Goal: Task Accomplishment & Management: Manage account settings

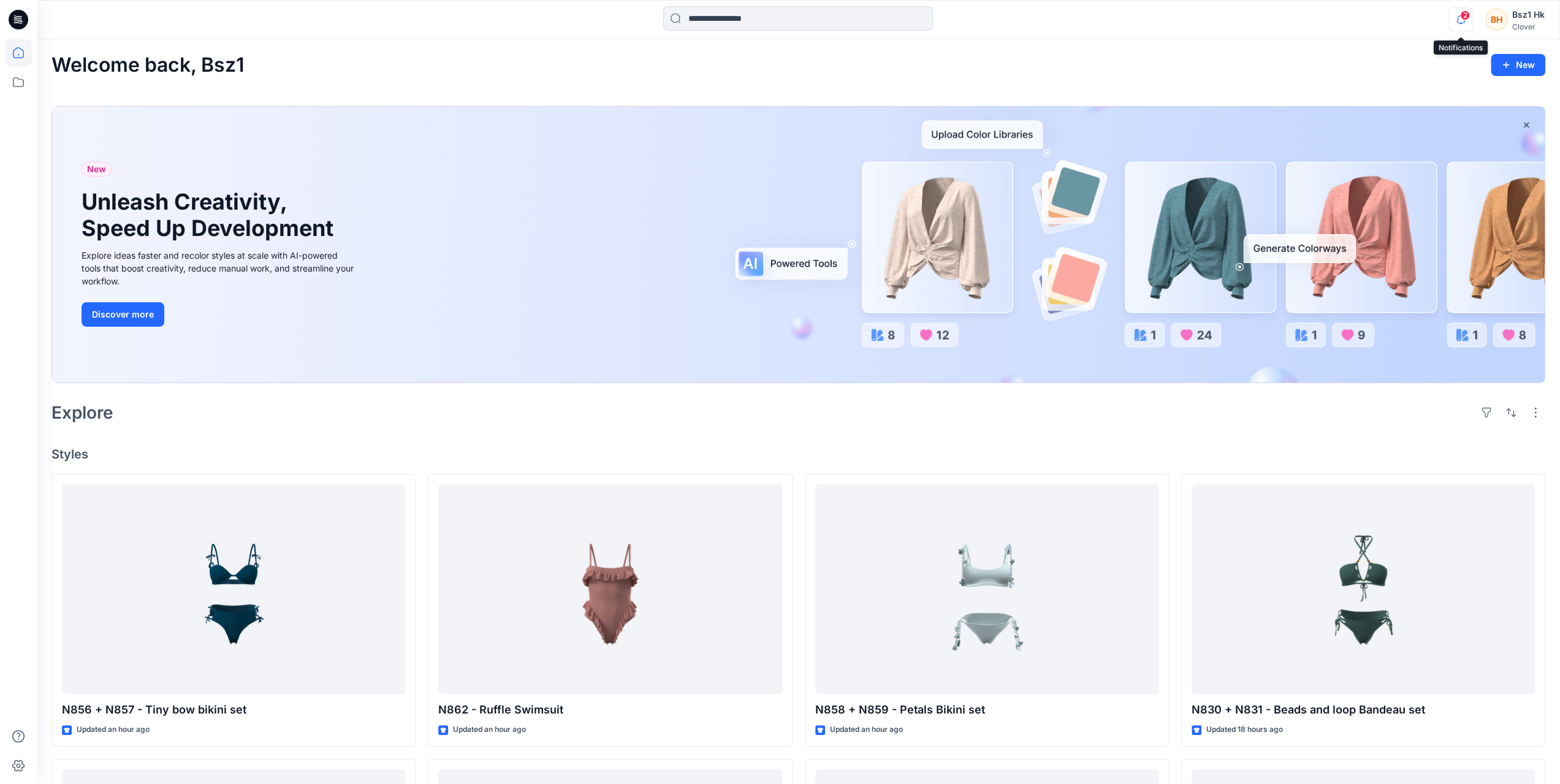
click at [1455, 18] on icon "button" at bounding box center [1460, 19] width 23 height 24
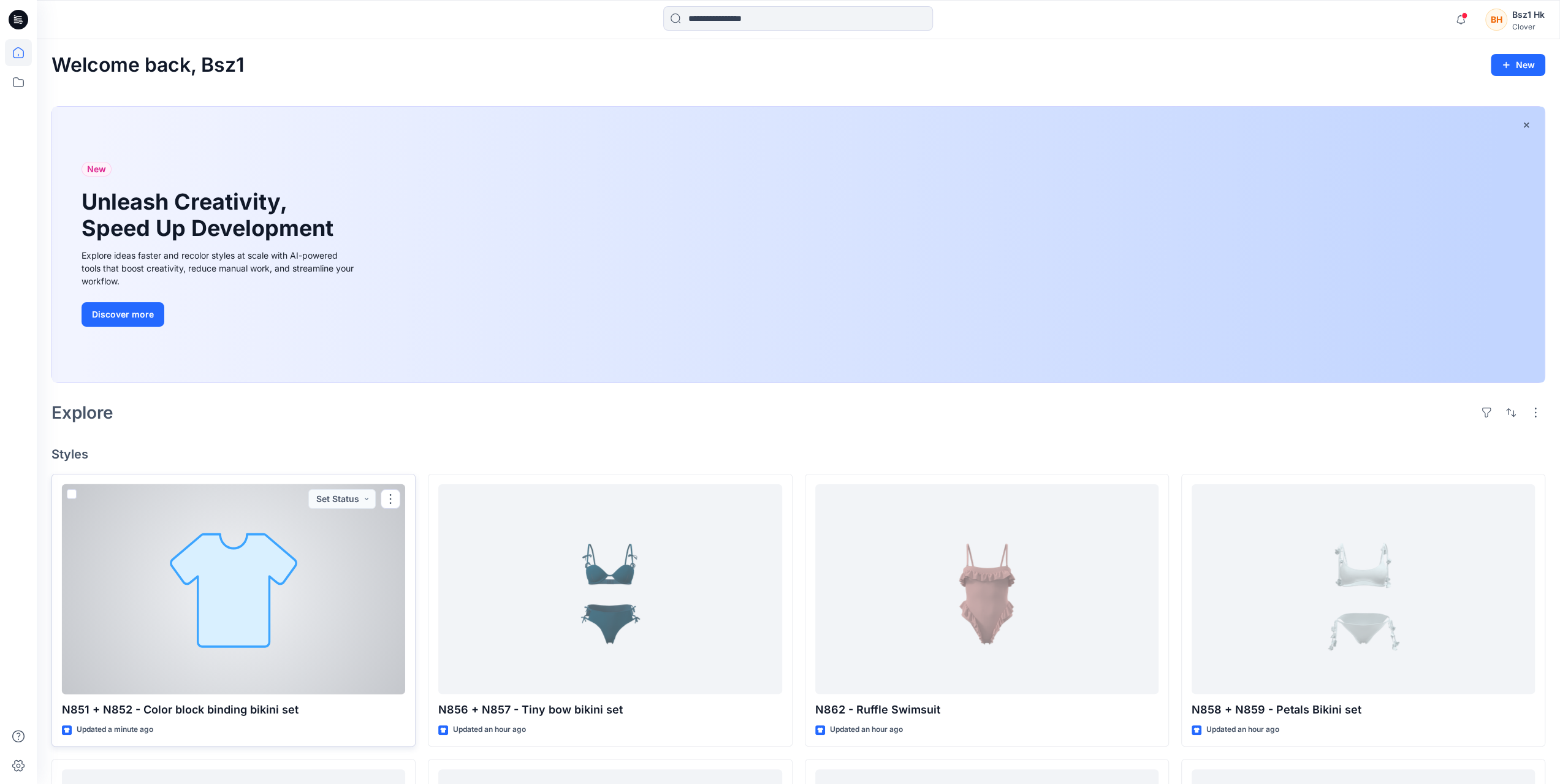
click at [254, 605] on div at bounding box center [234, 590] width 343 height 211
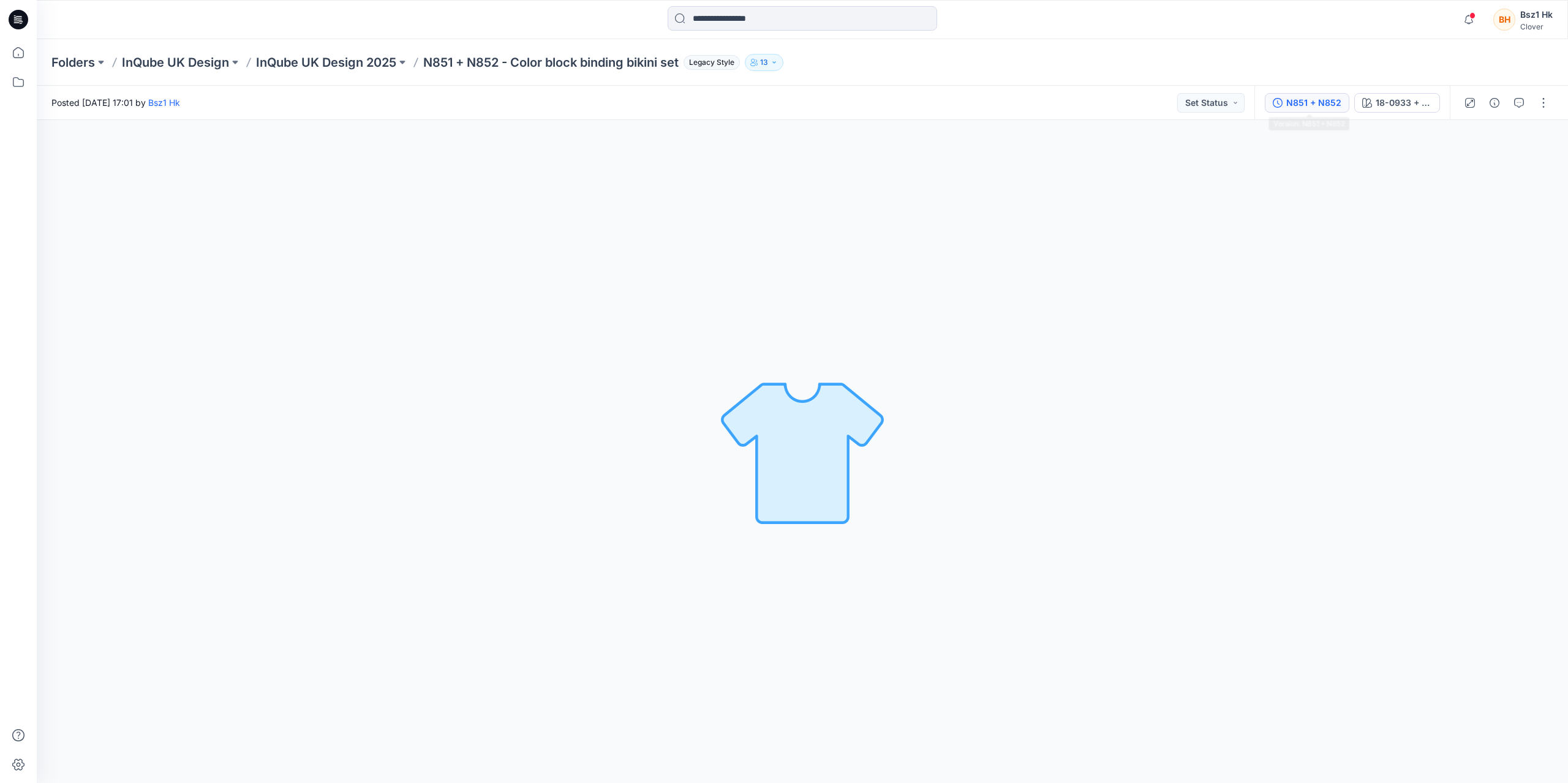
click at [1300, 107] on div "N851 + N852" at bounding box center [1314, 103] width 55 height 14
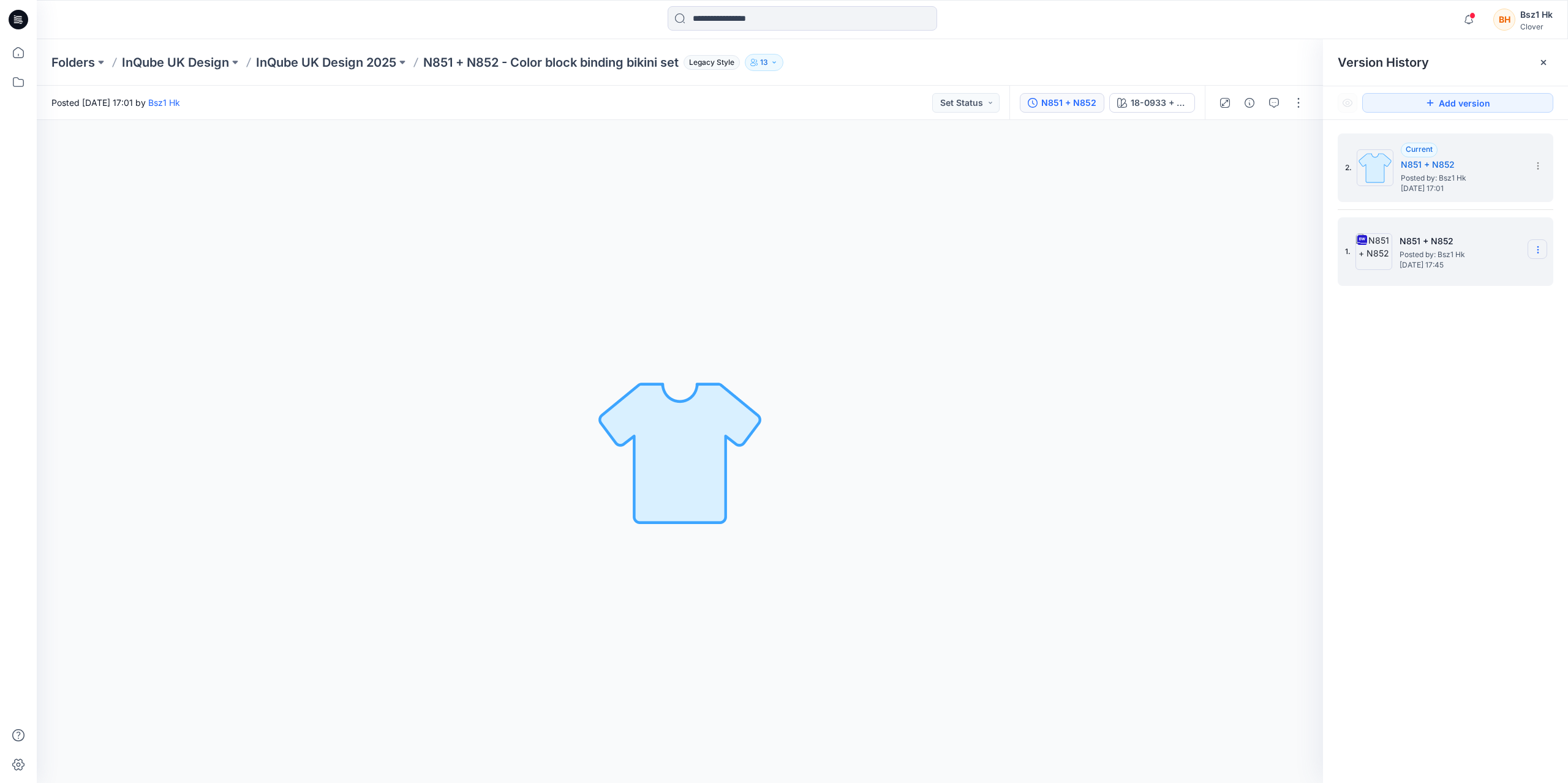
click at [1542, 254] on section at bounding box center [1537, 248] width 19 height 19
click at [1445, 378] on span "Delete Version" at bounding box center [1453, 376] width 58 height 14
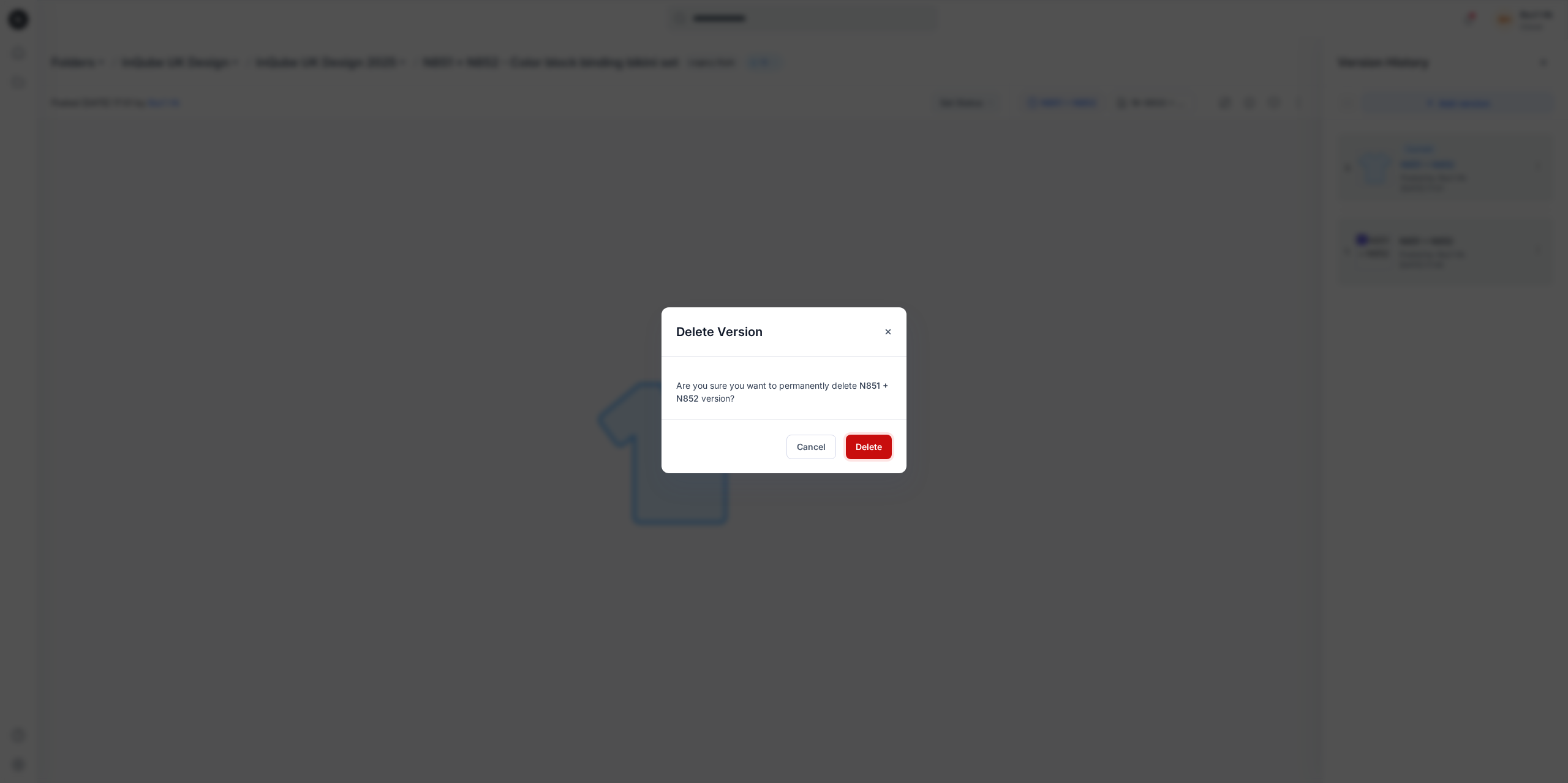
click at [867, 446] on span "Delete" at bounding box center [869, 446] width 26 height 13
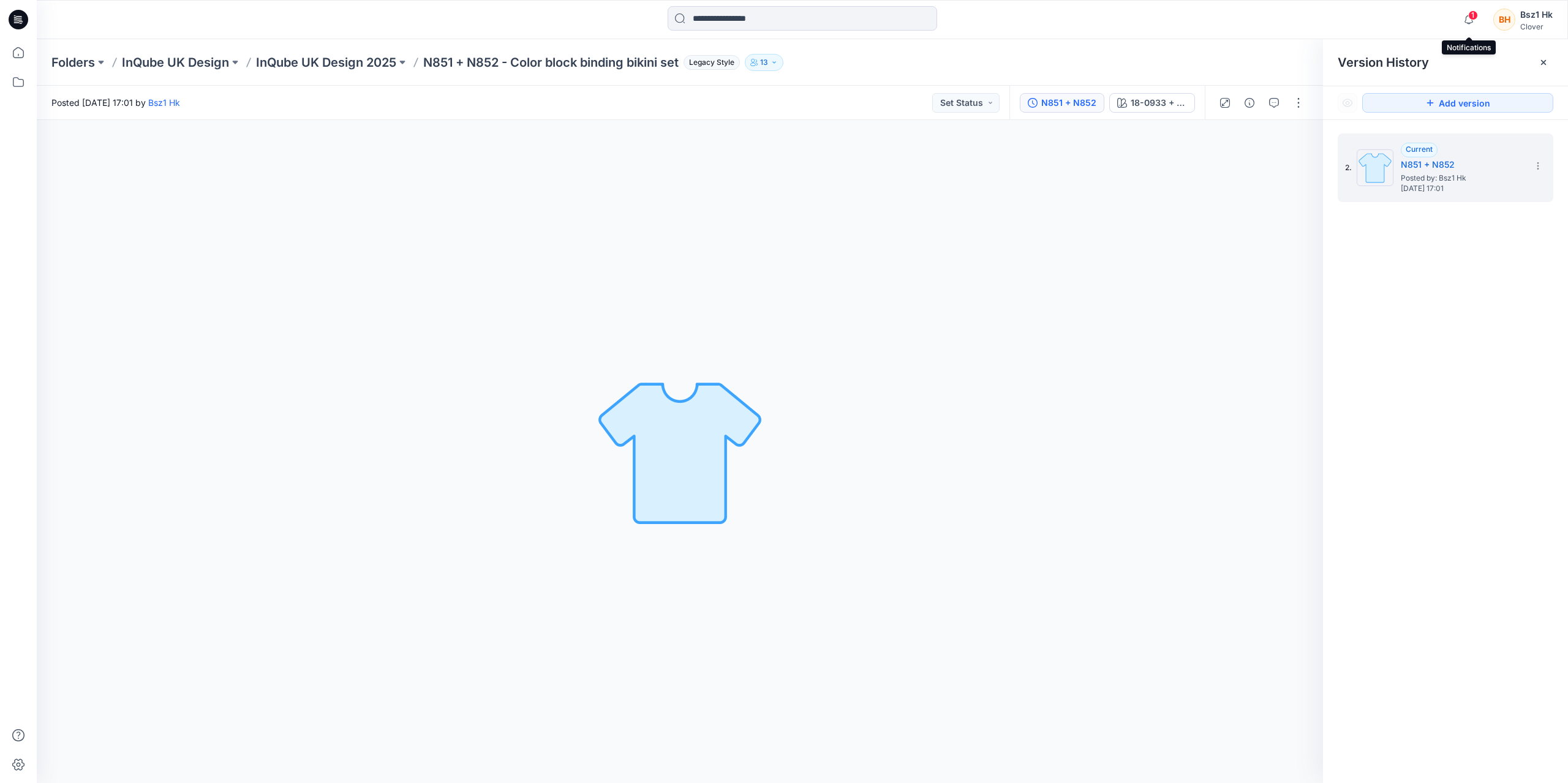
click at [1477, 16] on span "1" at bounding box center [1473, 16] width 10 height 10
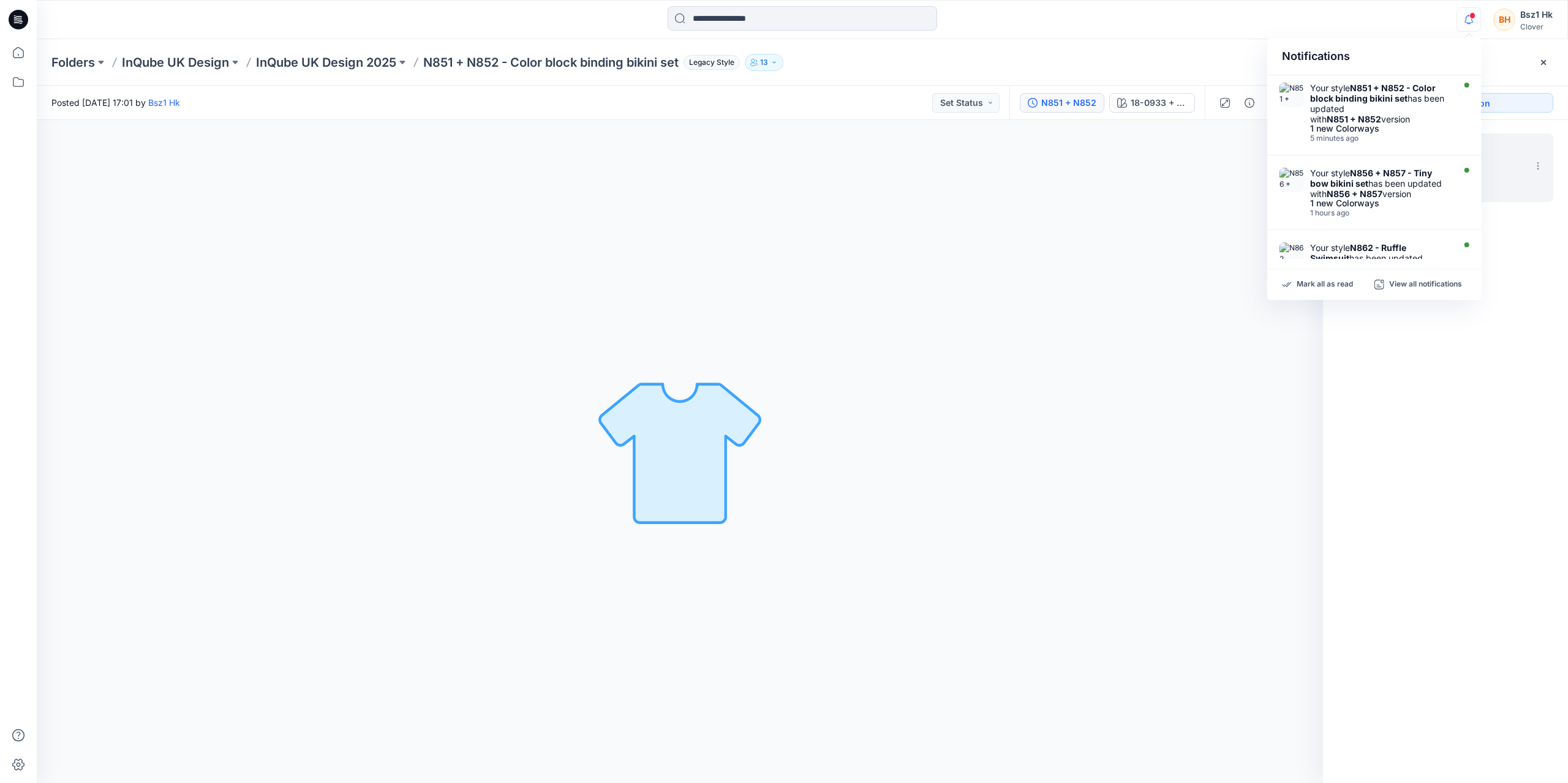
click at [1473, 418] on div "2. Current N851 + N852 Posted by: Bsz1 Hk Wednesday, September 17, 2025 17:01" at bounding box center [1445, 461] width 245 height 681
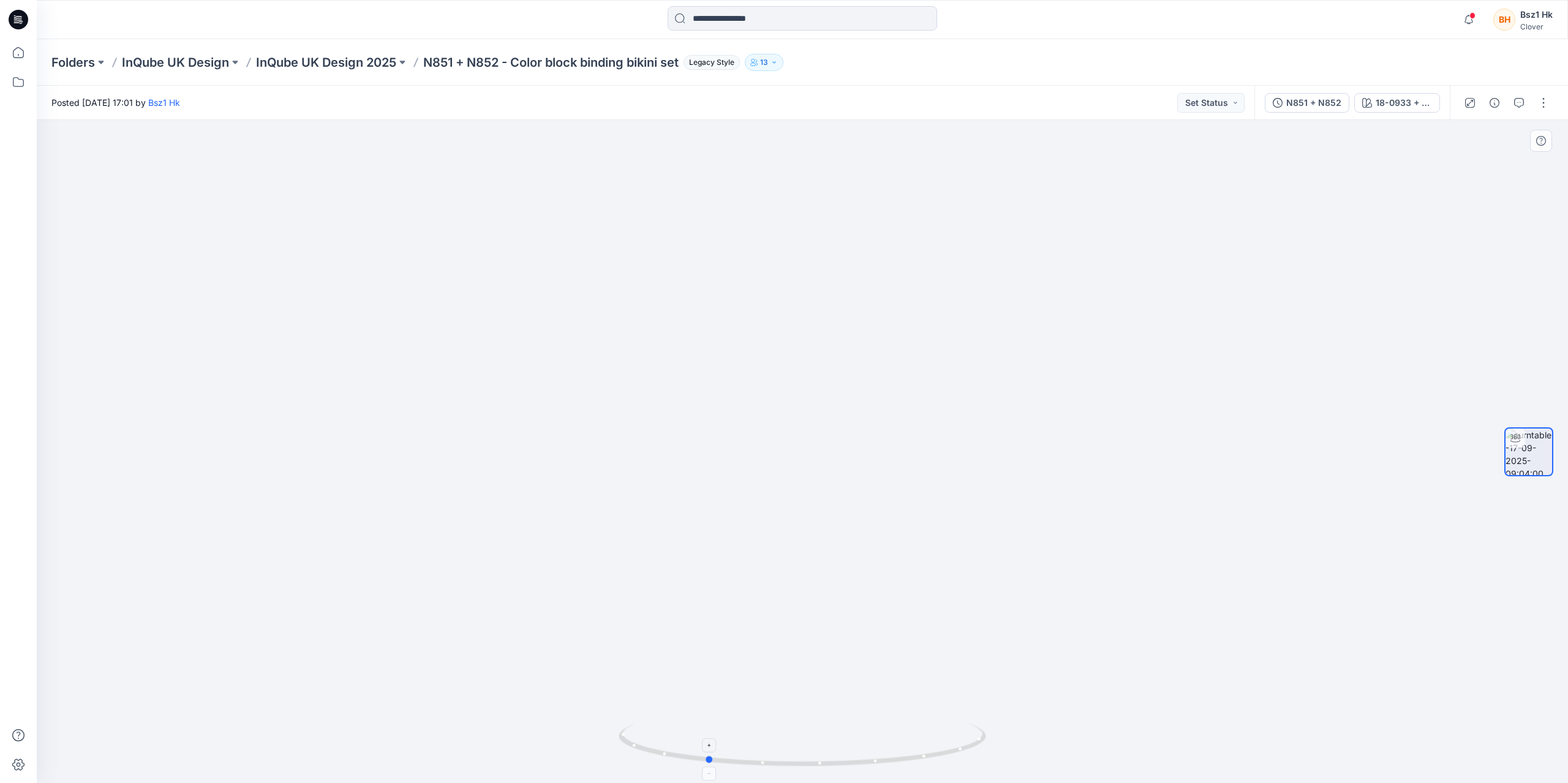
drag, startPoint x: 979, startPoint y: 752, endPoint x: 883, endPoint y: 746, distance: 96.2
click at [883, 746] on icon at bounding box center [804, 746] width 371 height 46
click at [17, 26] on icon at bounding box center [18, 19] width 19 height 19
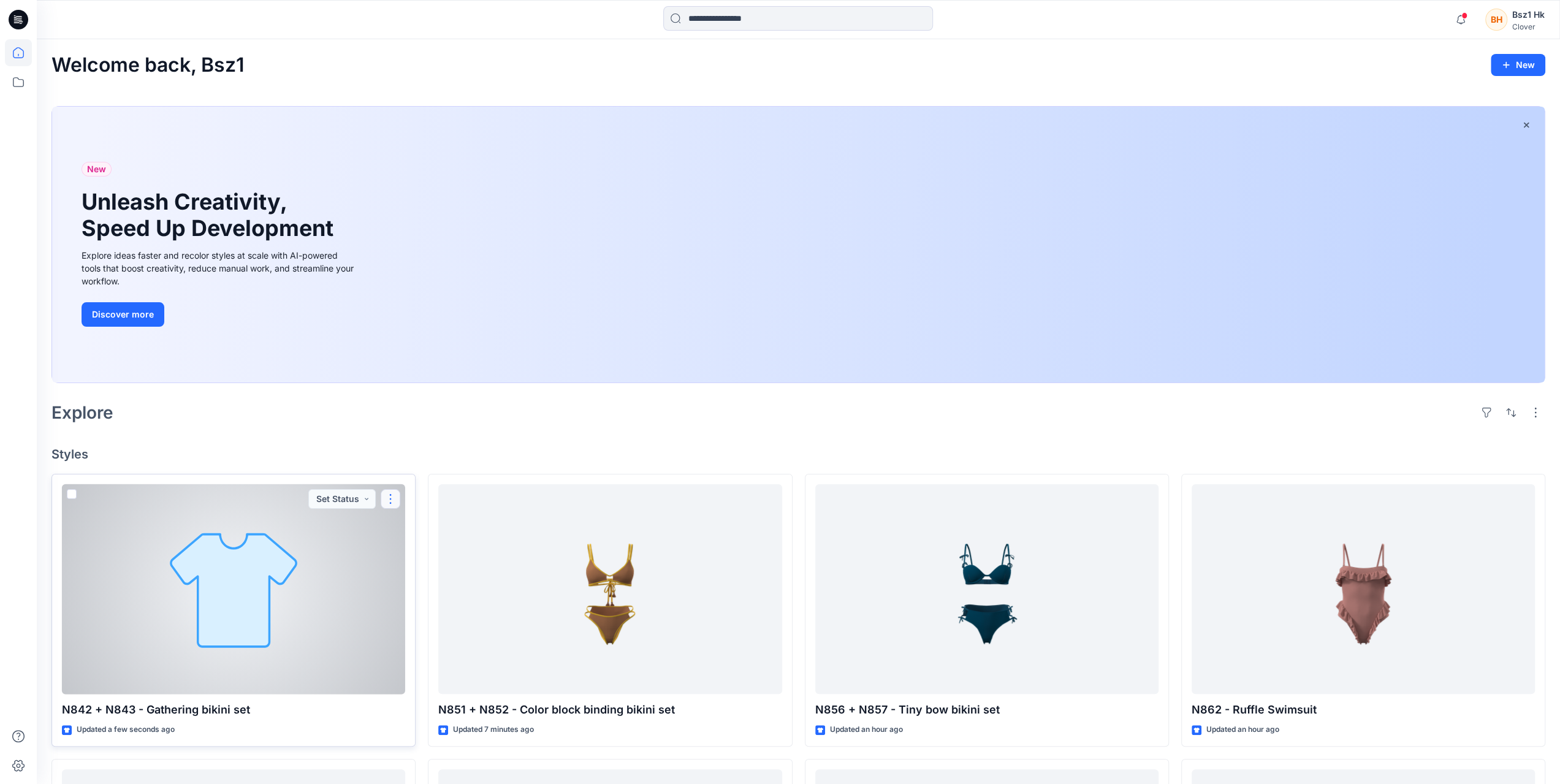
click at [398, 496] on button "button" at bounding box center [390, 499] width 19 height 19
click at [424, 531] on button "Edit" at bounding box center [449, 527] width 132 height 23
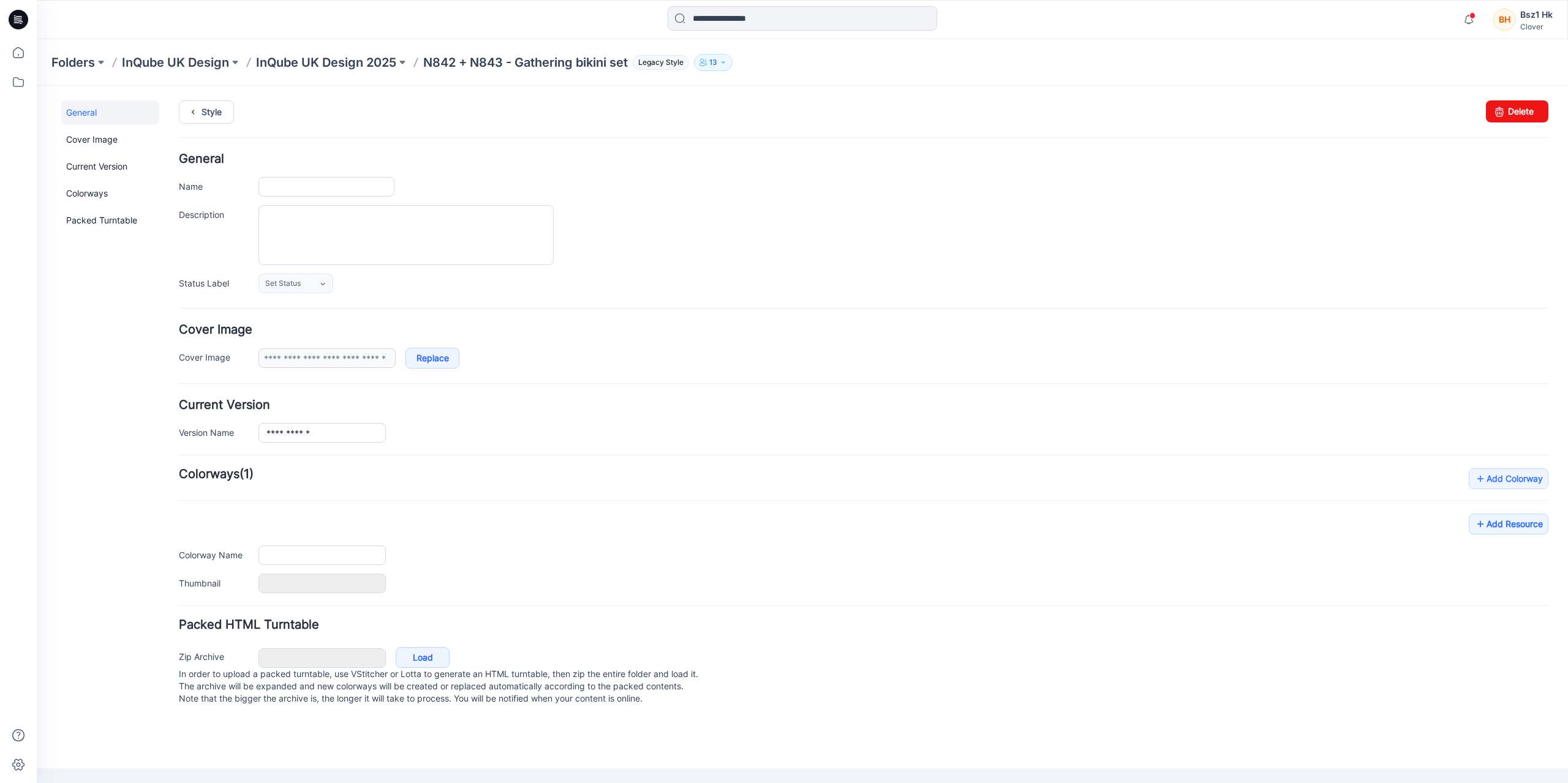
type input "**********"
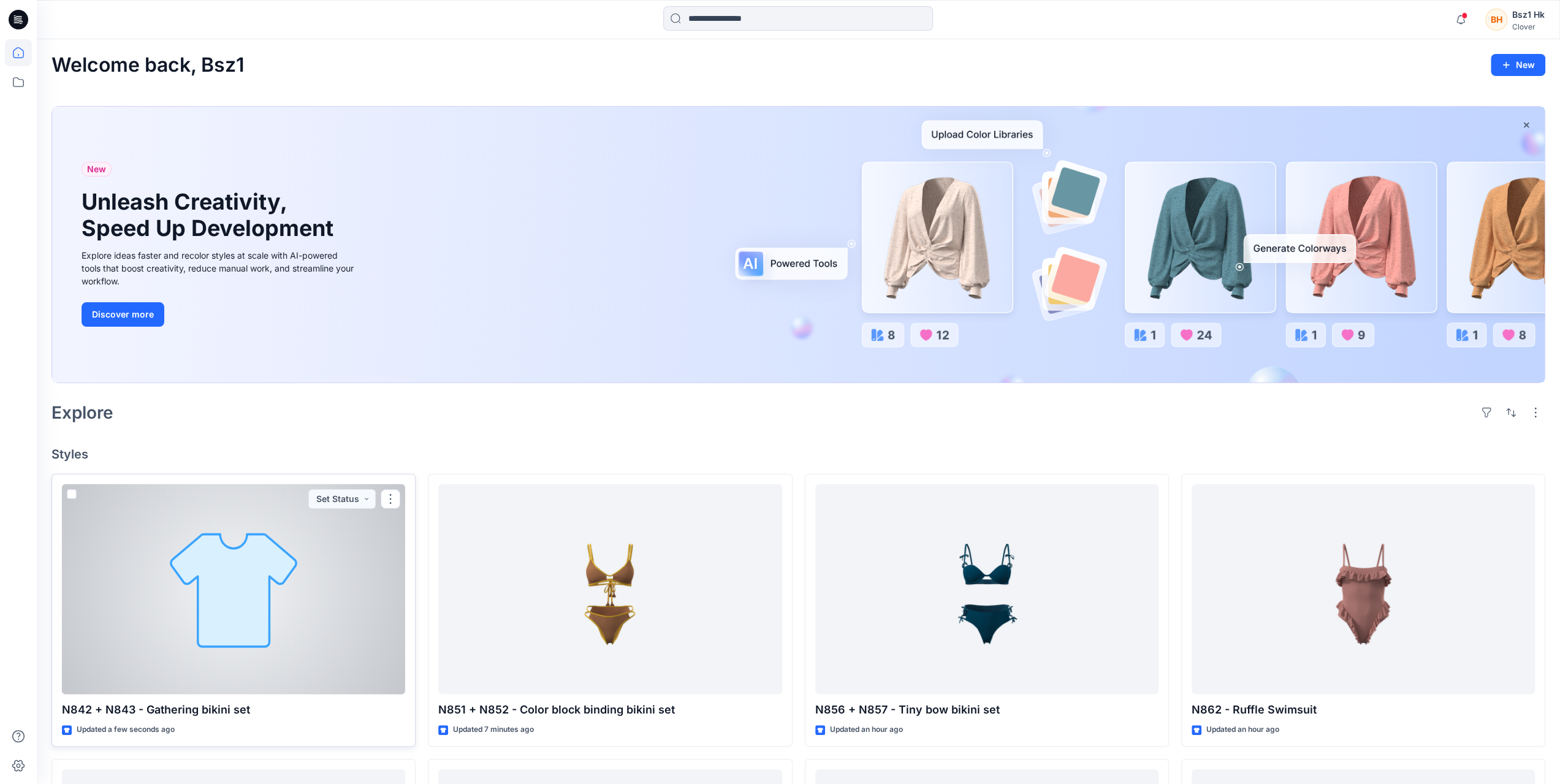
click at [249, 587] on div at bounding box center [234, 590] width 343 height 211
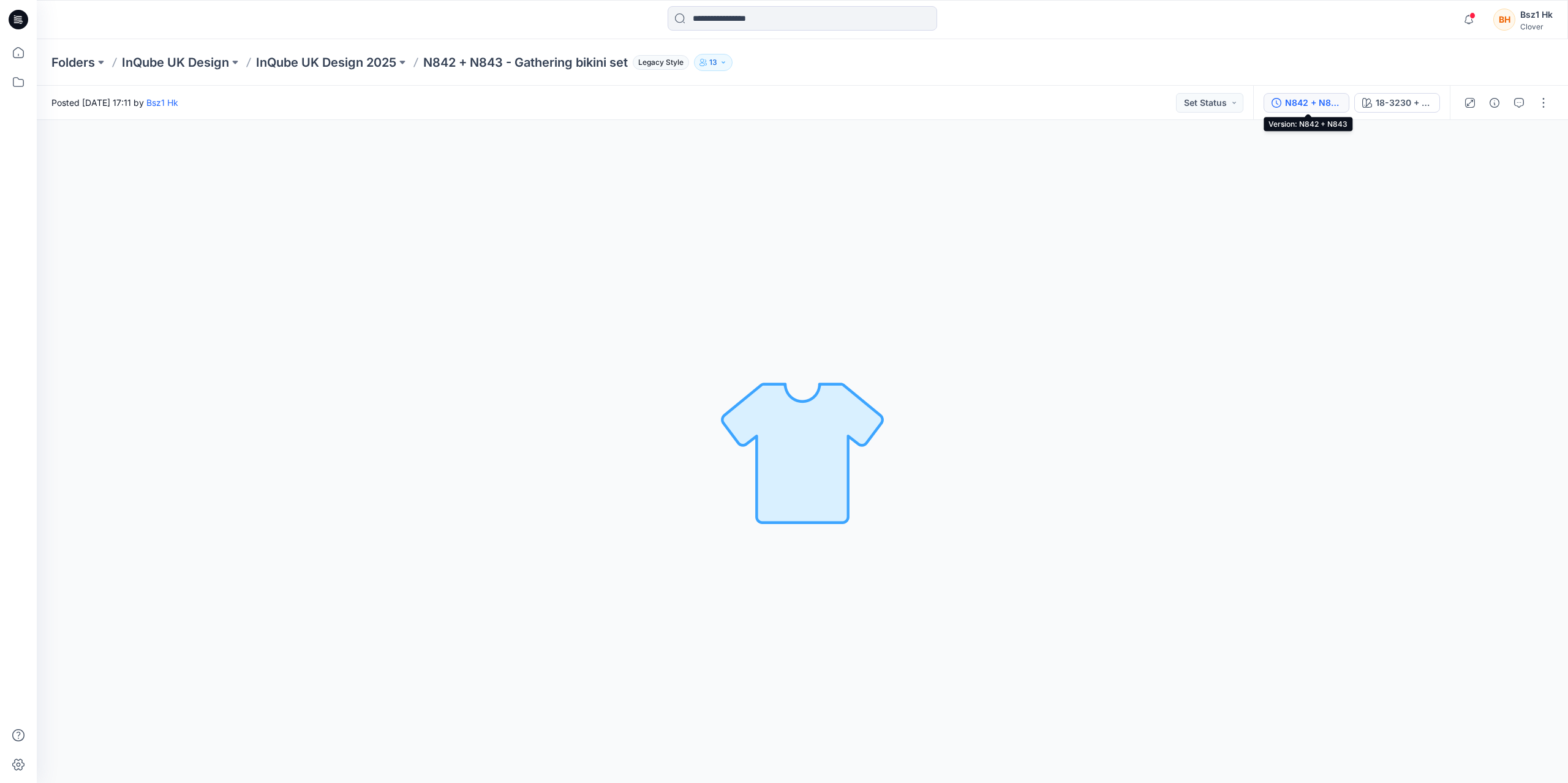
click at [1322, 106] on div "N842 + N843" at bounding box center [1313, 103] width 56 height 14
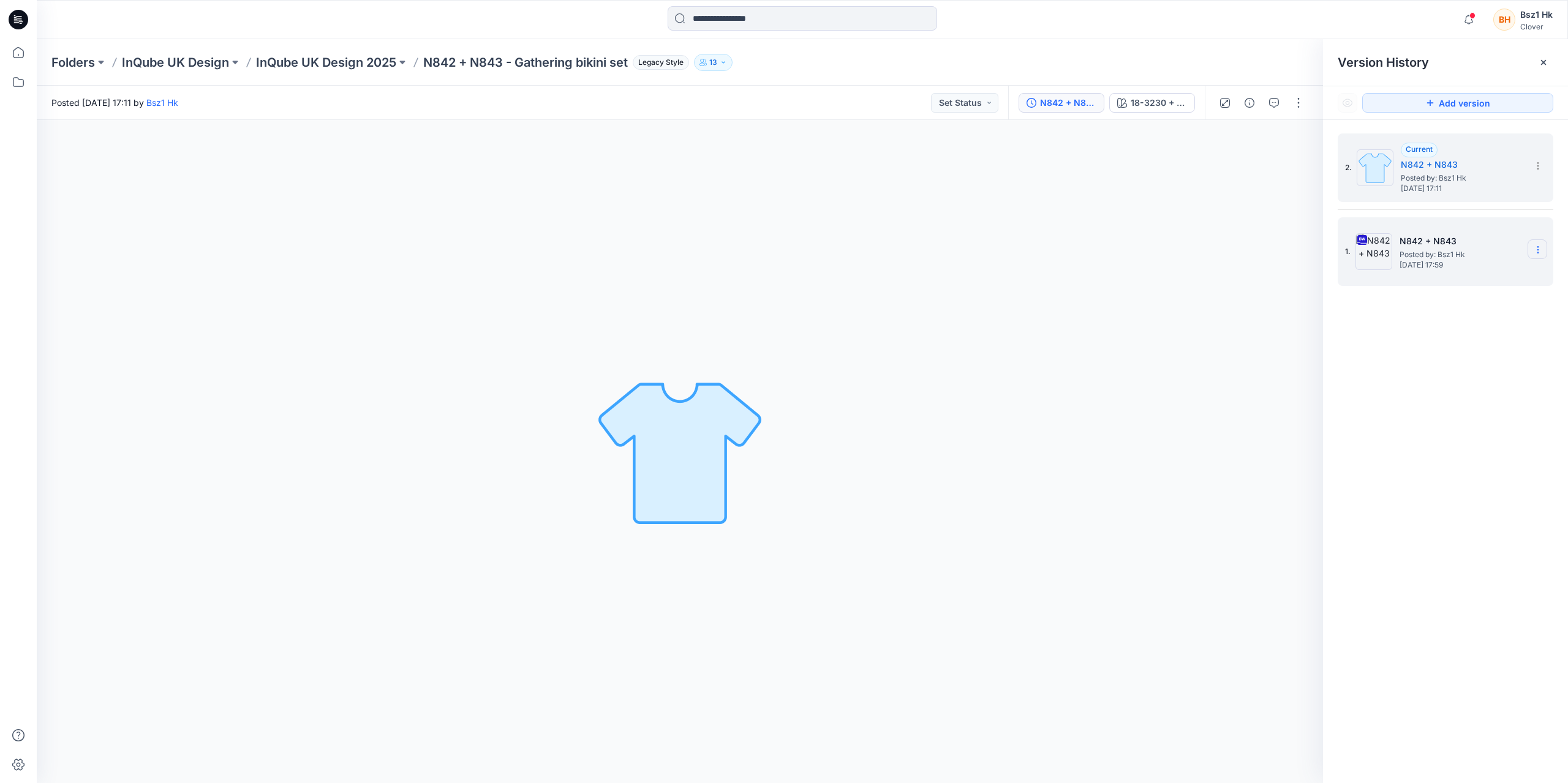
click at [1541, 251] on icon at bounding box center [1538, 250] width 10 height 10
click at [1472, 381] on span "Delete Version" at bounding box center [1453, 376] width 58 height 14
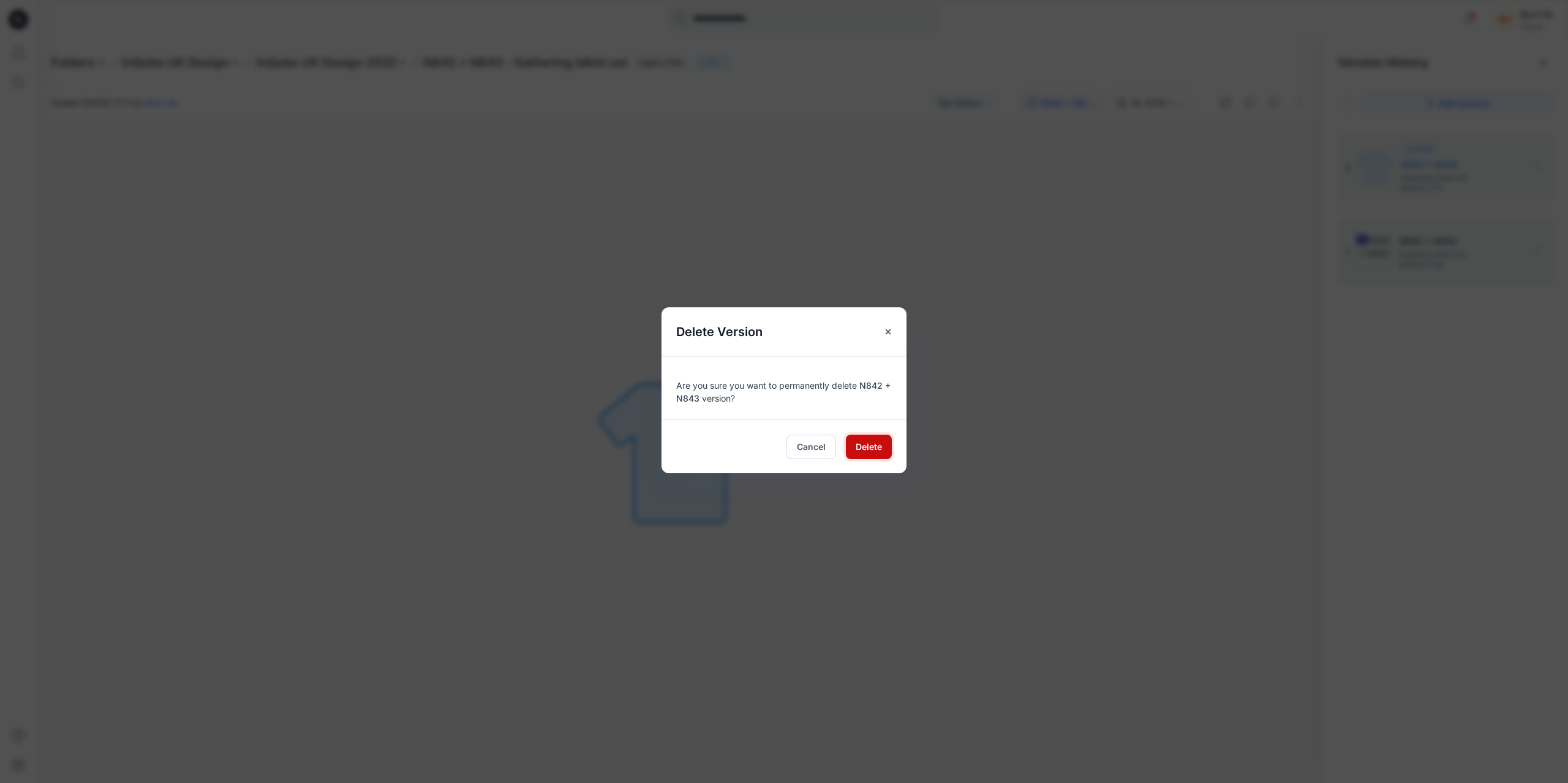
click at [883, 445] on button "Delete" at bounding box center [869, 446] width 46 height 24
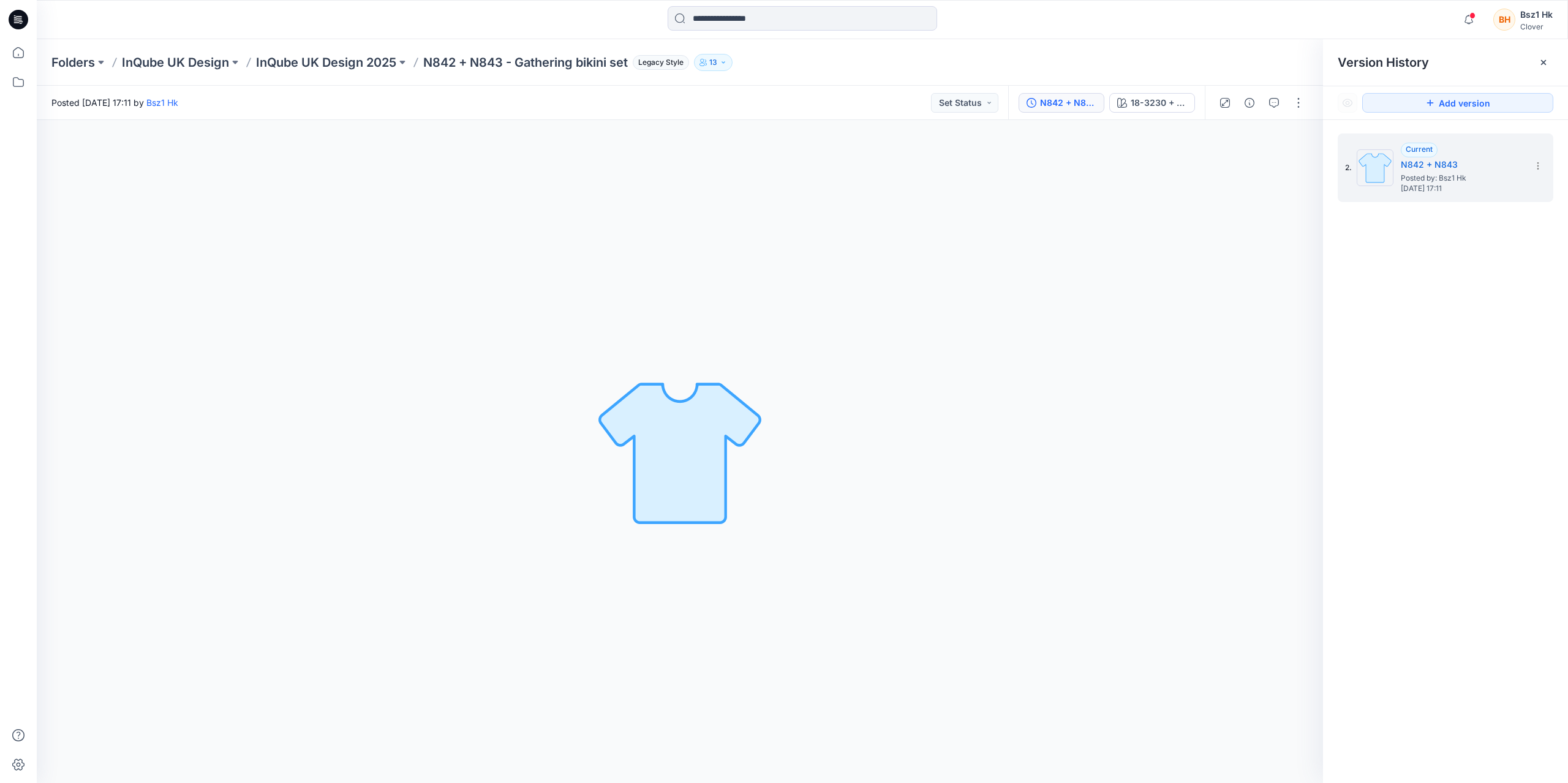
click at [19, 15] on icon at bounding box center [18, 19] width 19 height 19
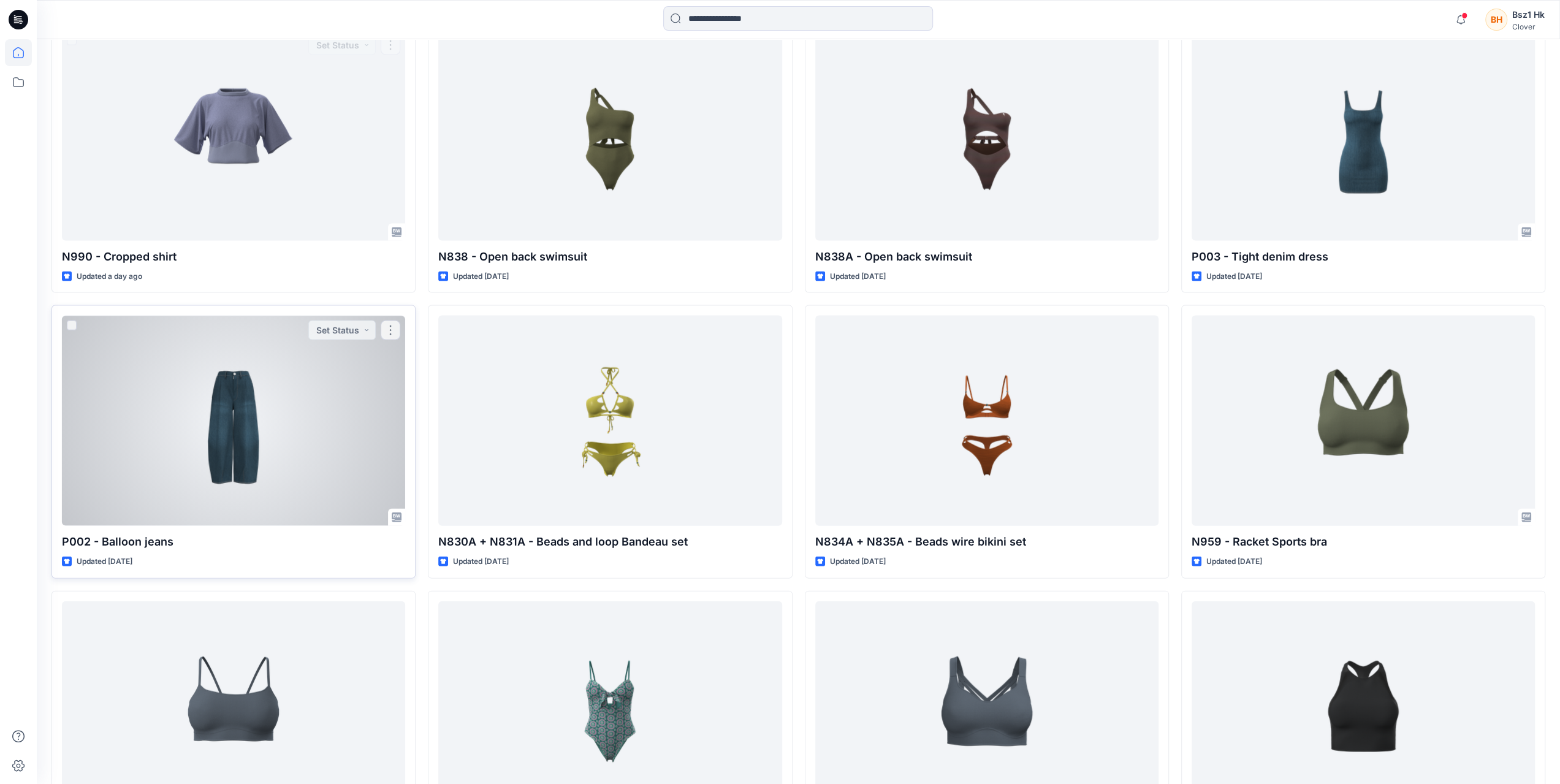
scroll to position [2606, 0]
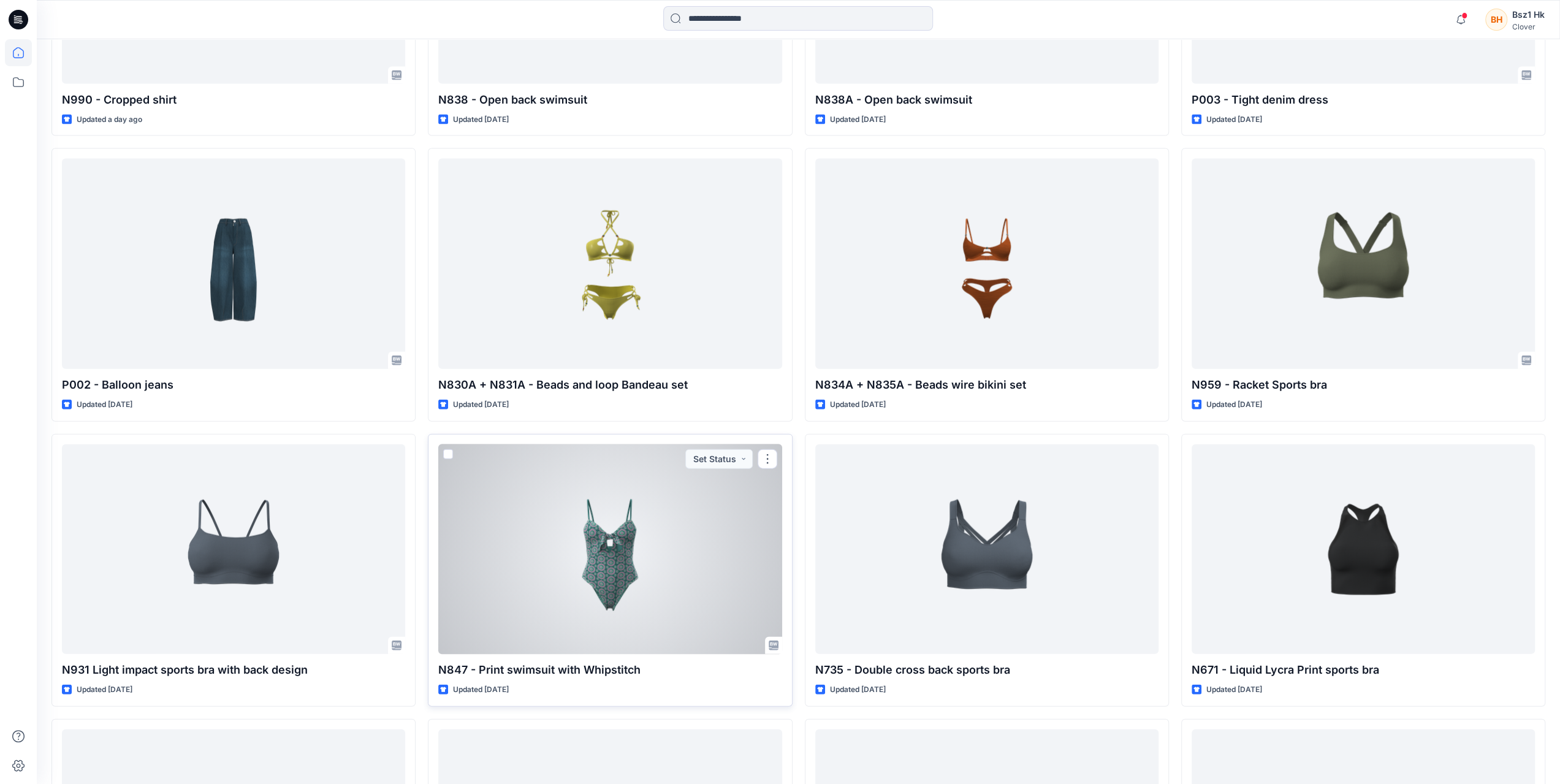
click at [631, 535] on div at bounding box center [610, 550] width 343 height 211
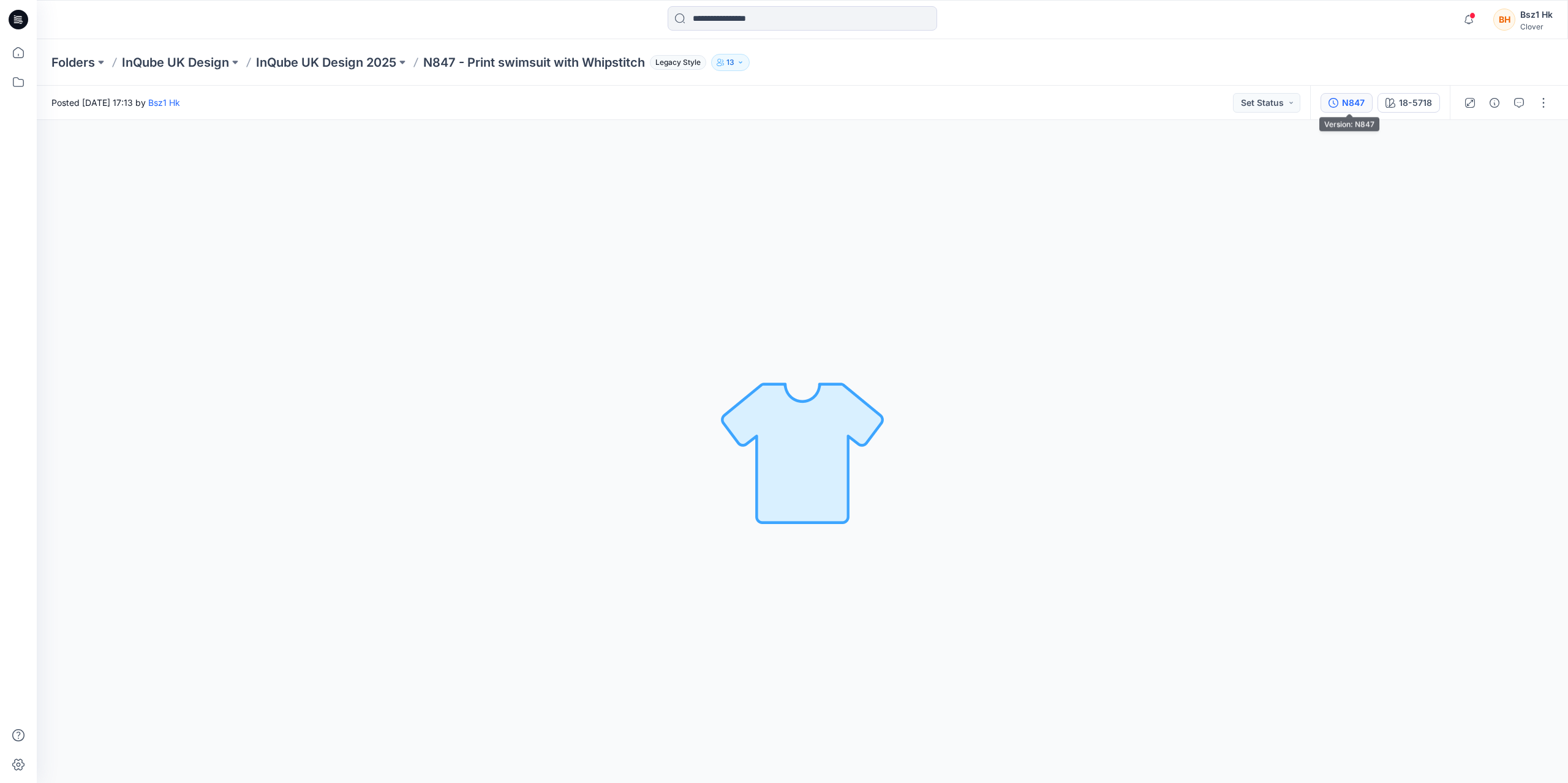
click at [1354, 101] on div "N847" at bounding box center [1353, 103] width 23 height 14
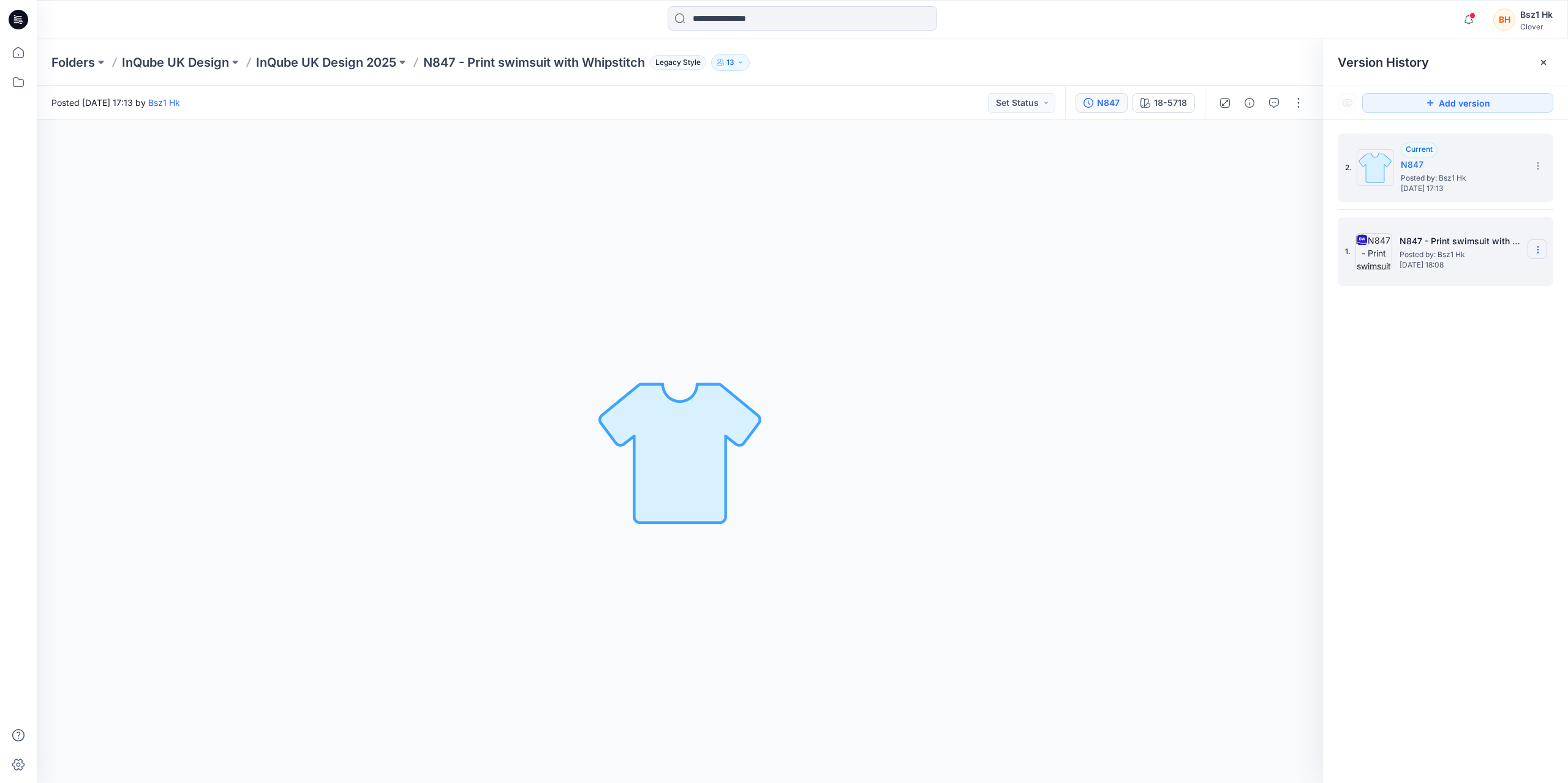
click at [1539, 249] on icon at bounding box center [1538, 250] width 10 height 10
click at [1453, 379] on span "Delete Version" at bounding box center [1453, 376] width 58 height 14
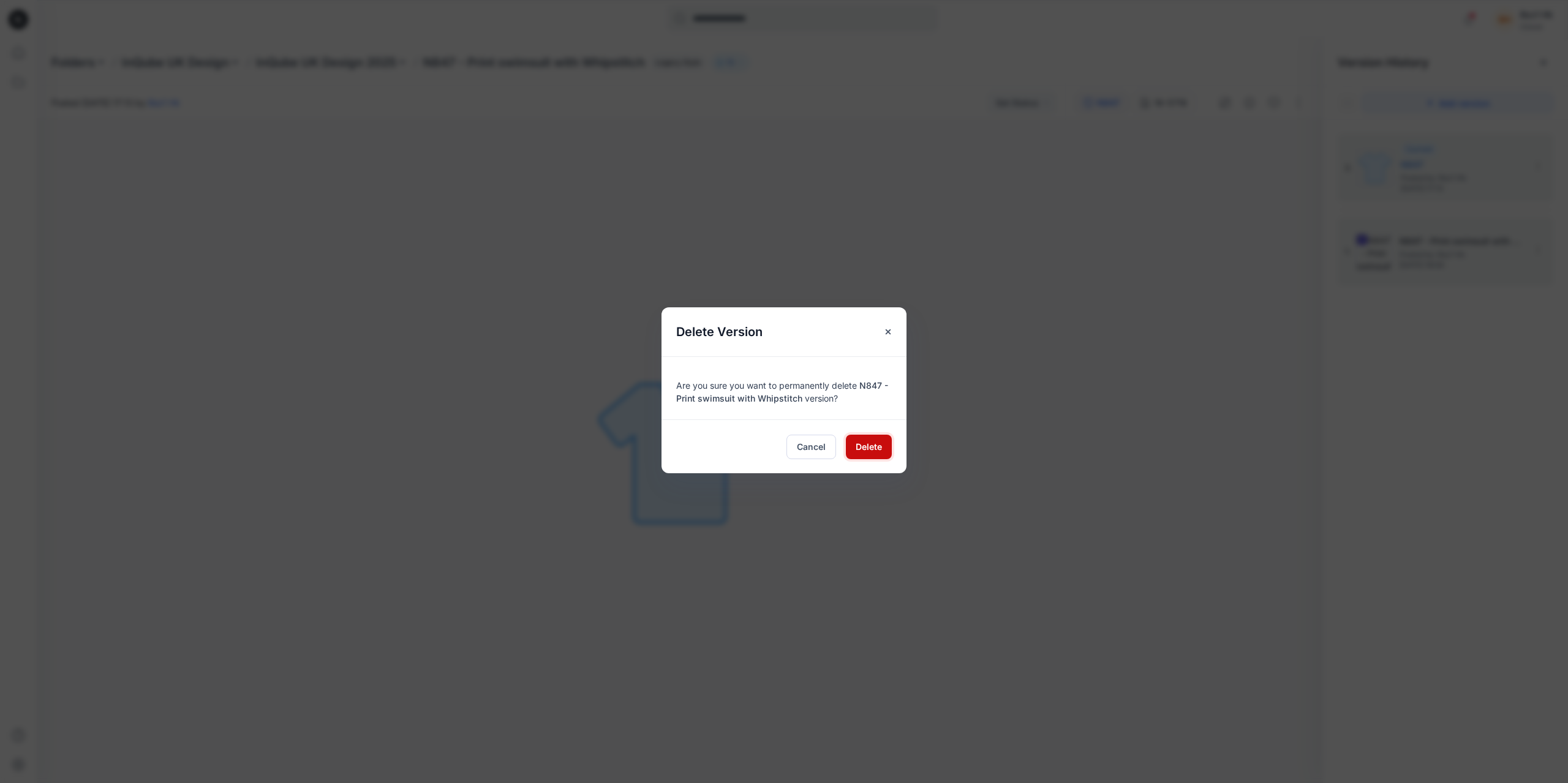
click at [864, 440] on span "Delete" at bounding box center [869, 446] width 26 height 13
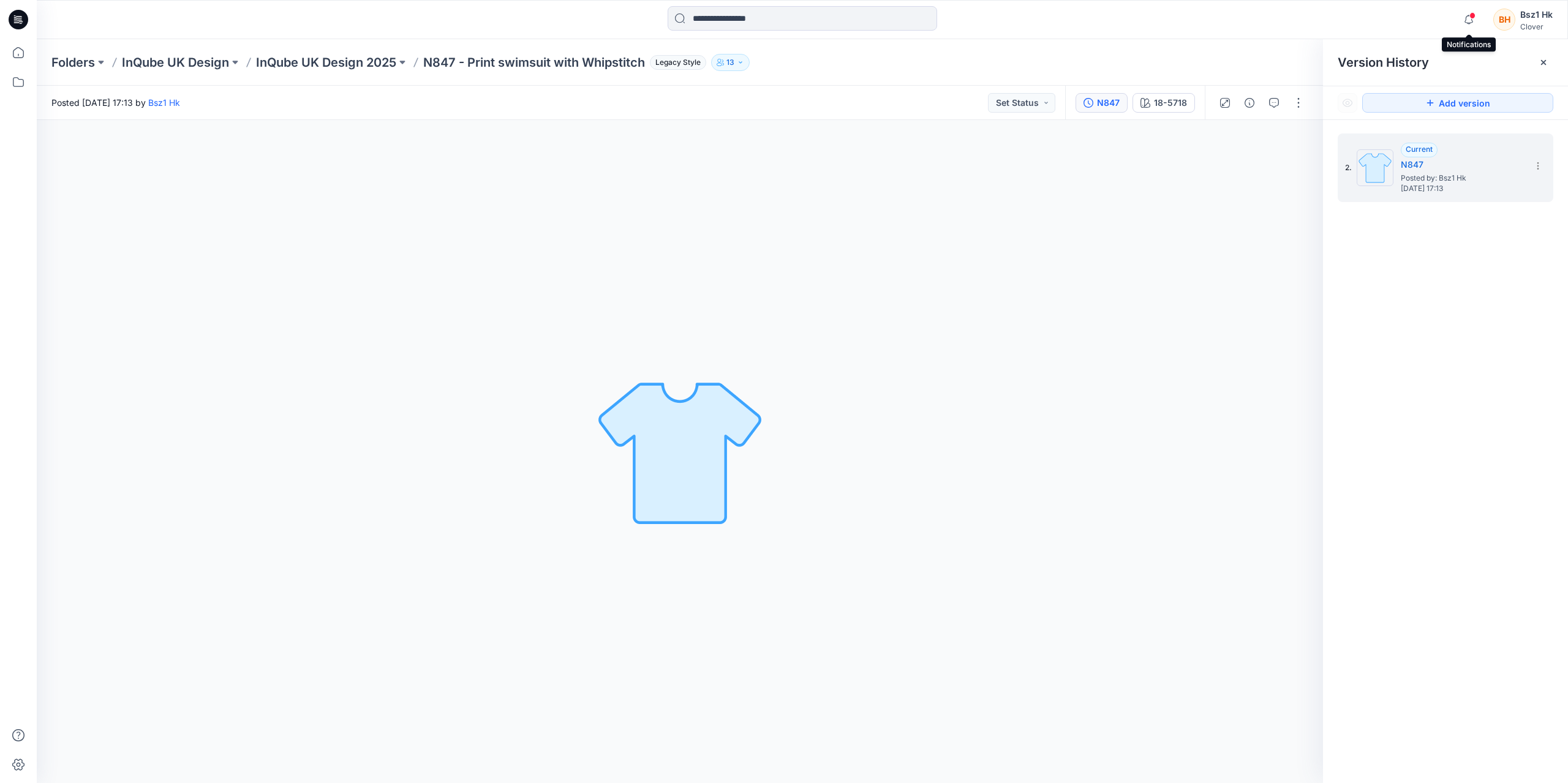
click at [1473, 16] on span at bounding box center [1473, 16] width 6 height 7
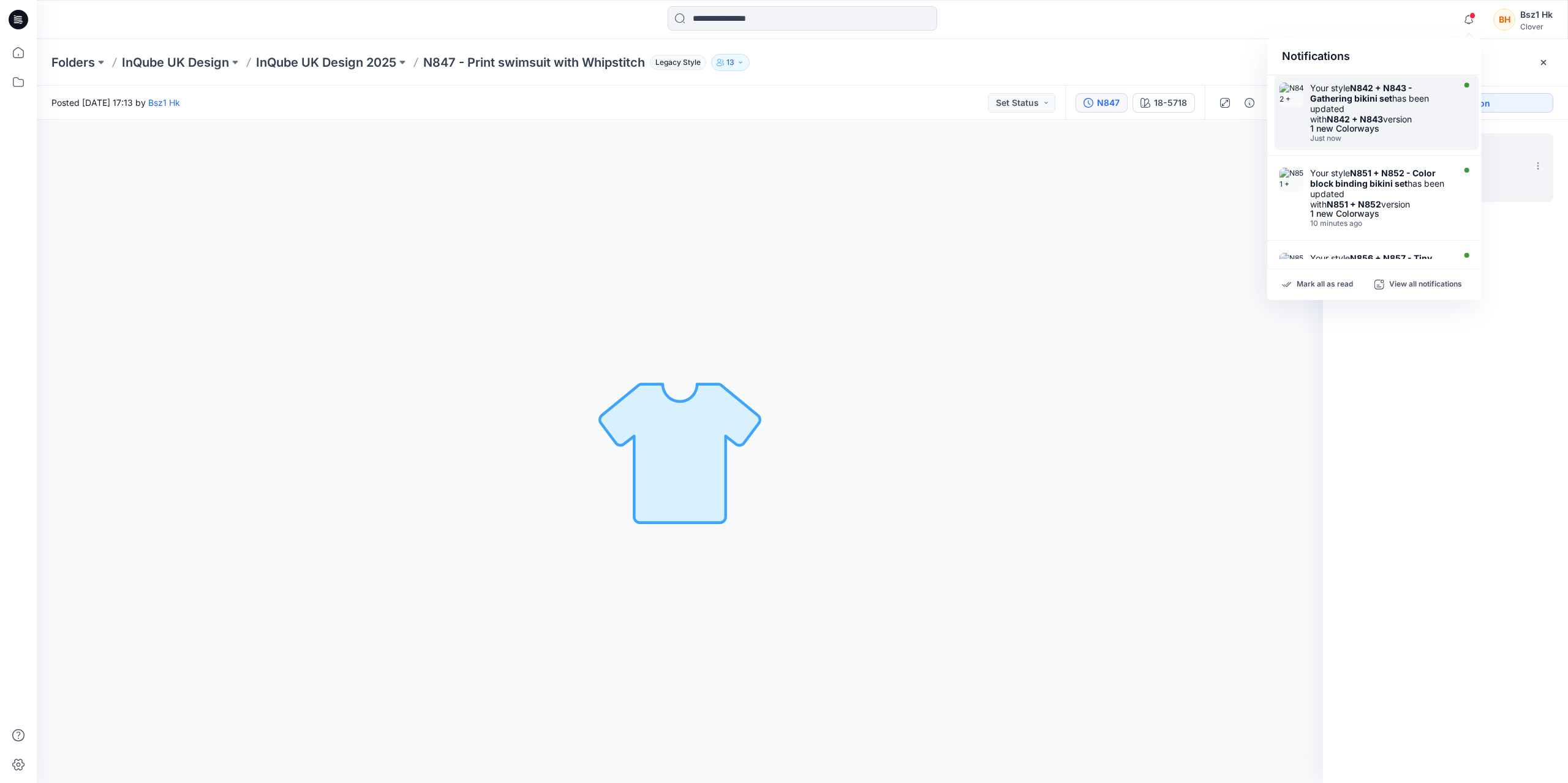
click at [1381, 130] on div "1 new Colorways" at bounding box center [1380, 129] width 141 height 9
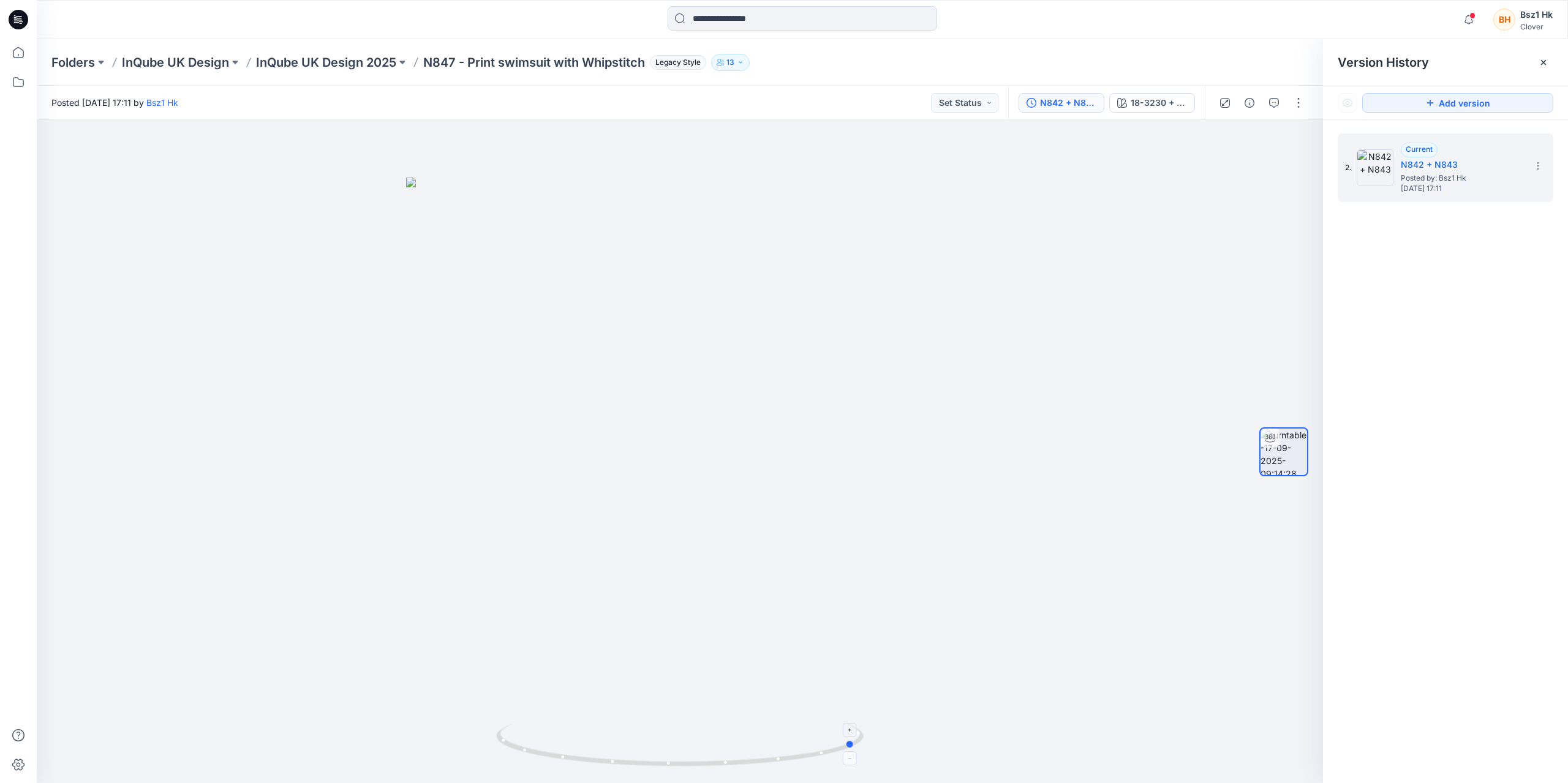
drag, startPoint x: 837, startPoint y: 764, endPoint x: 608, endPoint y: 752, distance: 229.3
click at [608, 752] on icon at bounding box center [681, 746] width 371 height 46
click at [13, 20] on icon at bounding box center [18, 19] width 19 height 19
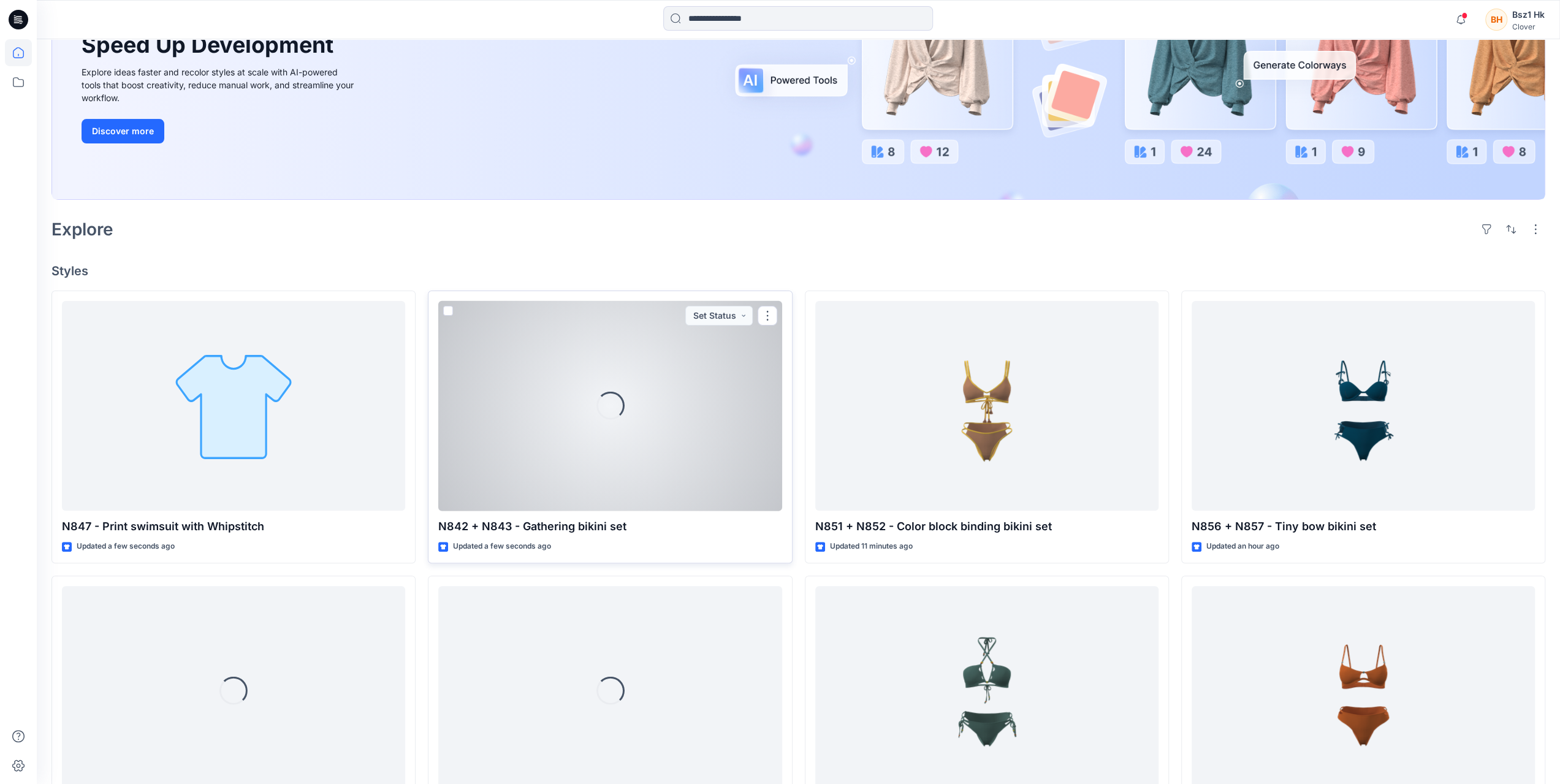
scroll to position [184, 0]
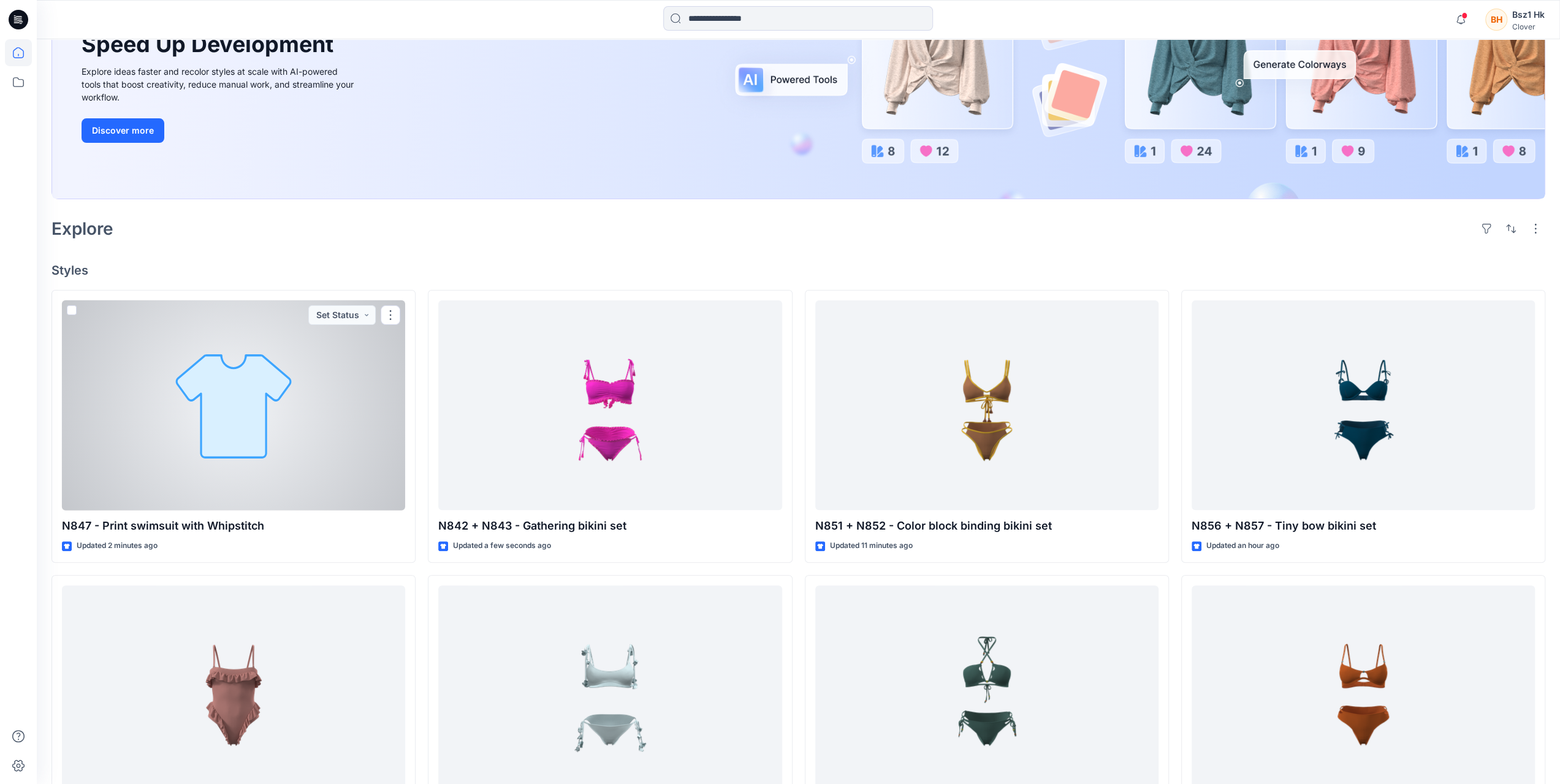
click at [184, 363] on div at bounding box center [234, 405] width 343 height 211
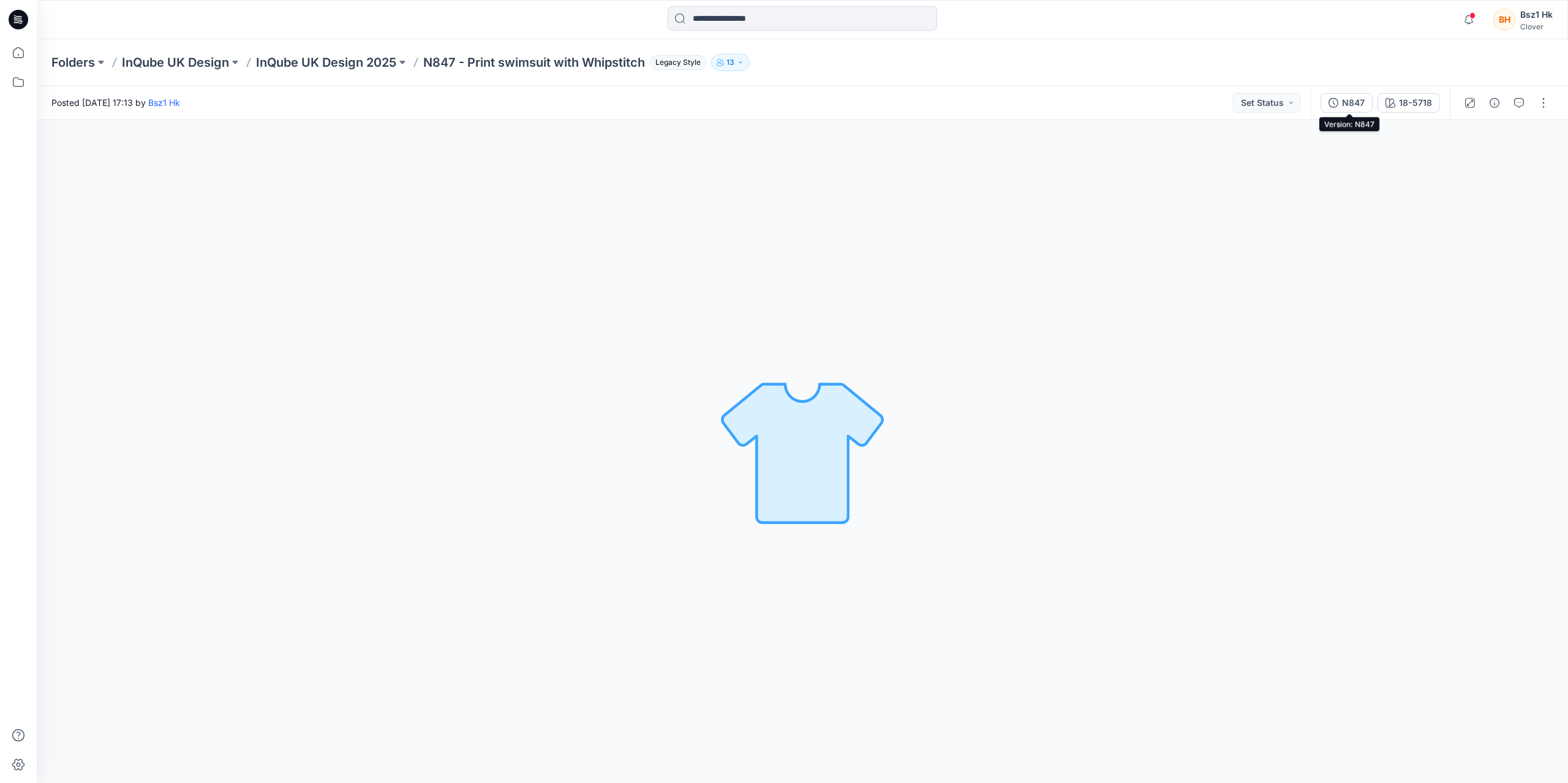
click at [1341, 98] on button "N847" at bounding box center [1346, 103] width 52 height 19
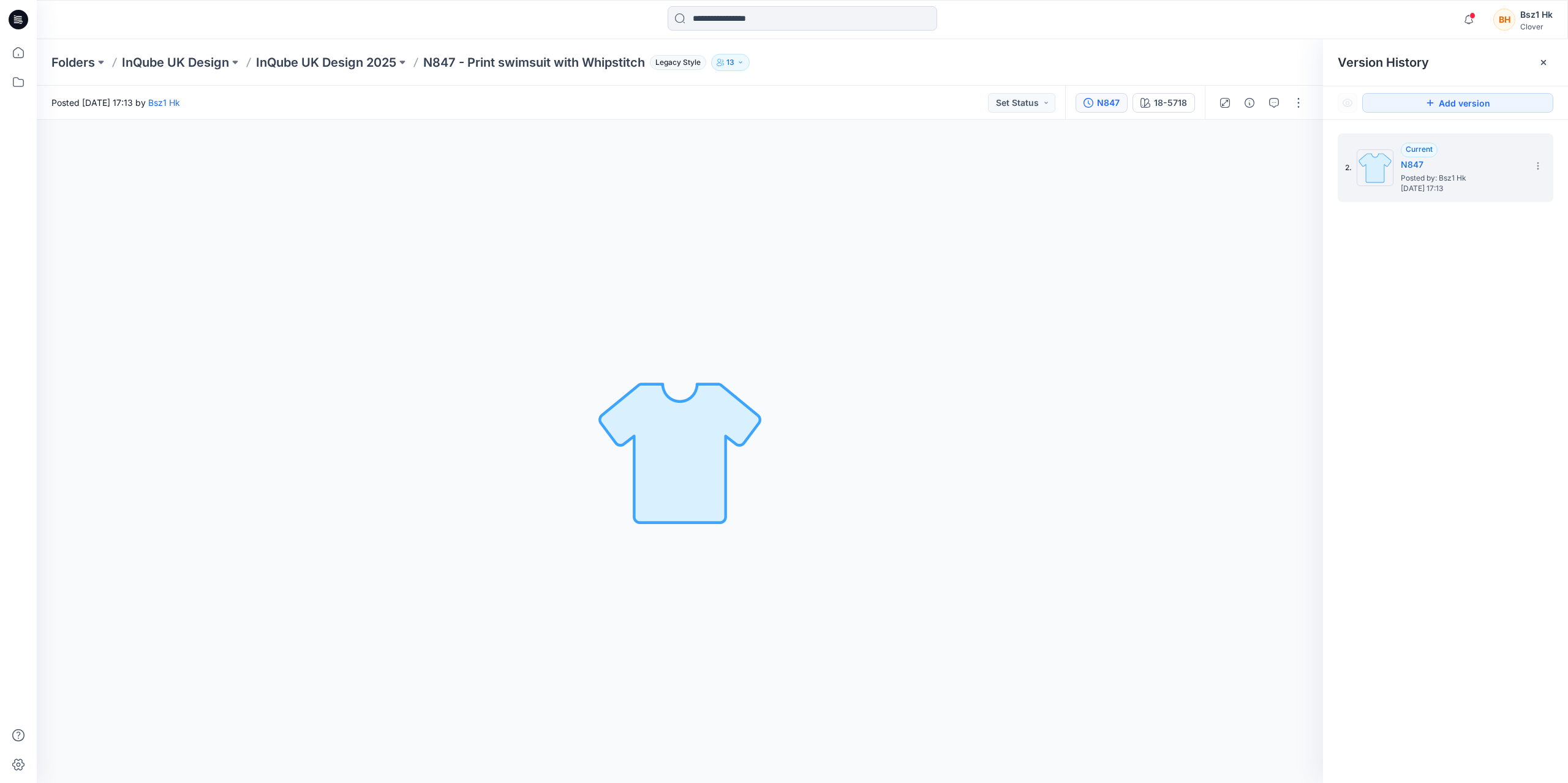
click at [1498, 469] on div "2. Current N847 Posted by: Bsz1 Hk Wednesday, September 17, 2025 17:13" at bounding box center [1445, 461] width 245 height 681
click at [1469, 29] on icon "button" at bounding box center [1468, 19] width 23 height 24
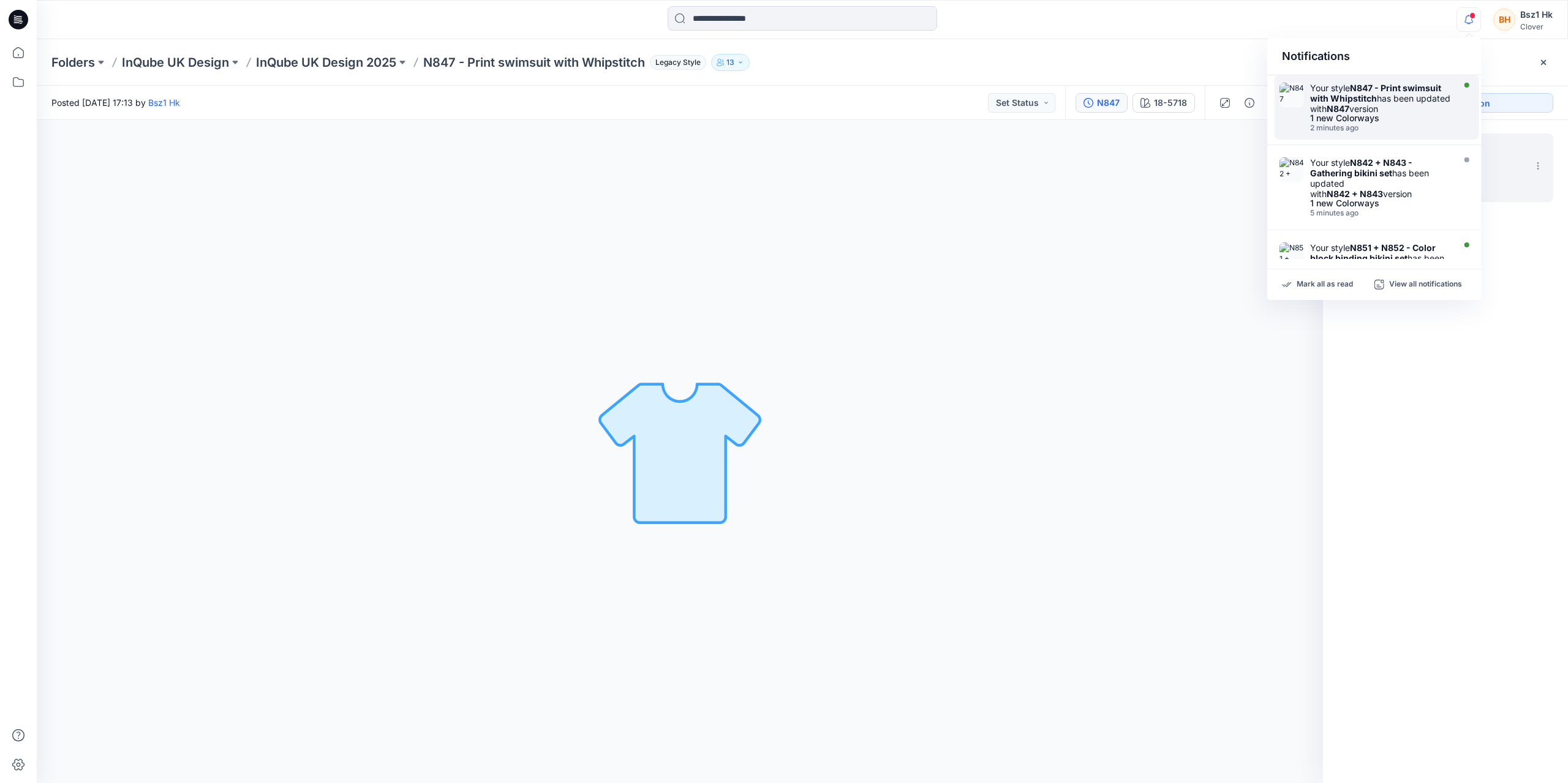
click at [1398, 123] on div "1 new Colorways" at bounding box center [1380, 118] width 141 height 9
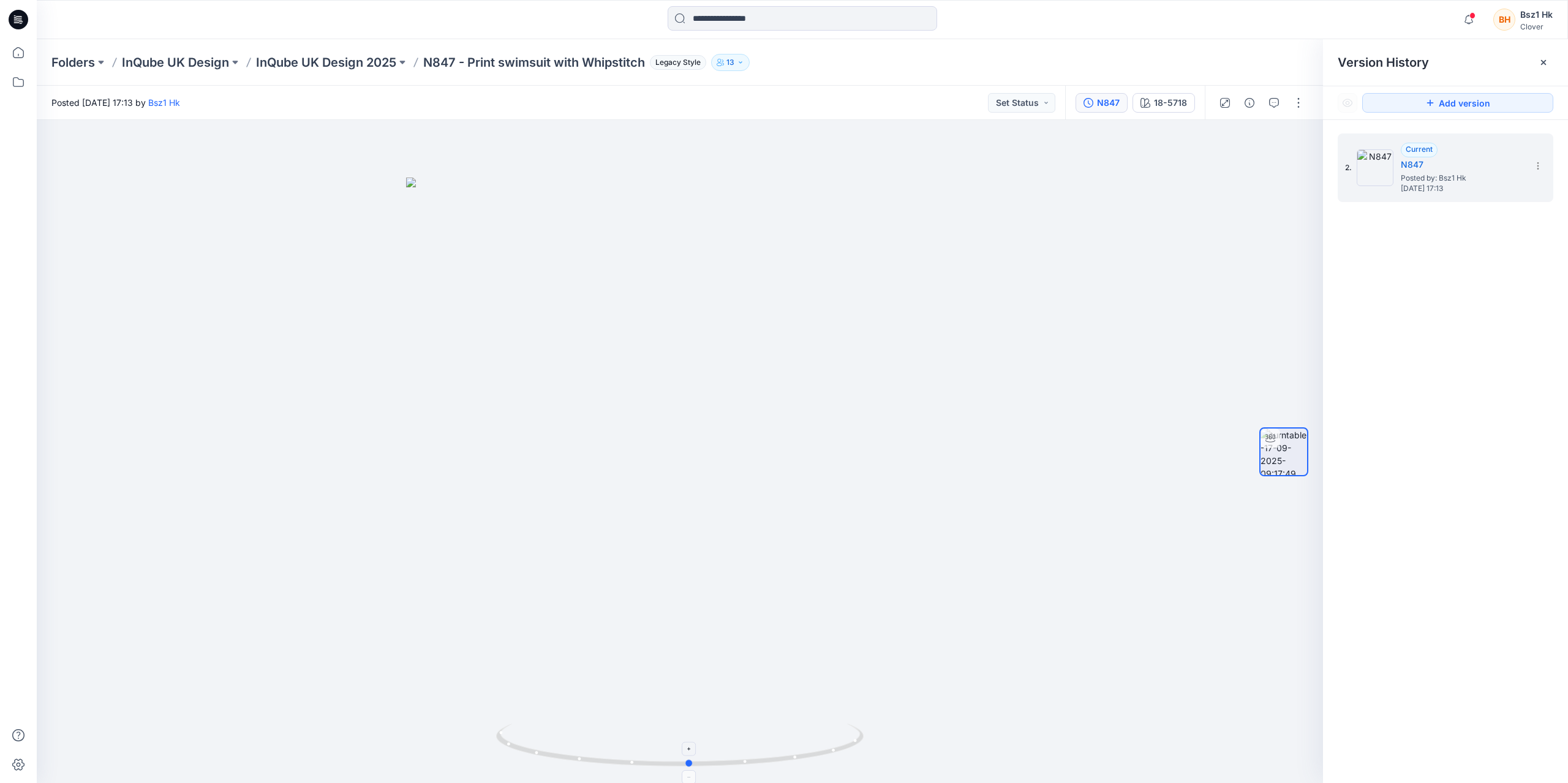
drag, startPoint x: 822, startPoint y: 757, endPoint x: 832, endPoint y: 757, distance: 10.0
click at [832, 757] on icon at bounding box center [681, 746] width 371 height 46
click at [16, 18] on icon at bounding box center [18, 19] width 19 height 19
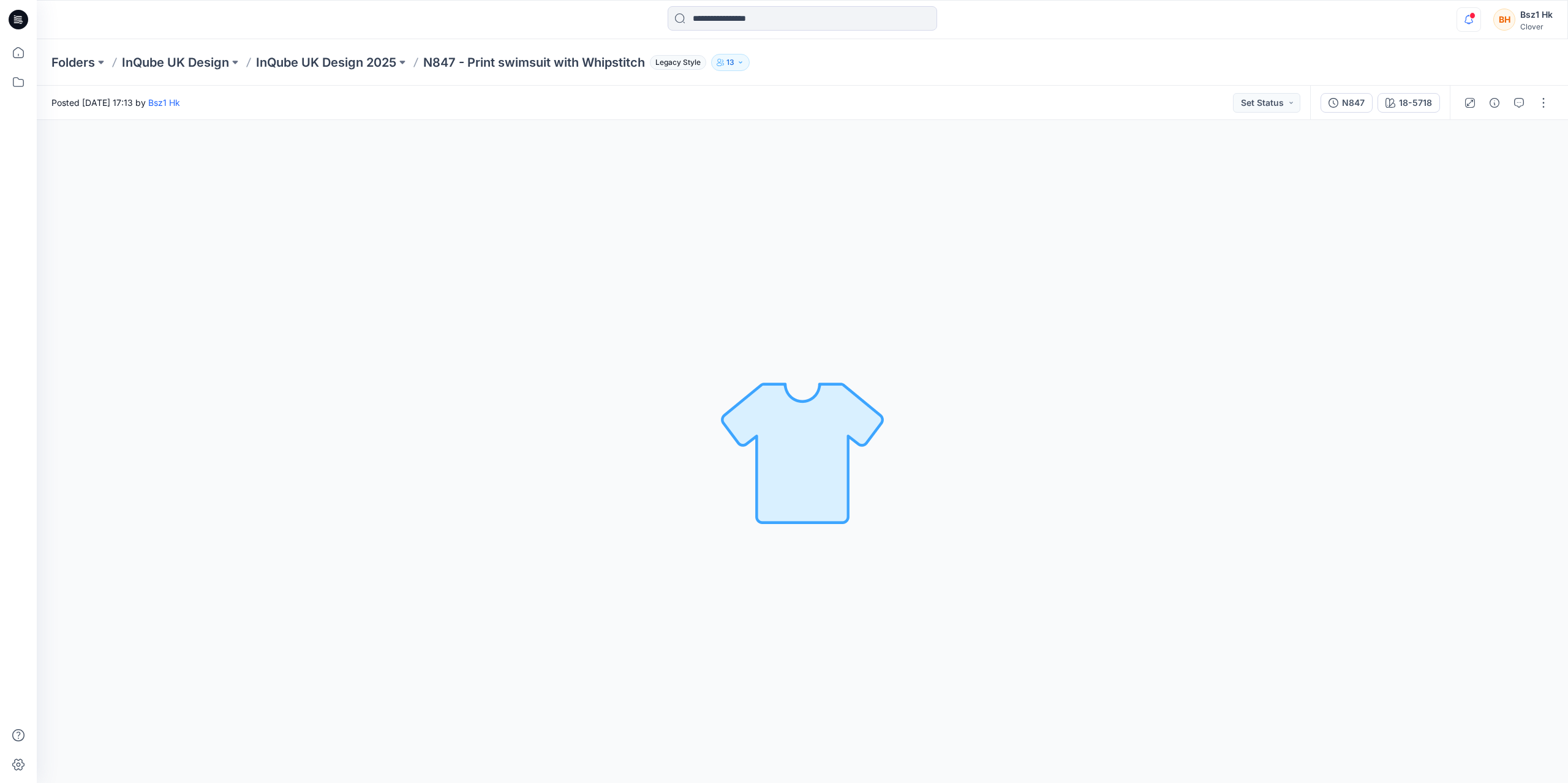
click at [1466, 23] on icon "button" at bounding box center [1469, 19] width 9 height 8
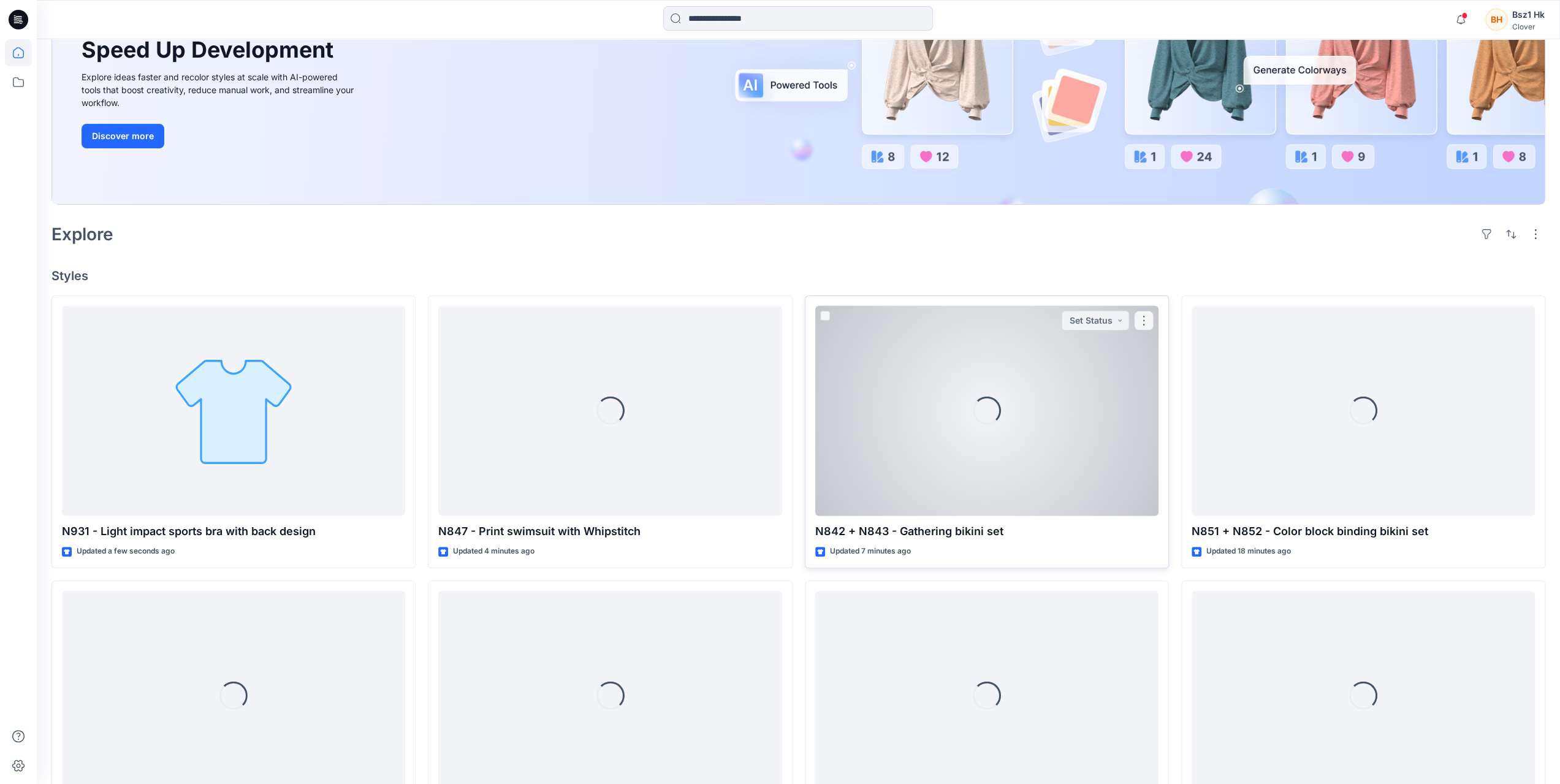
scroll to position [184, 0]
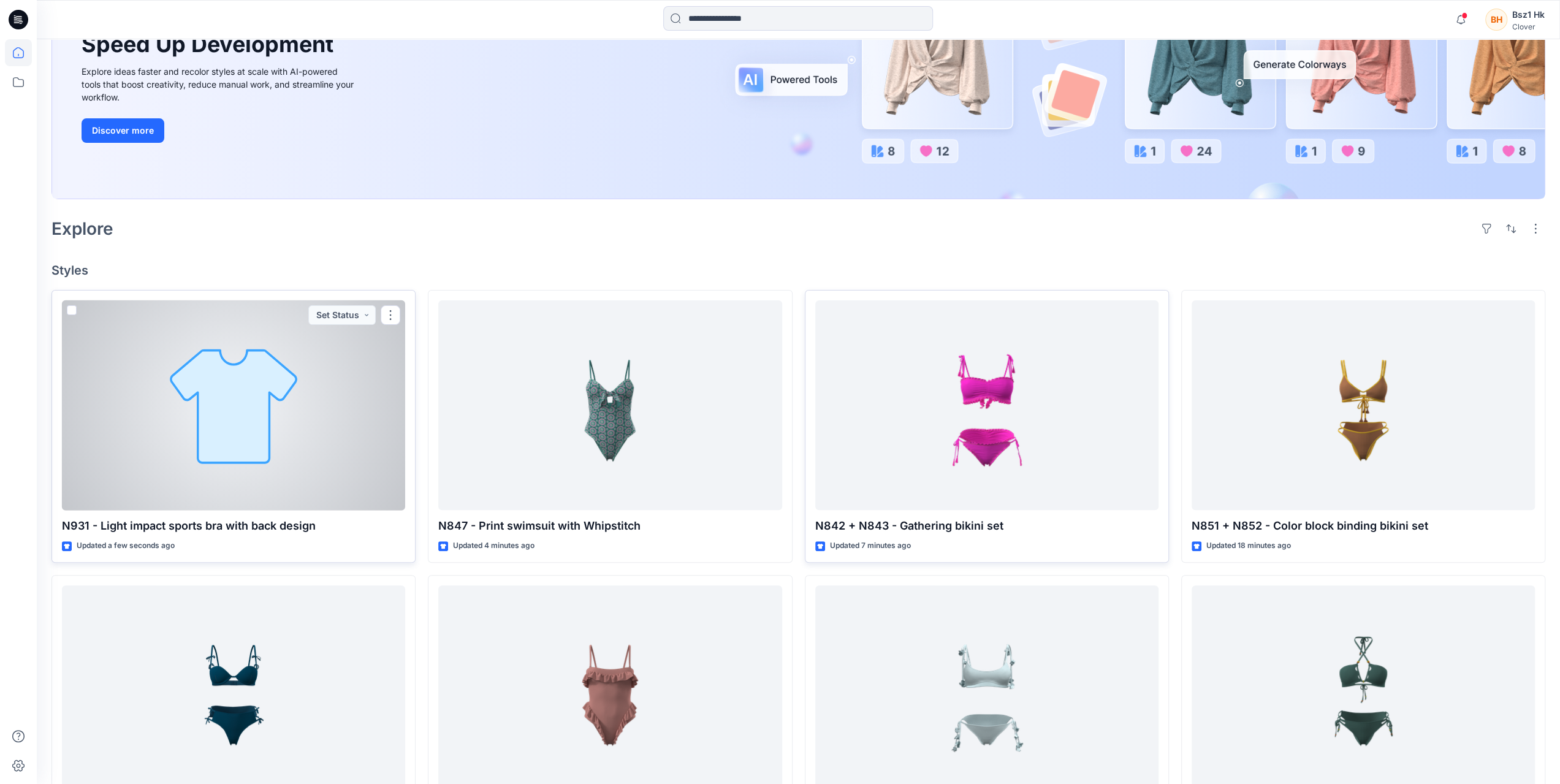
click at [234, 446] on div at bounding box center [234, 405] width 343 height 211
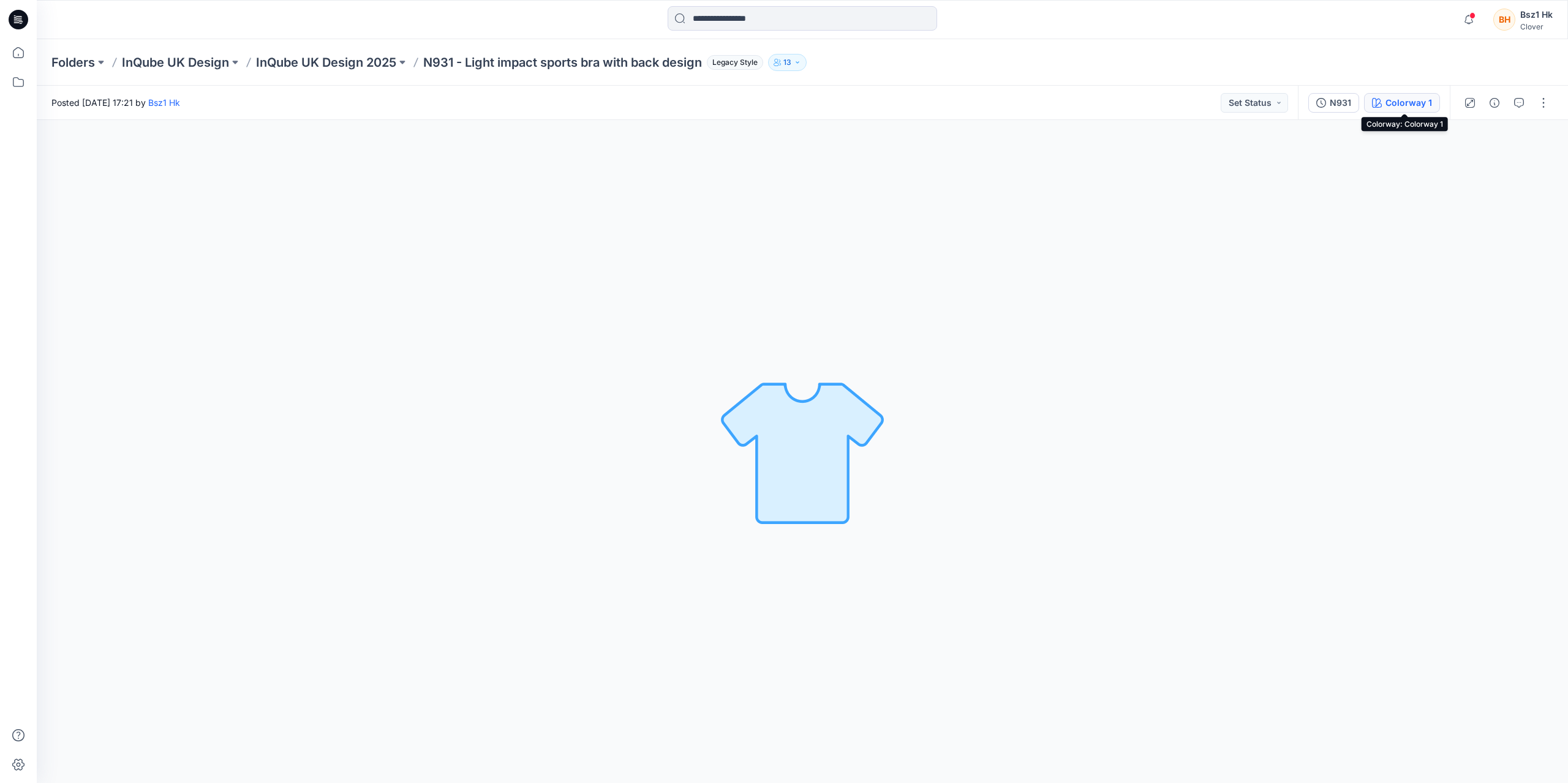
click at [1401, 103] on div "Colorway 1" at bounding box center [1409, 103] width 46 height 14
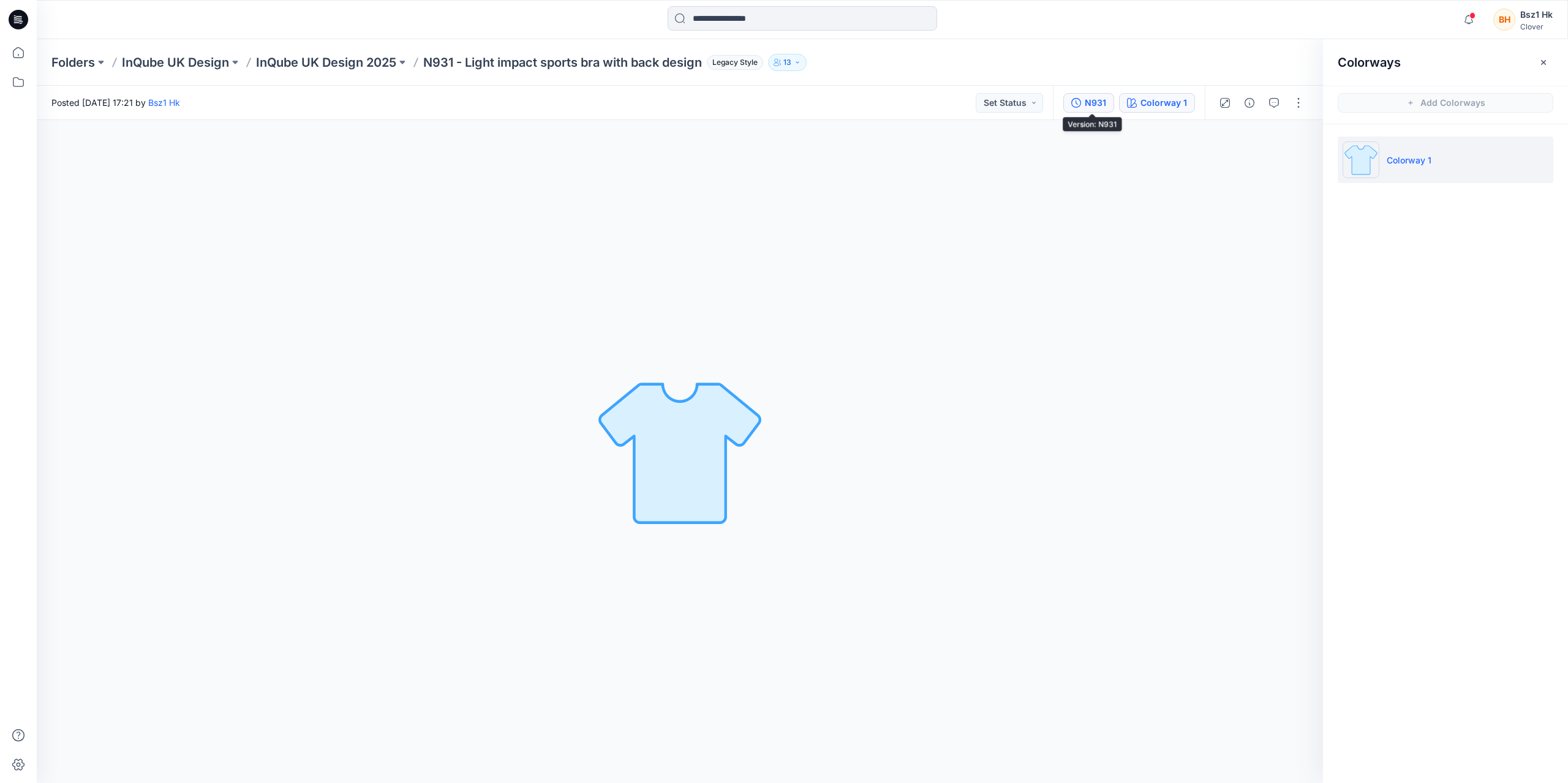
click at [1104, 108] on div "N931" at bounding box center [1095, 103] width 21 height 14
click at [1147, 389] on div "Colorway 1 Loading... Material Properties Loading..." at bounding box center [680, 451] width 1286 height 663
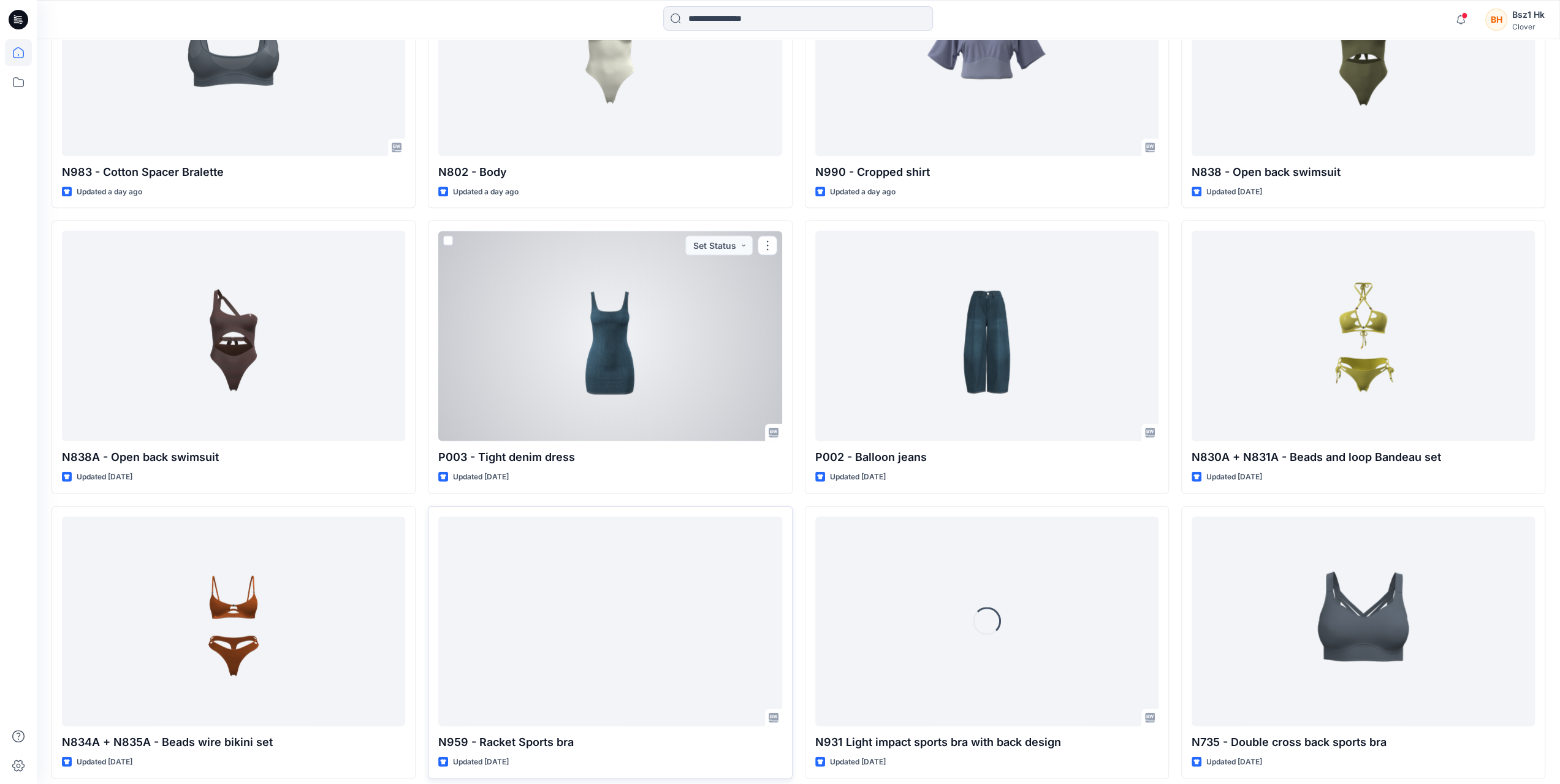
scroll to position [2729, 0]
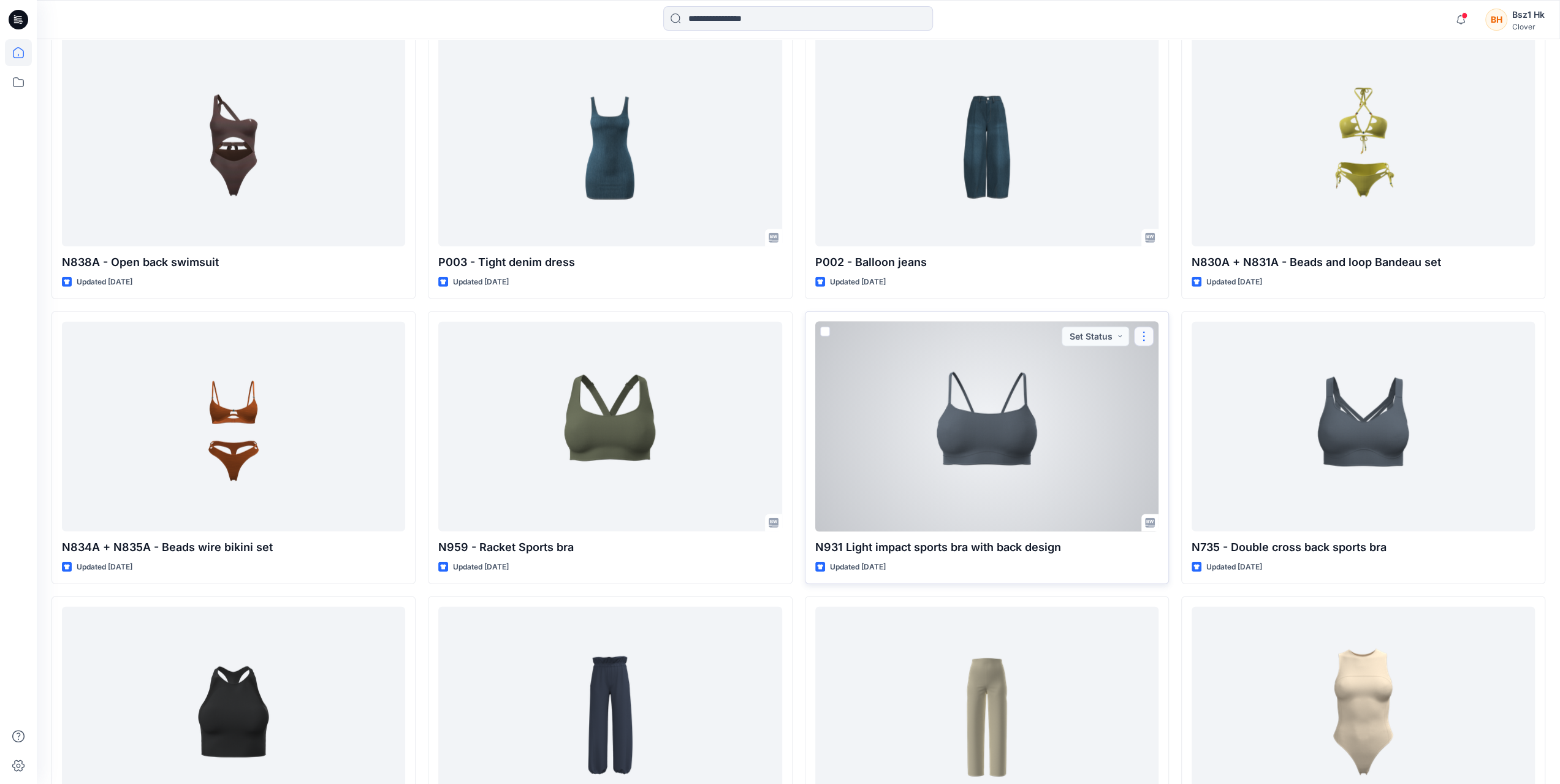
click at [1153, 332] on button "button" at bounding box center [1144, 336] width 19 height 19
click at [1174, 358] on p "Edit" at bounding box center [1166, 364] width 15 height 13
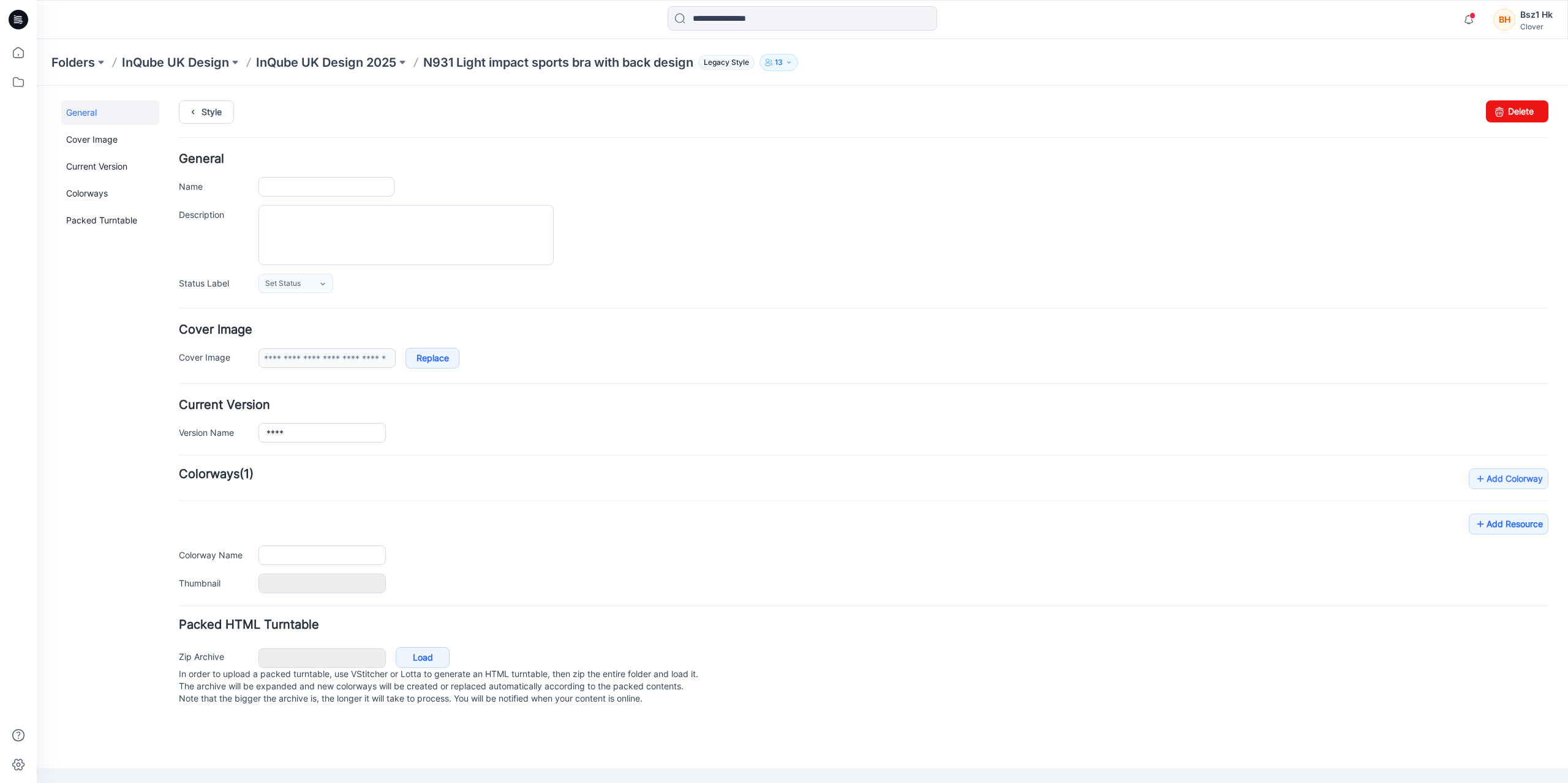
type input "**********"
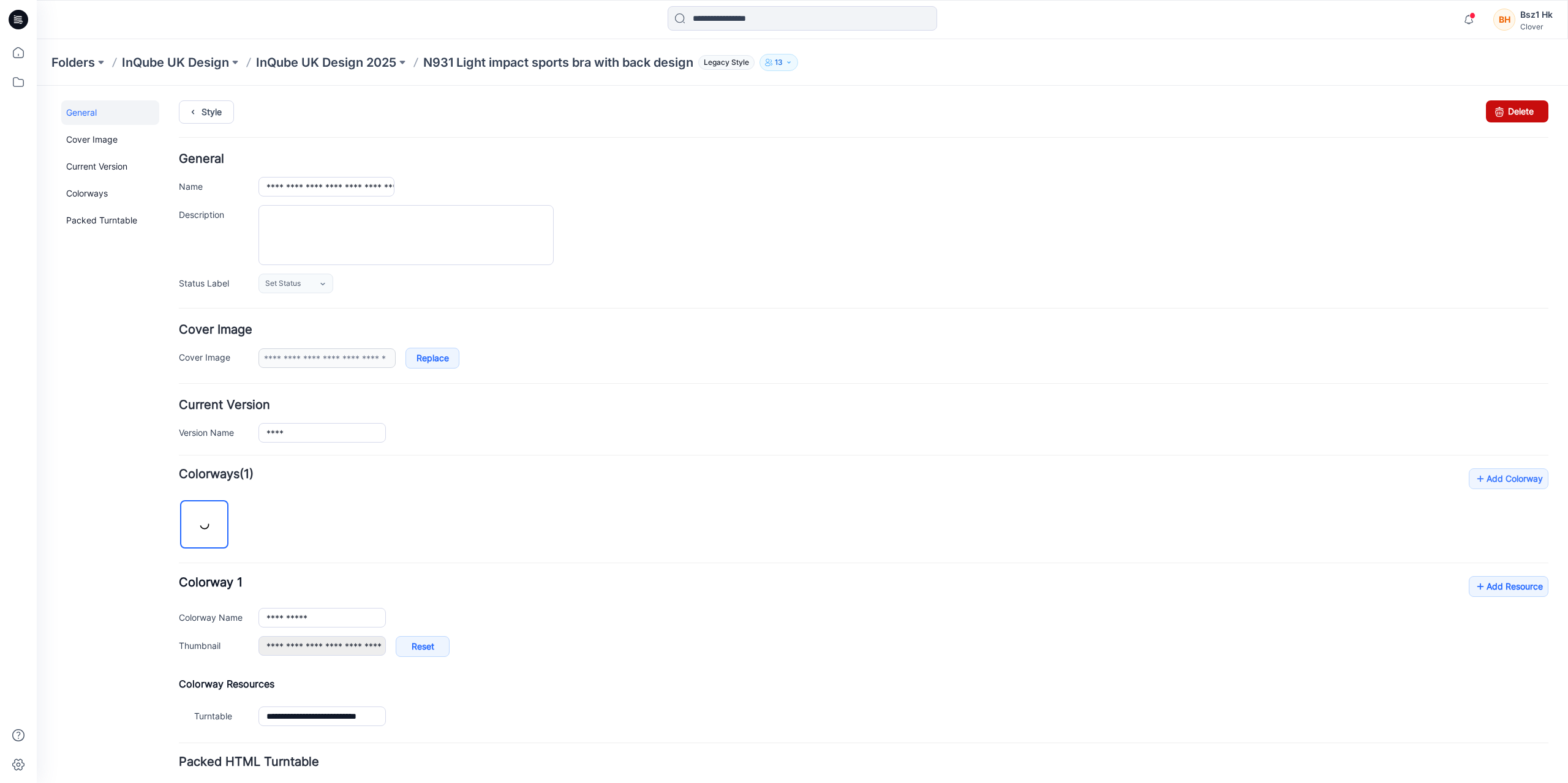
drag, startPoint x: 1500, startPoint y: 118, endPoint x: 879, endPoint y: 138, distance: 621.3
click at [1500, 118] on link "Delete" at bounding box center [1517, 111] width 63 height 22
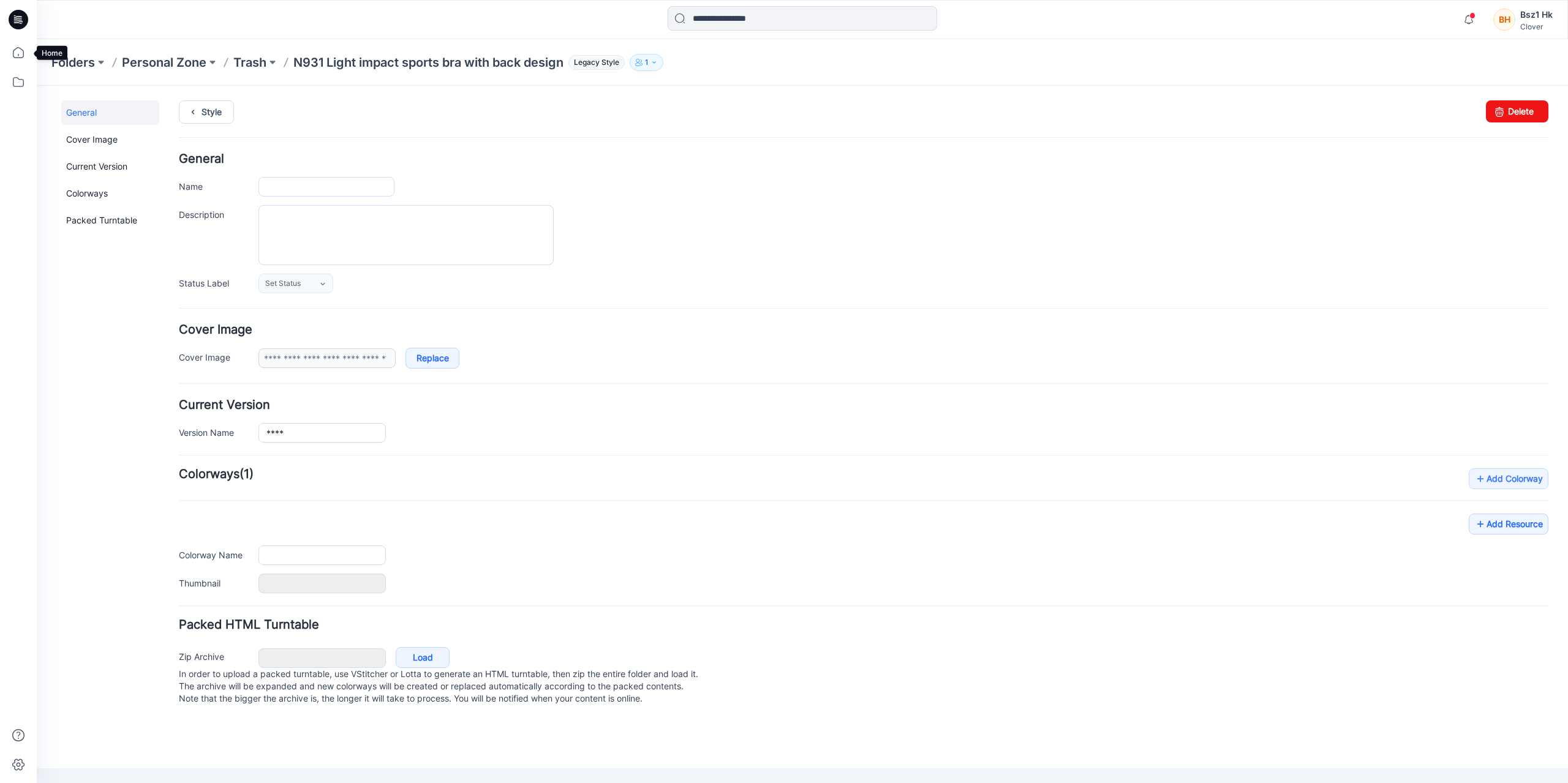
type input "**********"
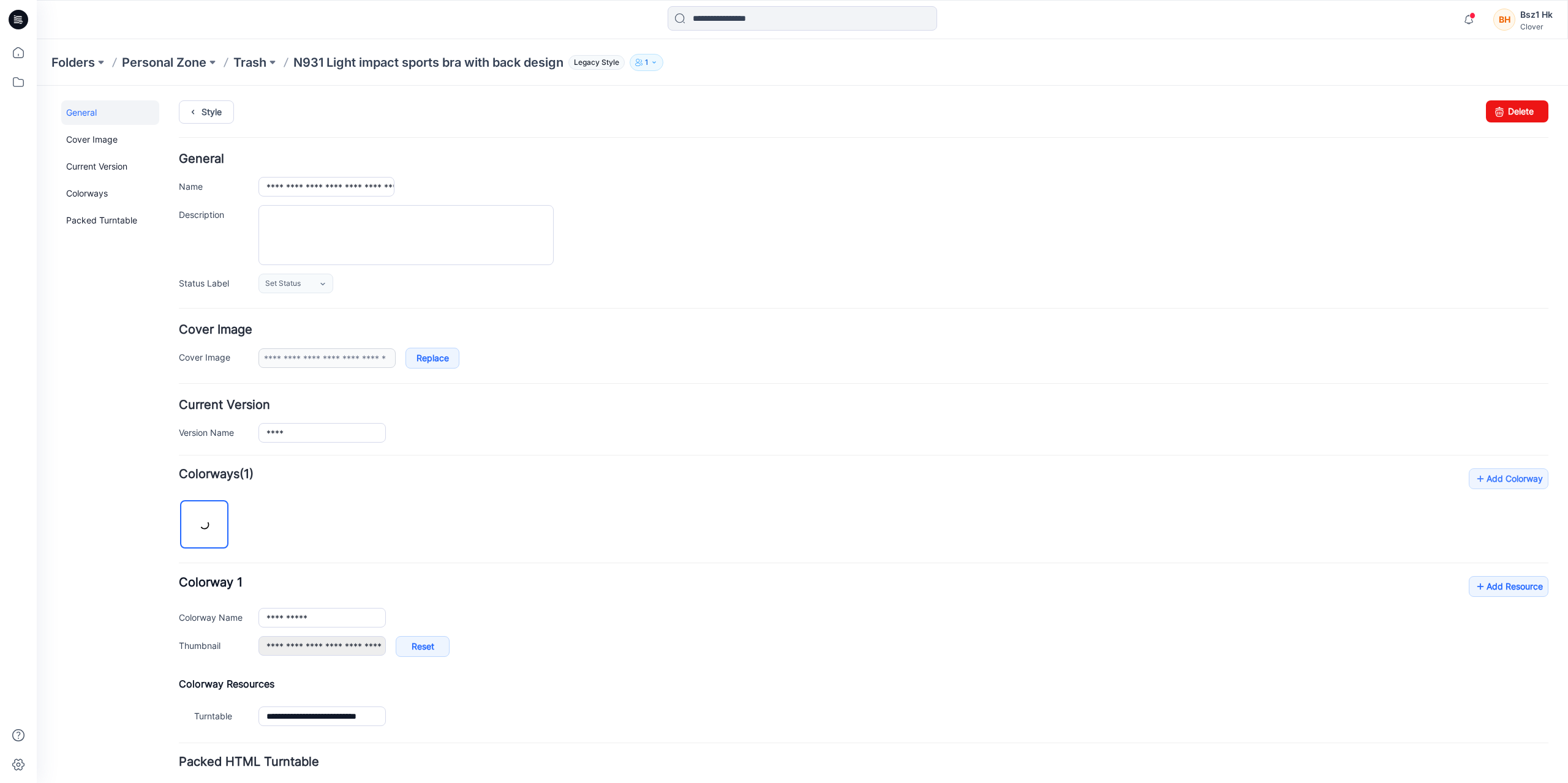
click at [18, 21] on icon at bounding box center [20, 21] width 4 height 1
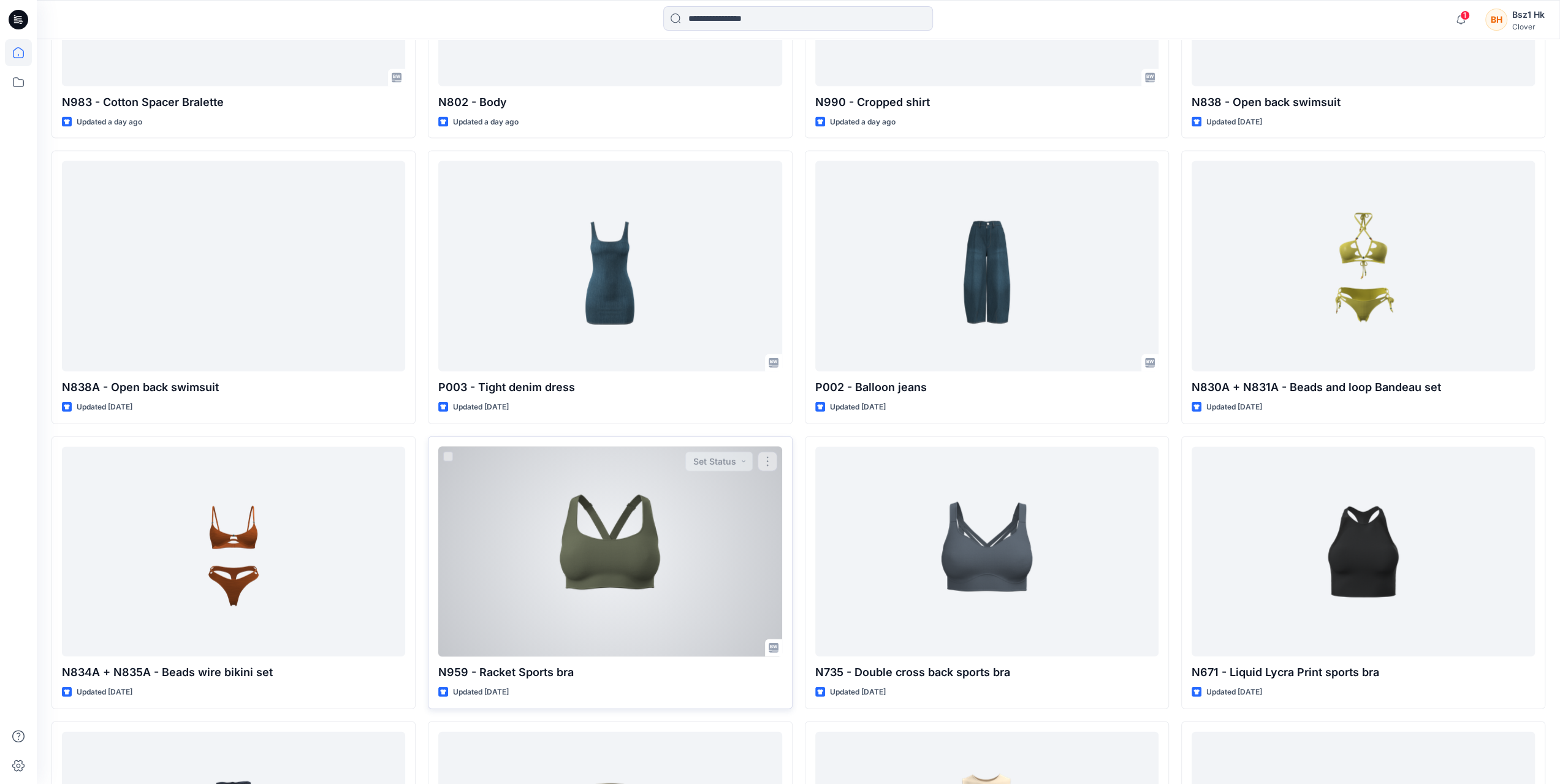
scroll to position [2603, 0]
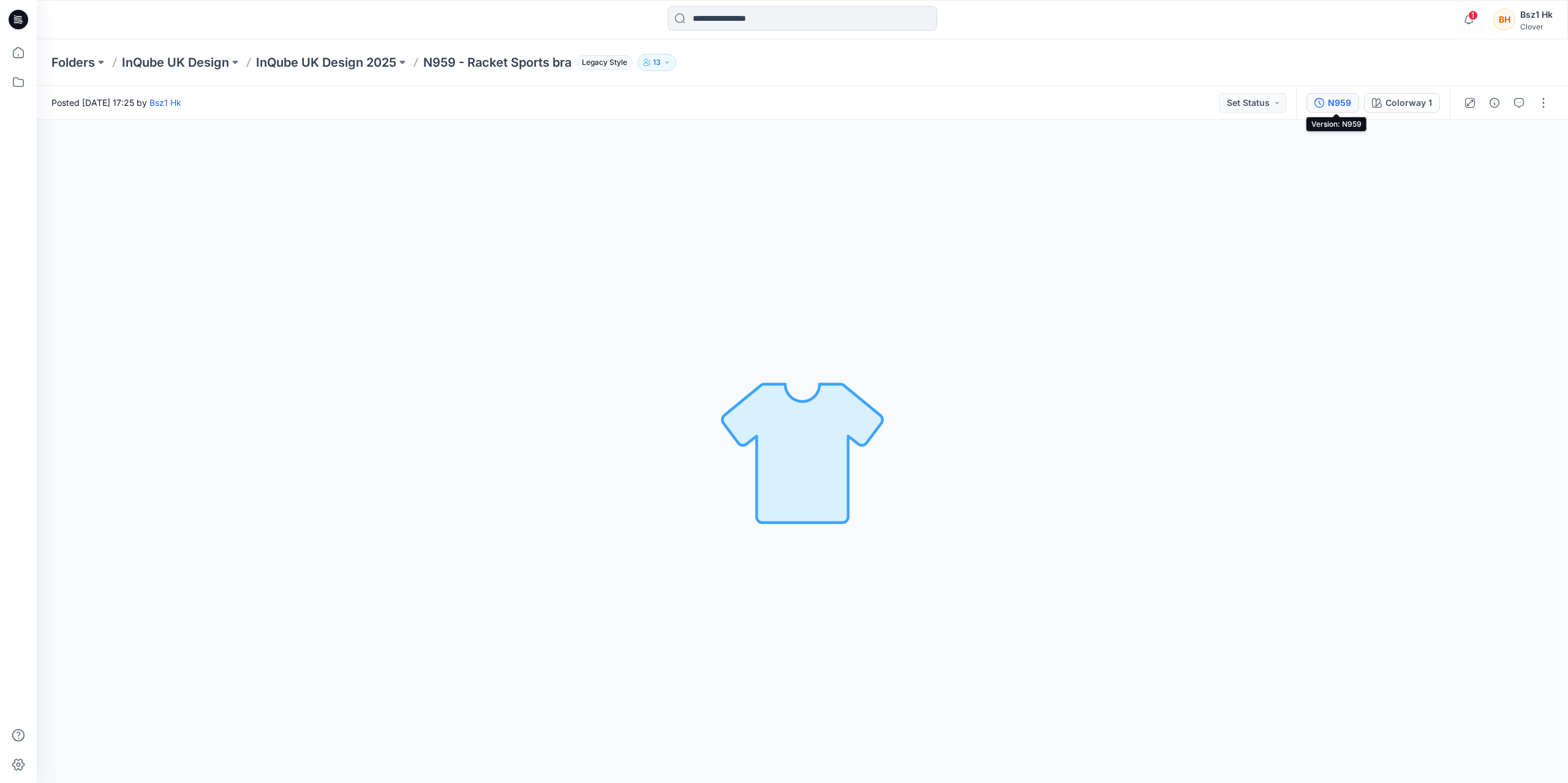
click at [1343, 105] on div "N959" at bounding box center [1339, 103] width 23 height 14
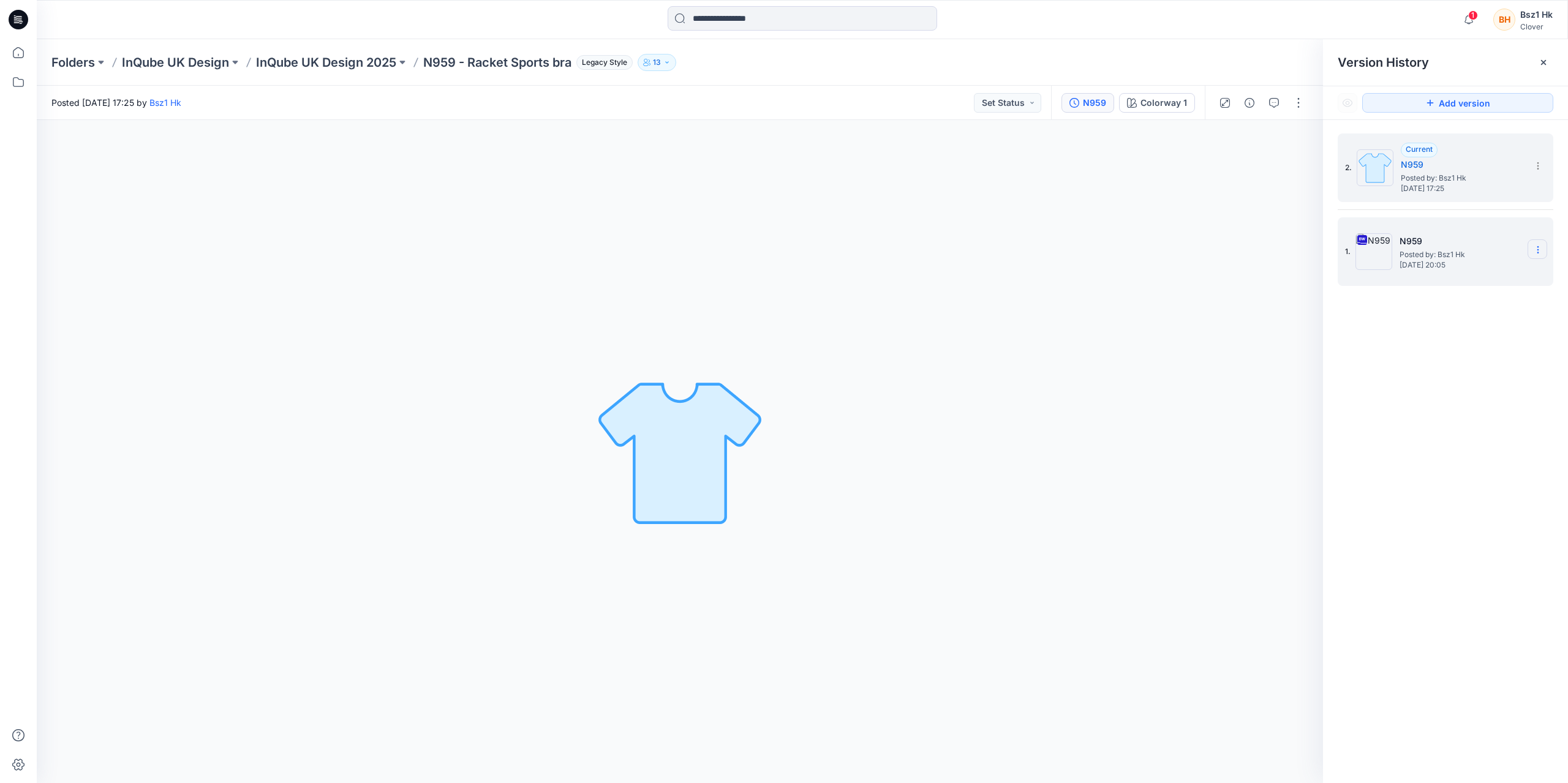
click at [1536, 248] on icon at bounding box center [1538, 250] width 10 height 10
click at [1495, 379] on div "Delete Version" at bounding box center [1472, 376] width 142 height 24
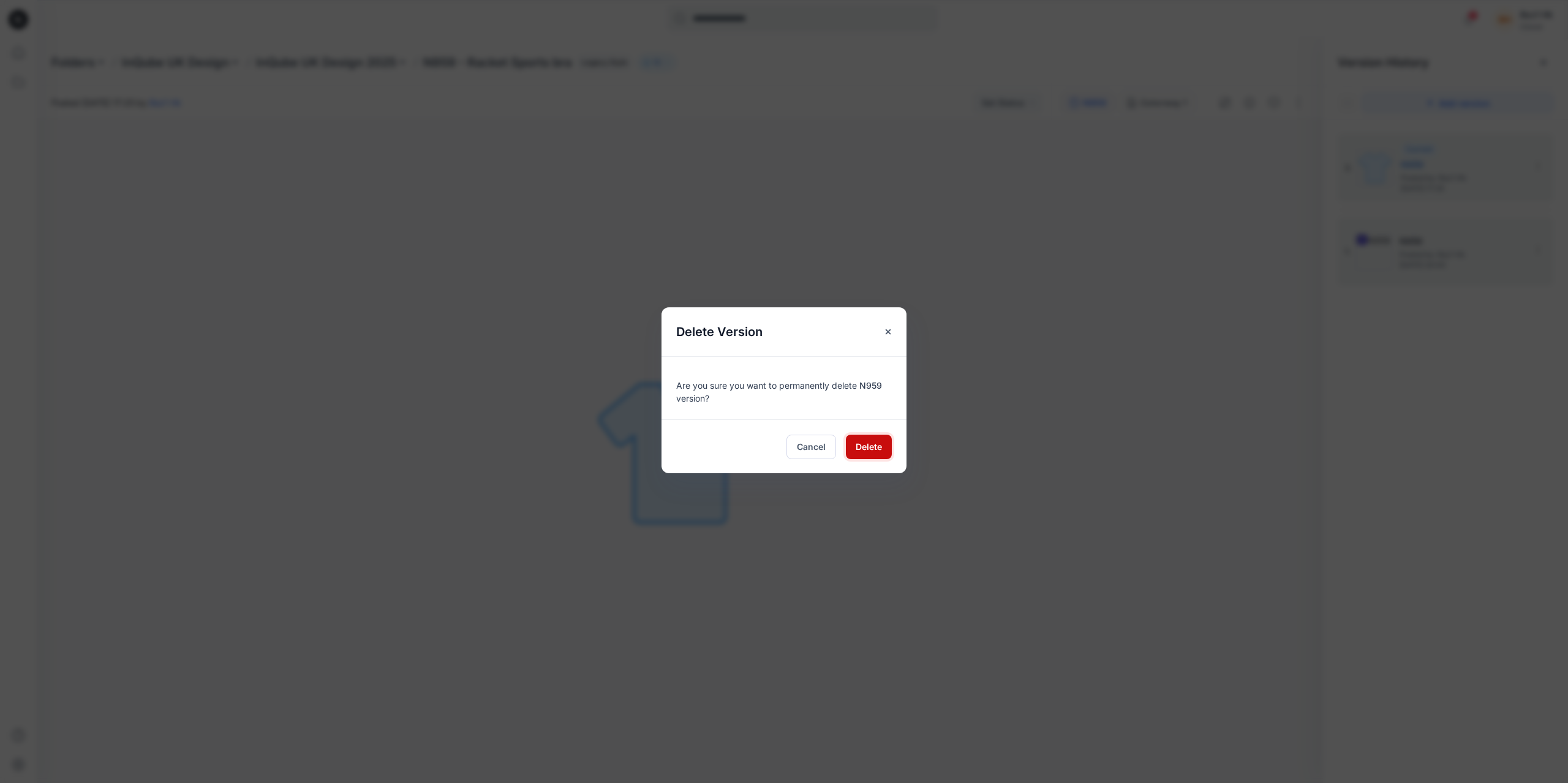
click at [882, 457] on button "Delete" at bounding box center [869, 446] width 46 height 24
click at [883, 433] on div "Cancel Delete" at bounding box center [783, 446] width 245 height 54
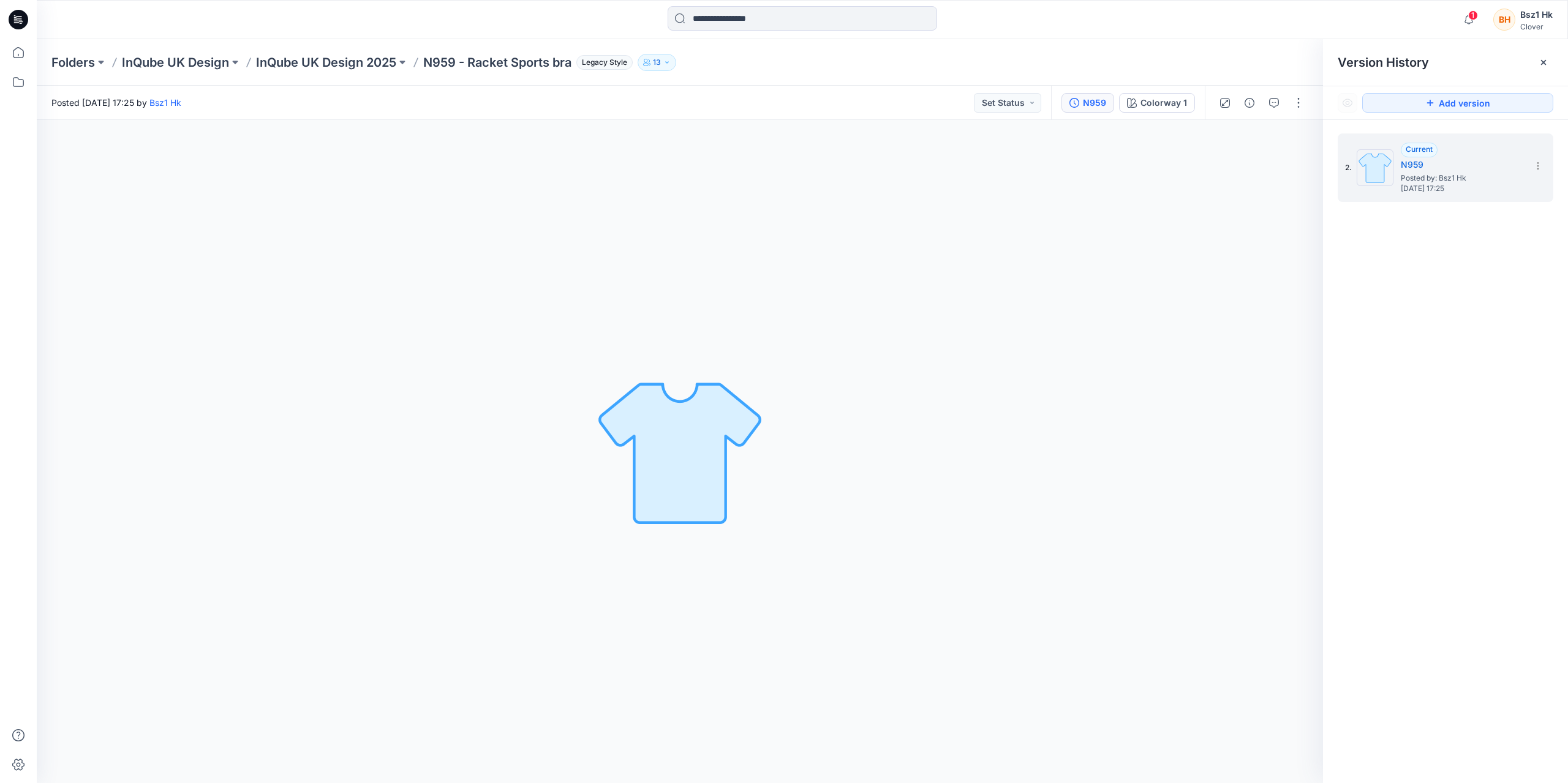
click at [13, 18] on icon at bounding box center [18, 19] width 19 height 19
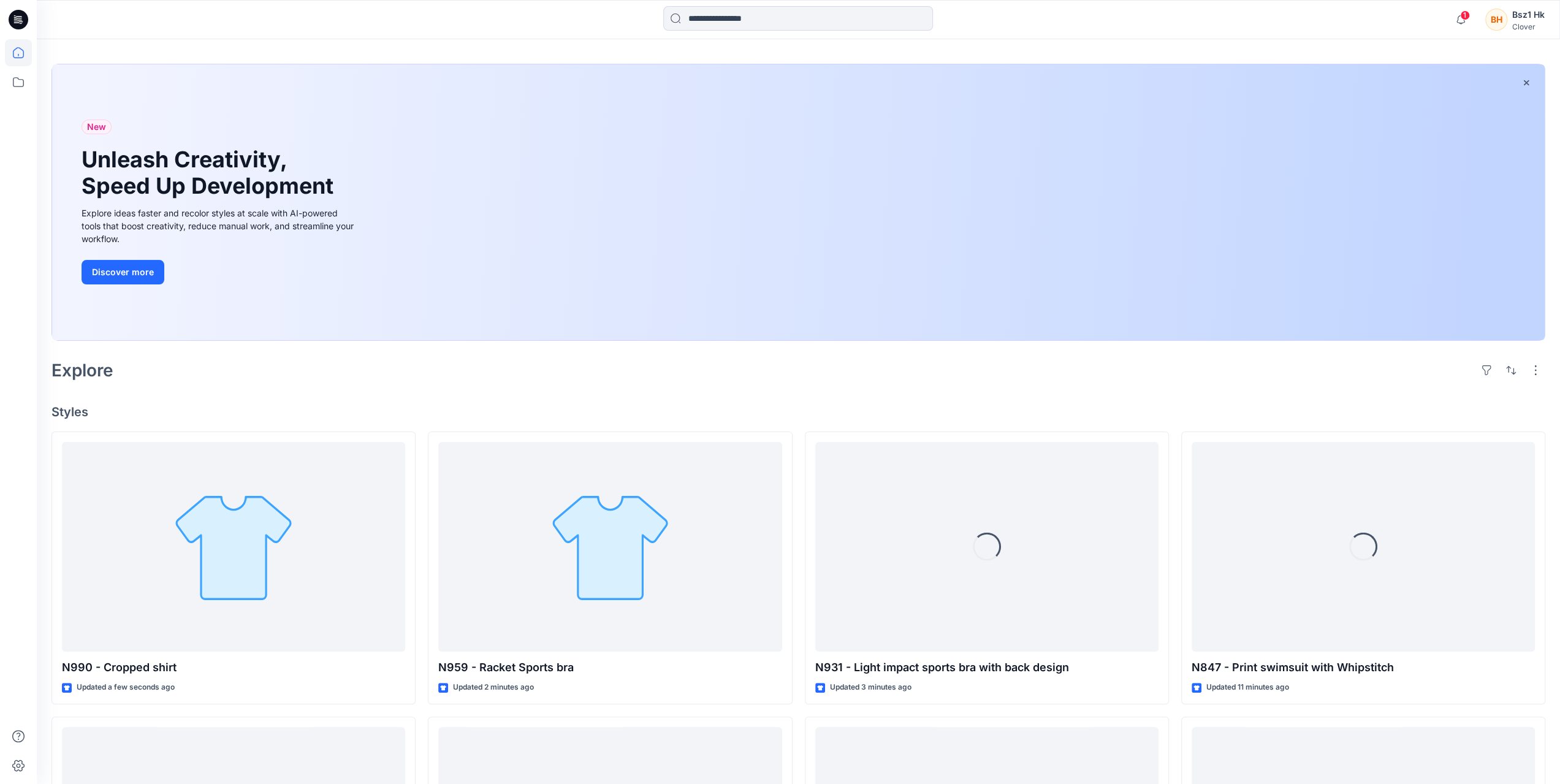
scroll to position [184, 0]
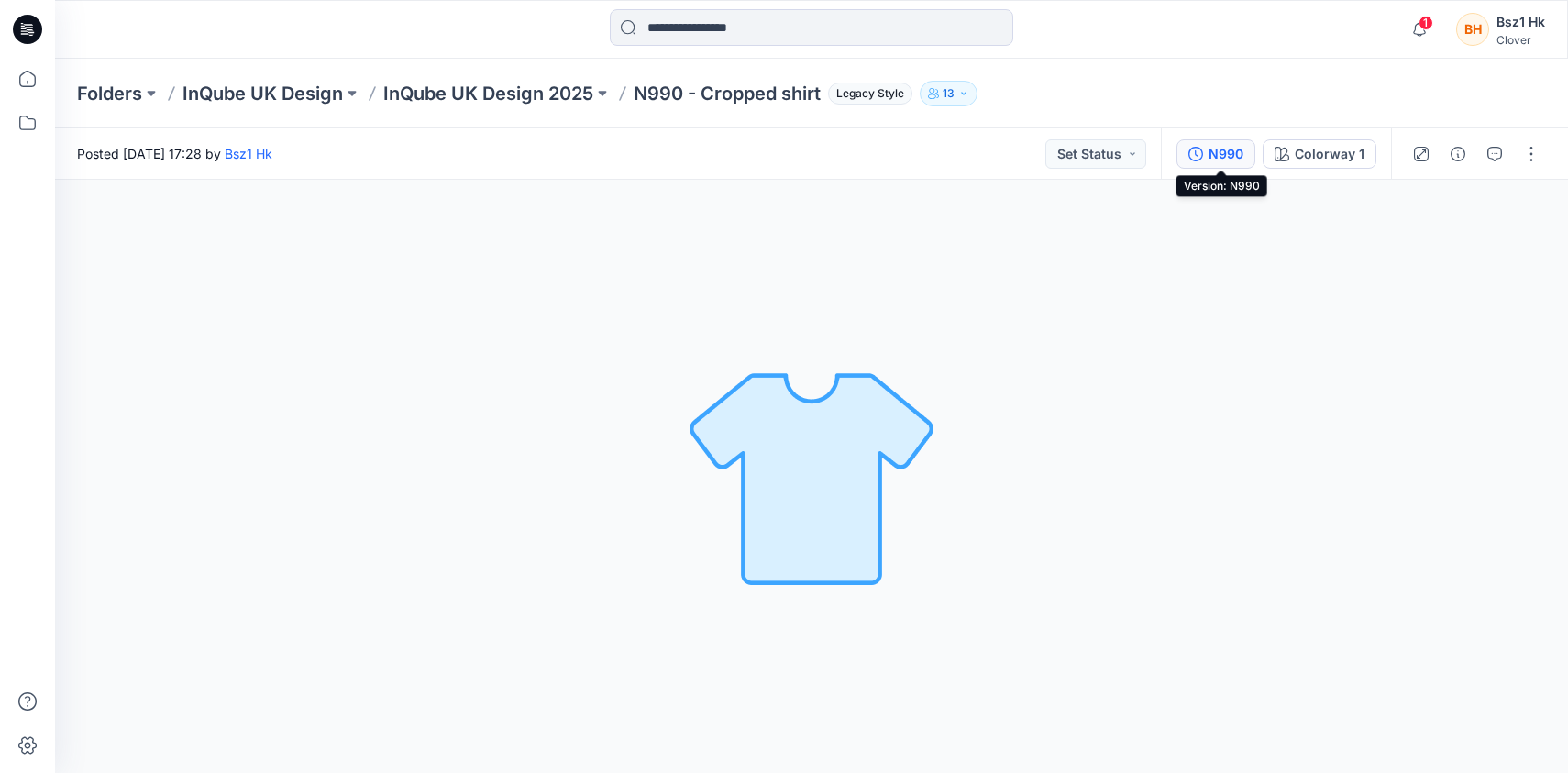
click at [1237, 147] on div "N990" at bounding box center [1225, 155] width 35 height 21
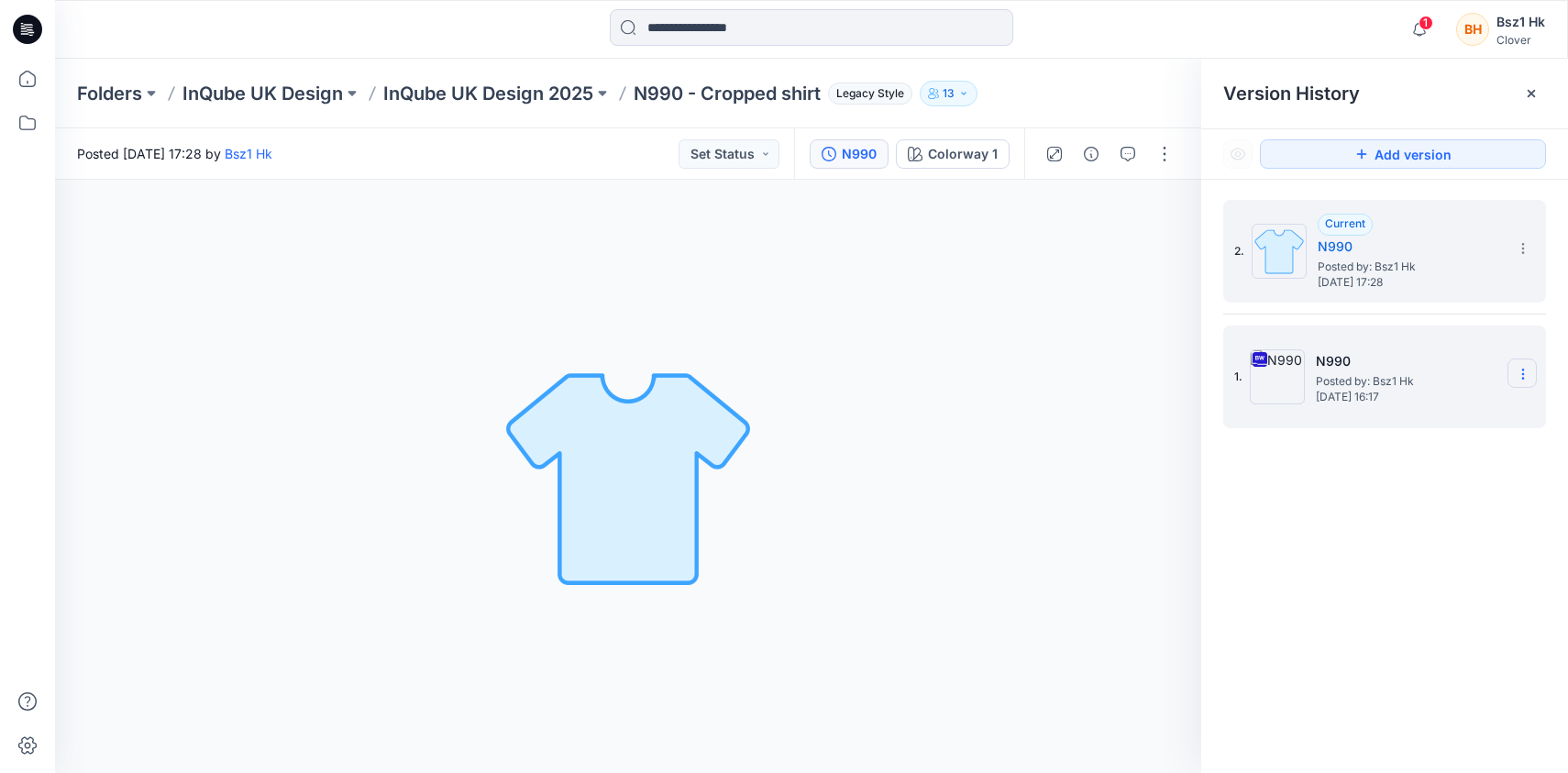
click at [1528, 371] on icon at bounding box center [1523, 374] width 15 height 15
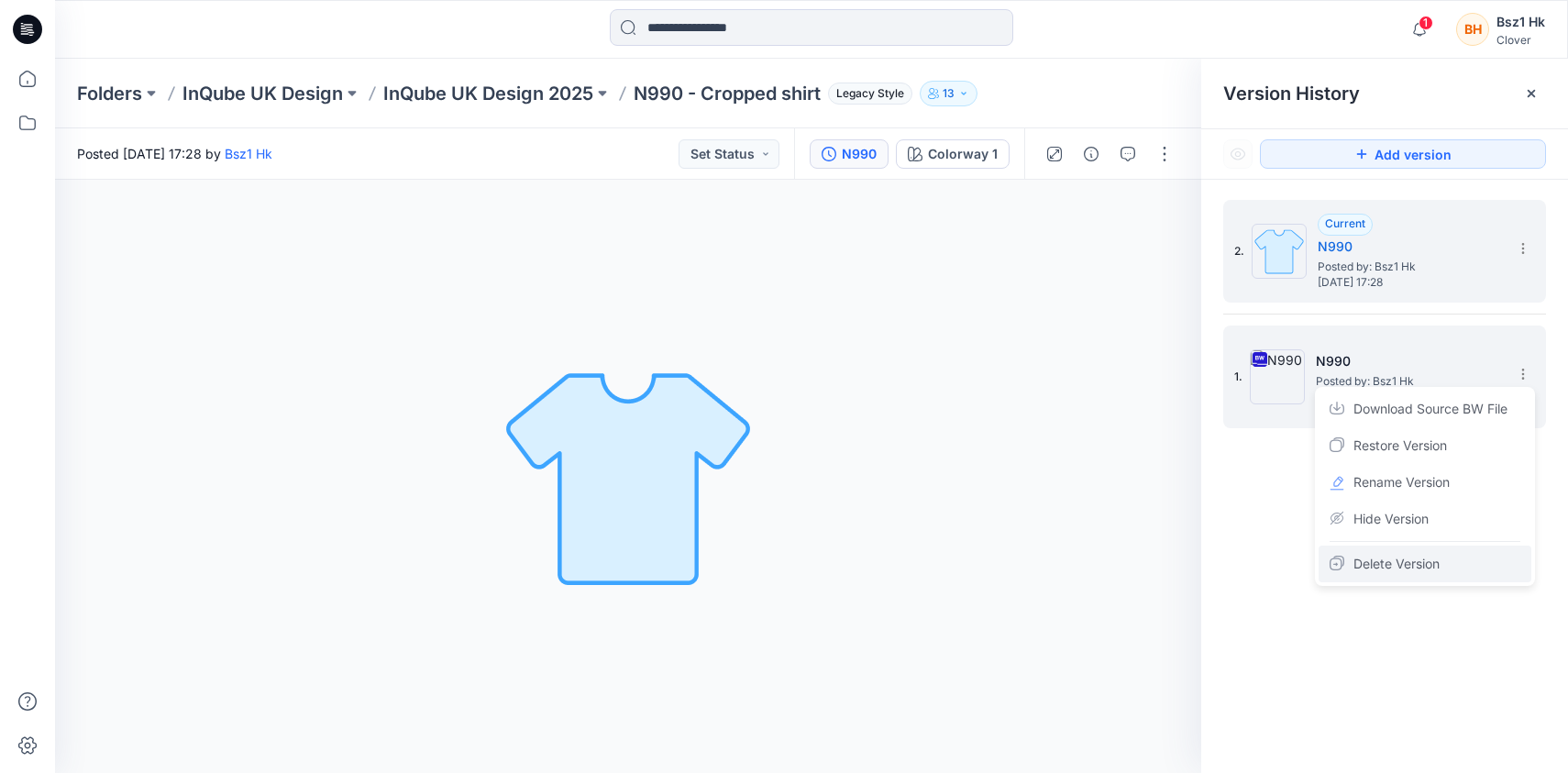
click at [1413, 558] on span "Delete Version" at bounding box center [1396, 563] width 86 height 22
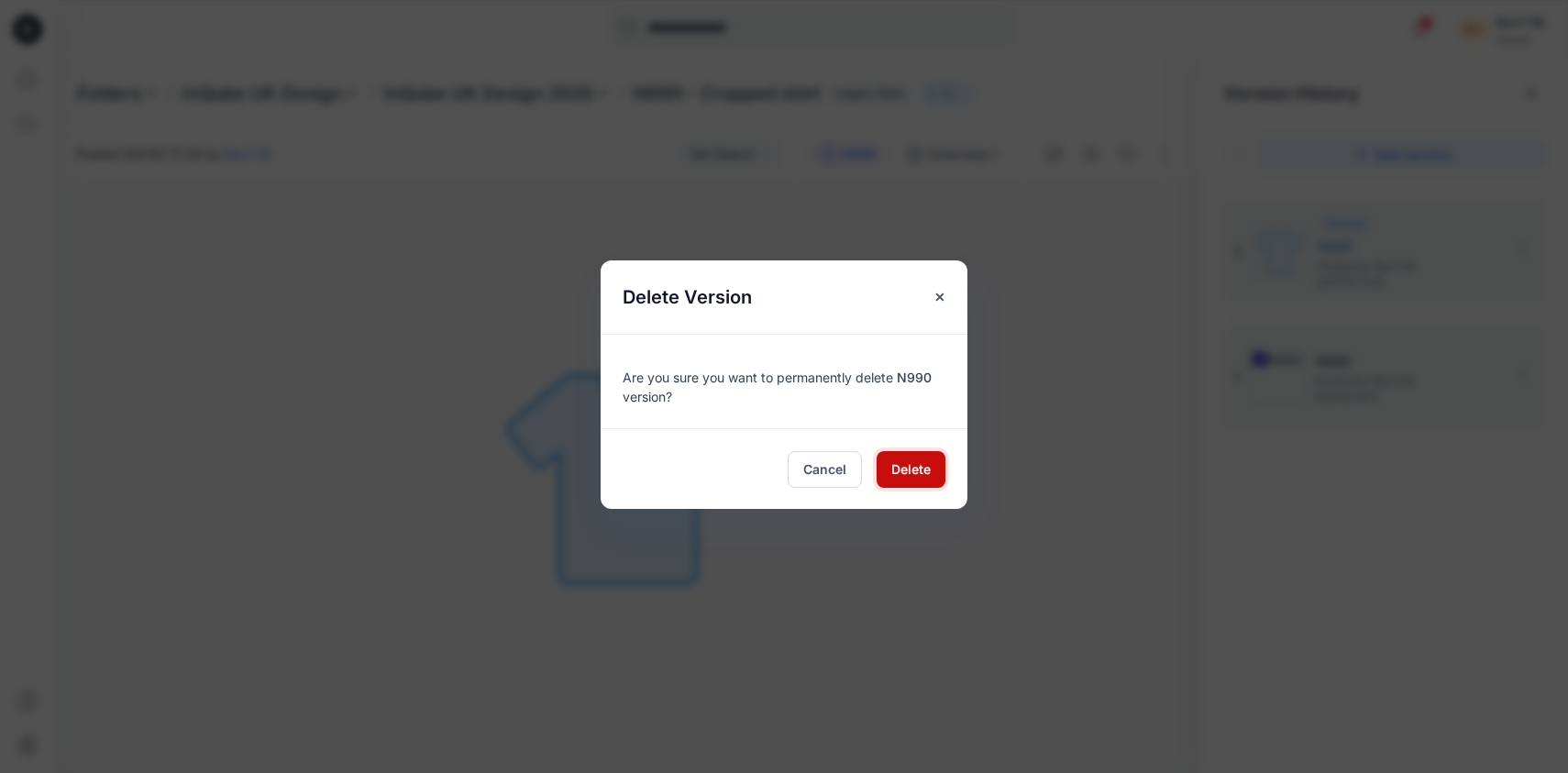
click at [920, 469] on span "Delete" at bounding box center [911, 468] width 39 height 20
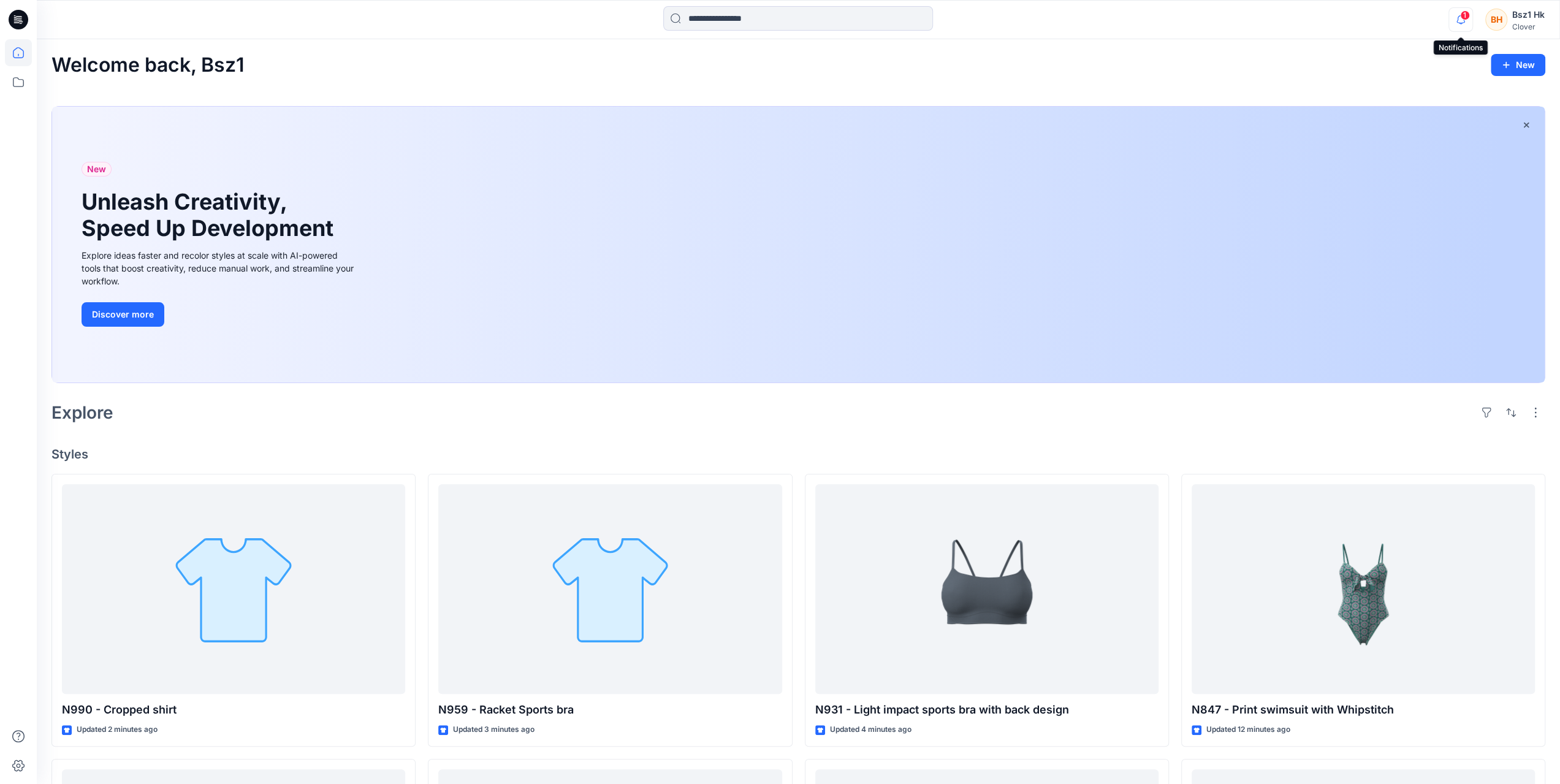
click at [1463, 19] on icon "button" at bounding box center [1460, 19] width 23 height 24
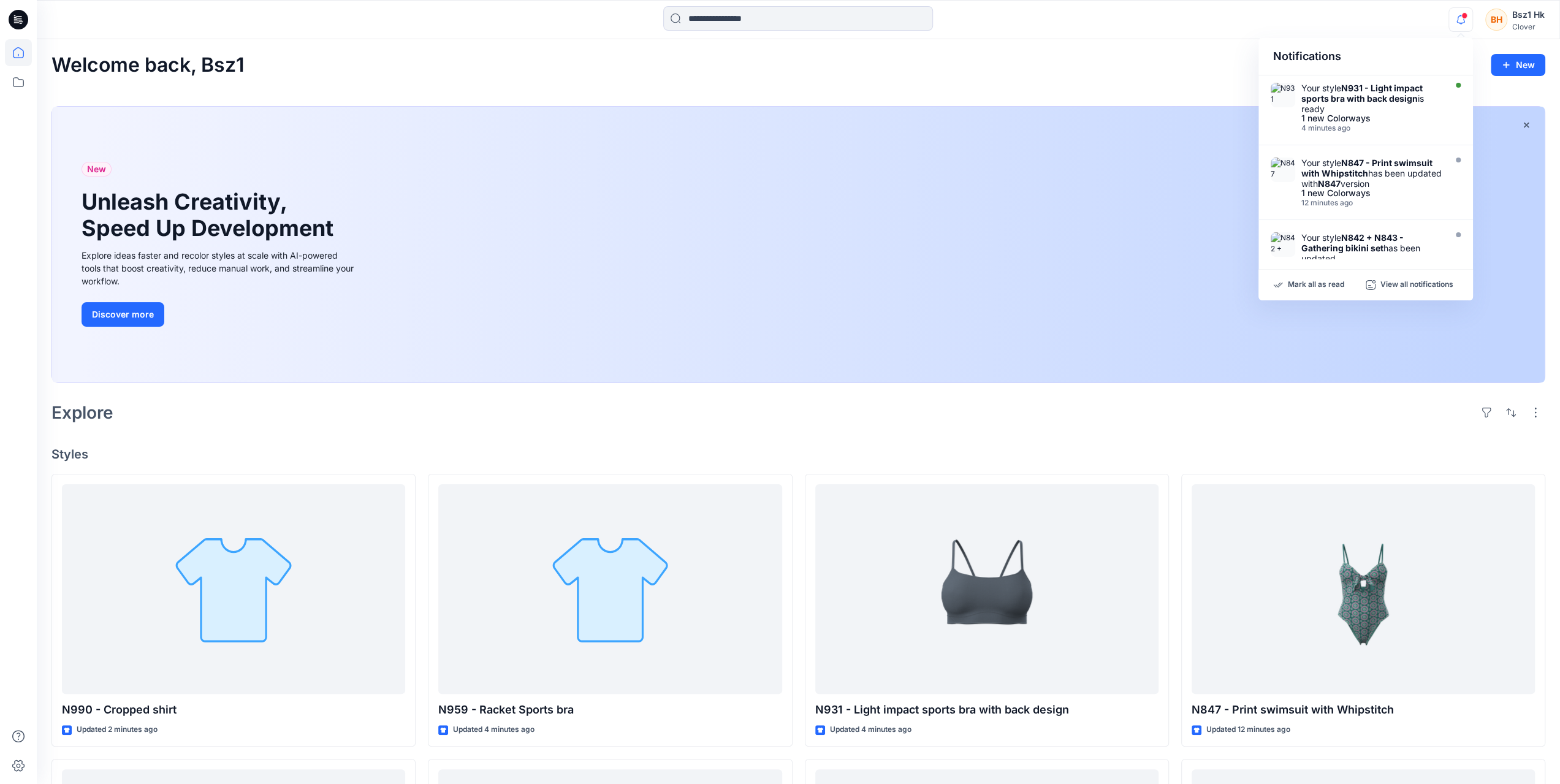
click at [1228, 56] on div "Welcome back, Bsz1 New" at bounding box center [798, 65] width 1494 height 23
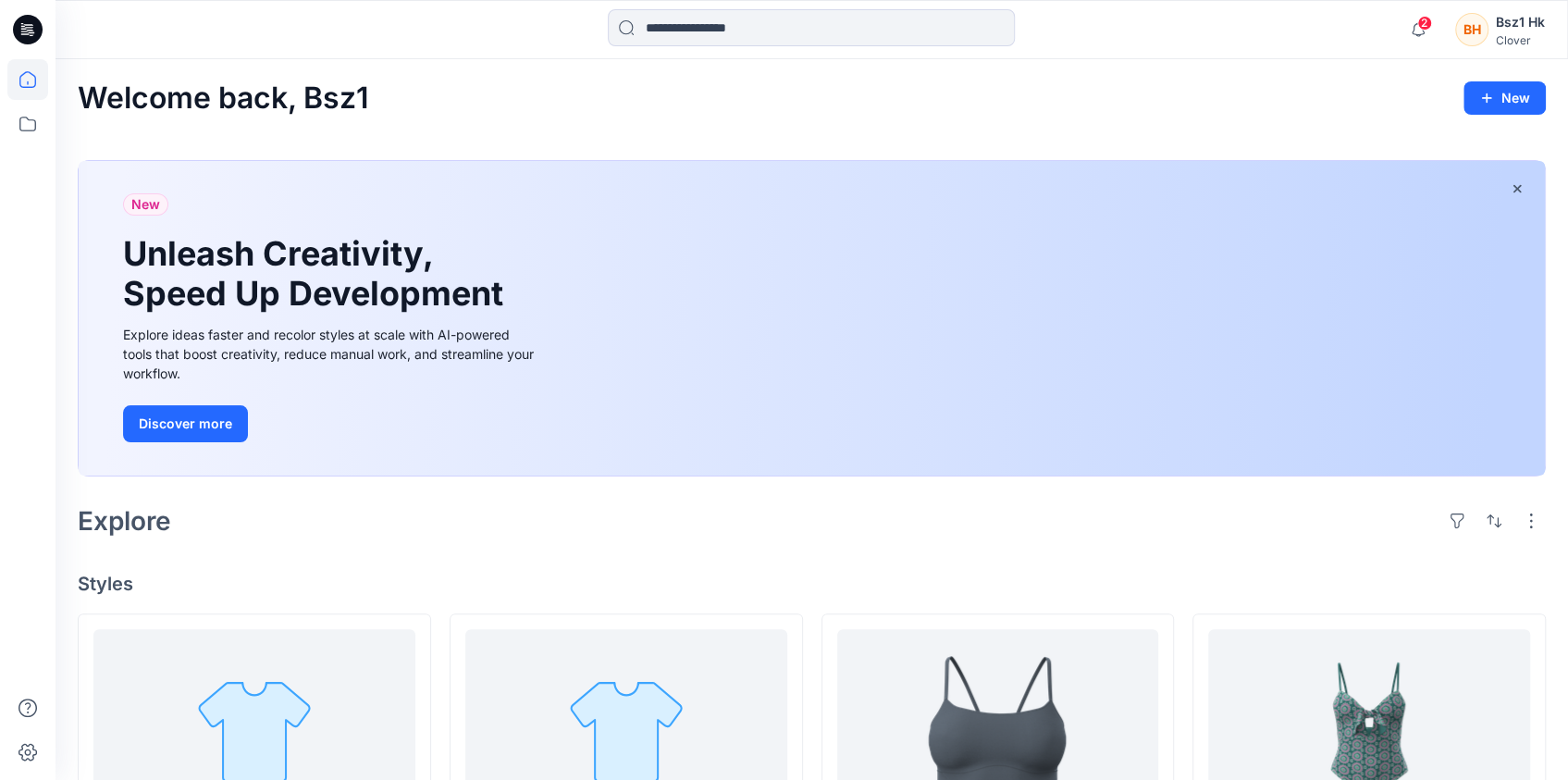
click at [33, 24] on icon at bounding box center [27, 29] width 29 height 29
click at [1424, 27] on span "2" at bounding box center [1425, 24] width 15 height 15
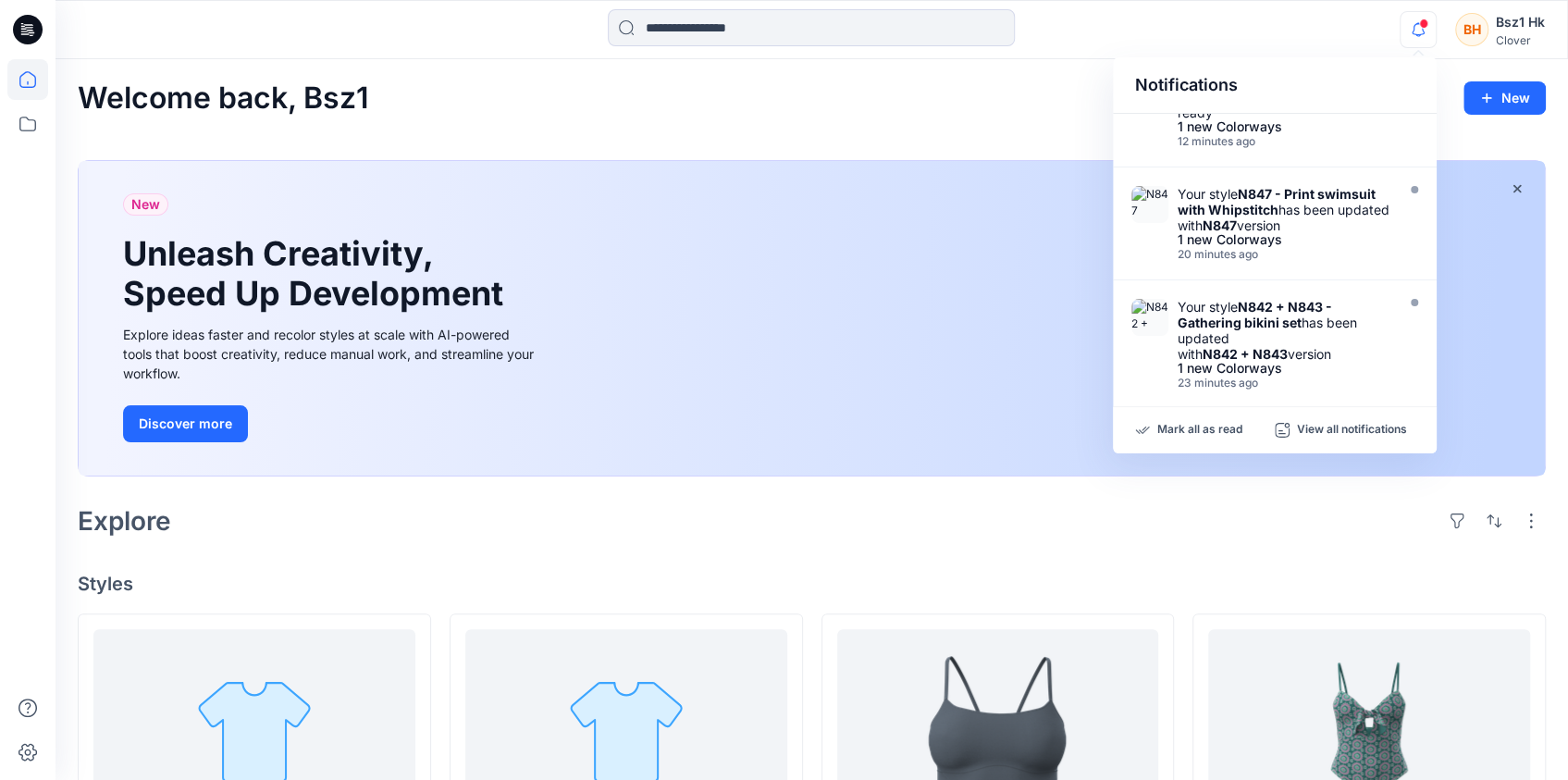
scroll to position [277, 0]
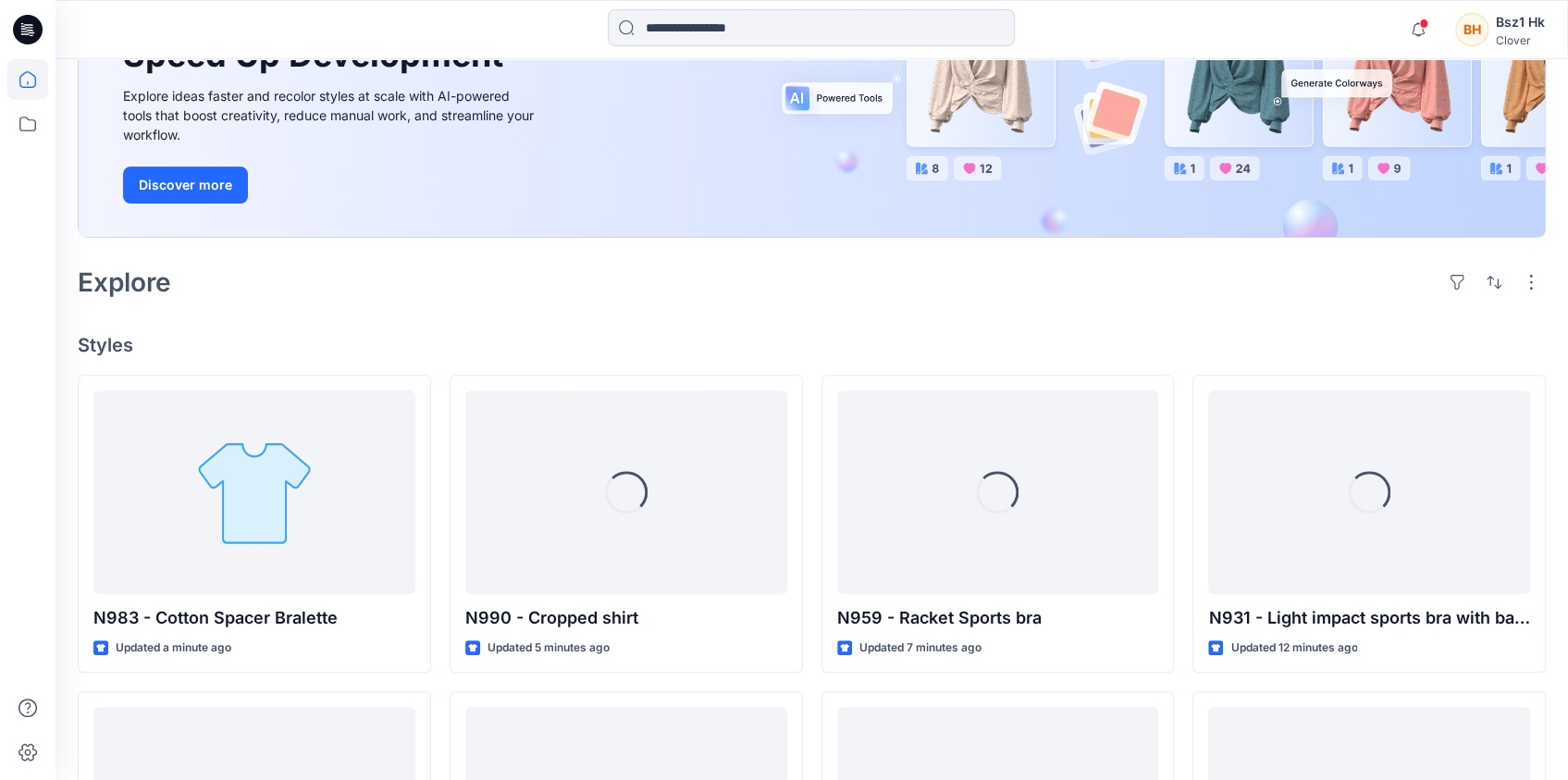
scroll to position [277, 0]
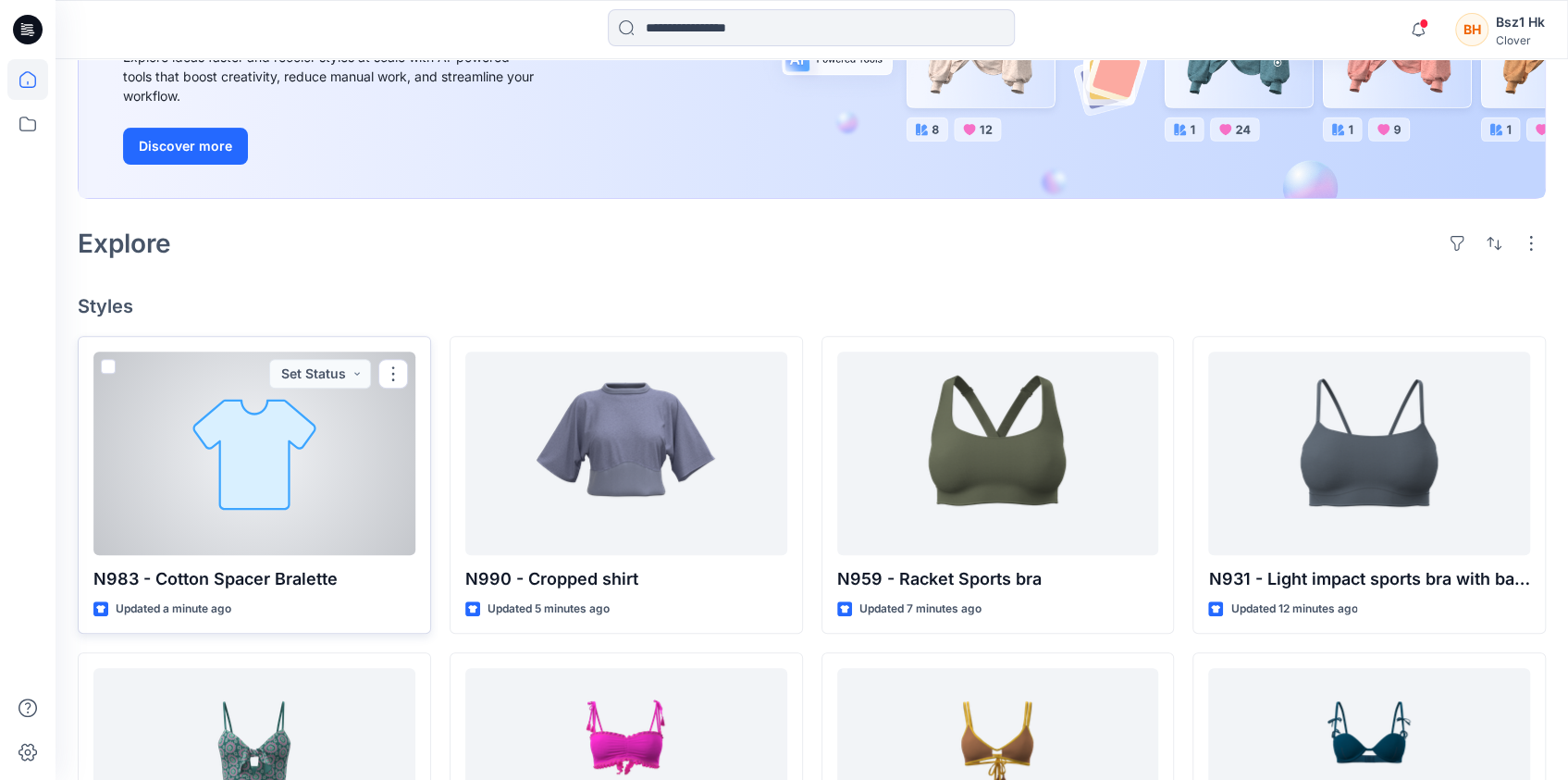
click at [250, 480] on div at bounding box center [254, 453] width 322 height 203
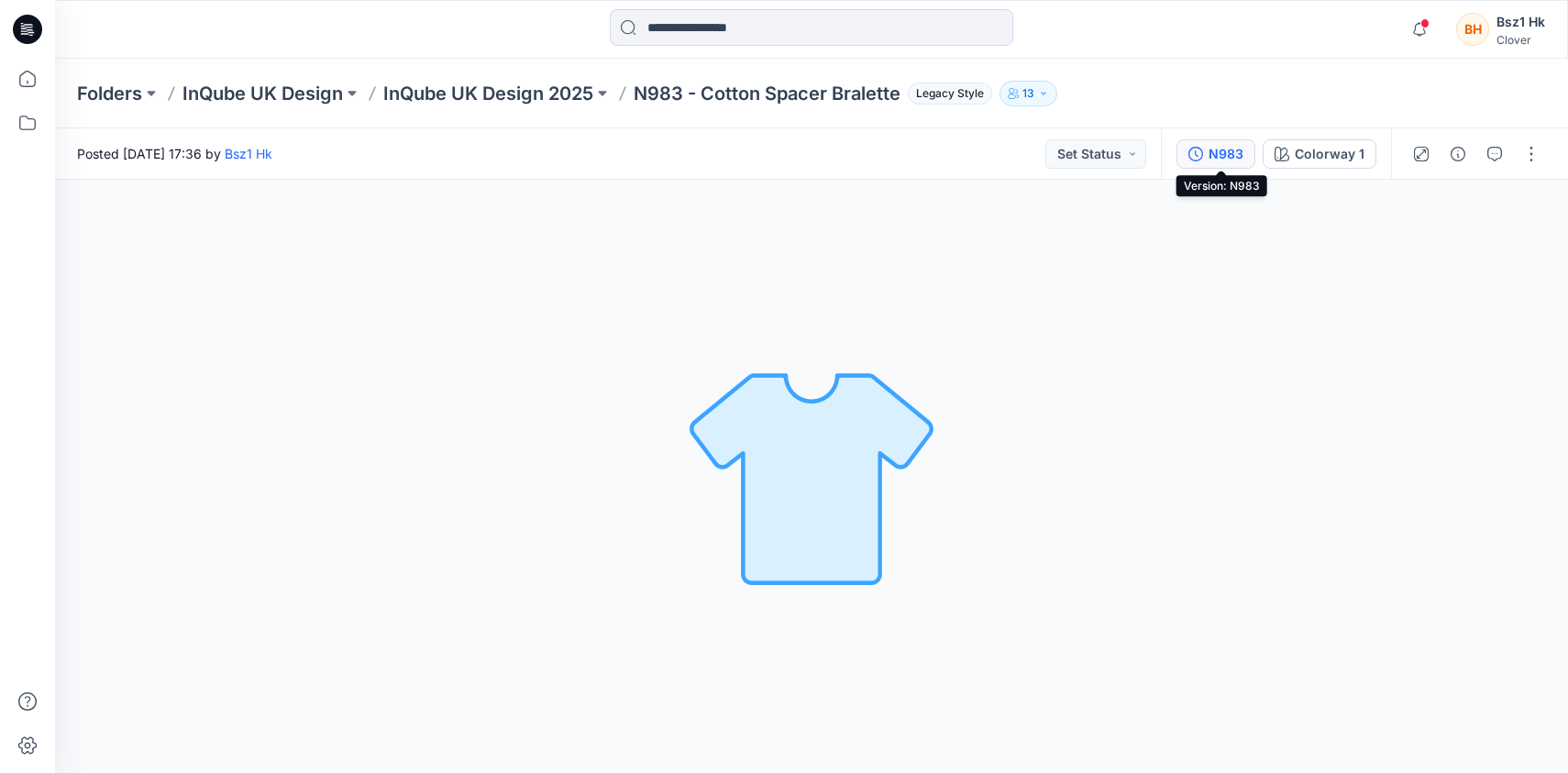
click at [1243, 157] on div "N983" at bounding box center [1225, 155] width 35 height 21
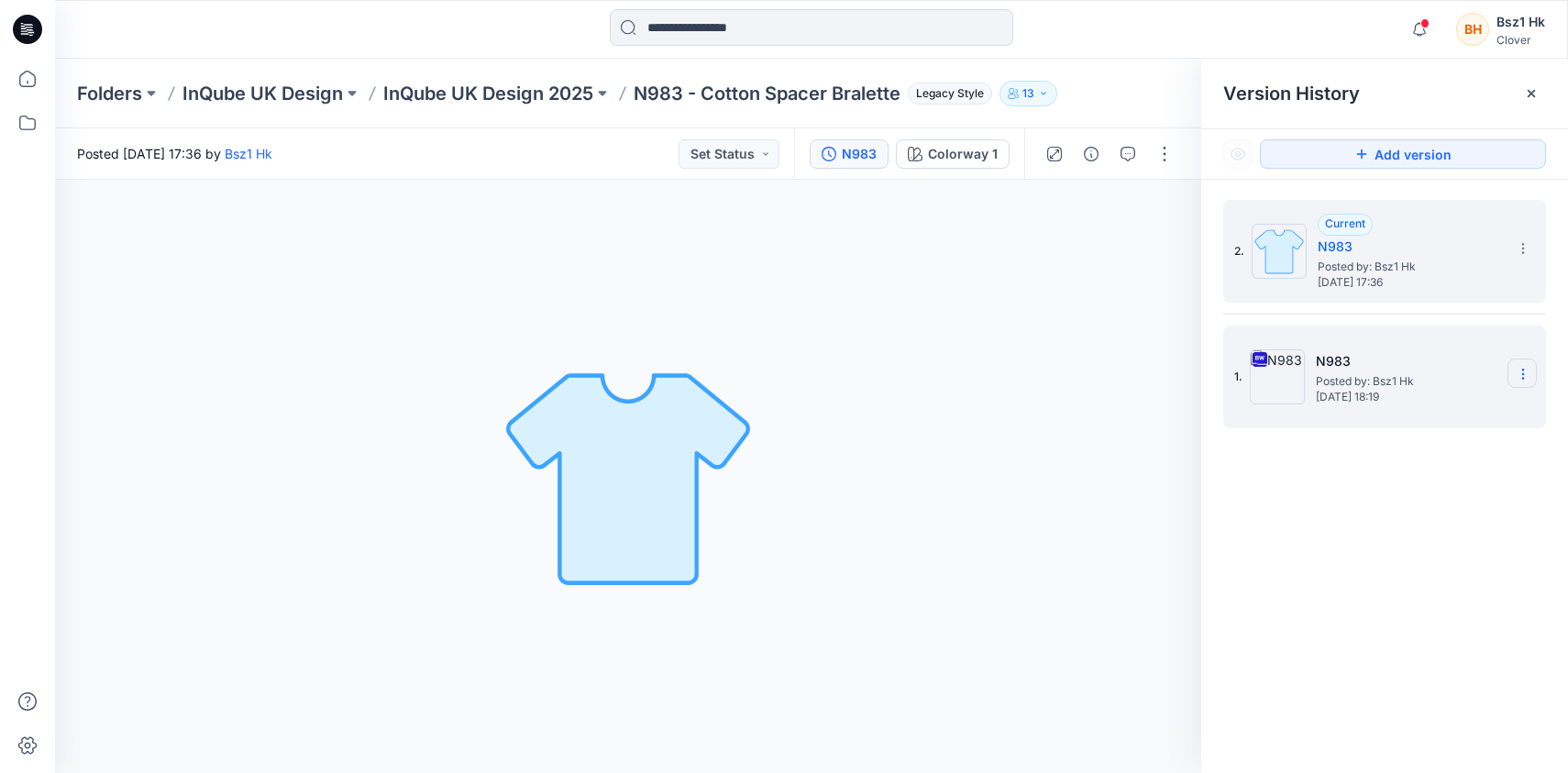
click at [1529, 377] on icon at bounding box center [1523, 374] width 15 height 15
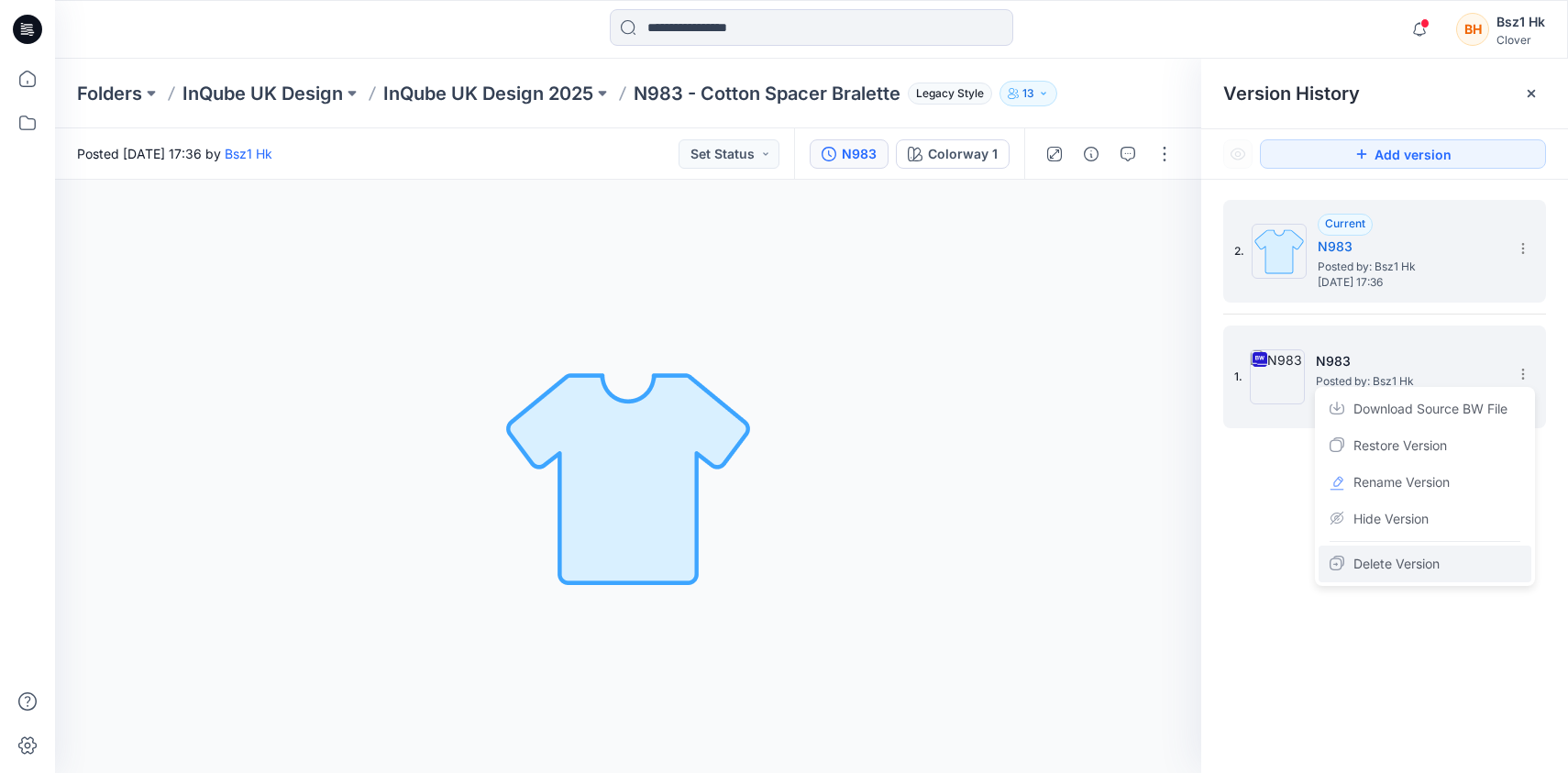
click at [1388, 567] on span "Delete Version" at bounding box center [1396, 563] width 86 height 22
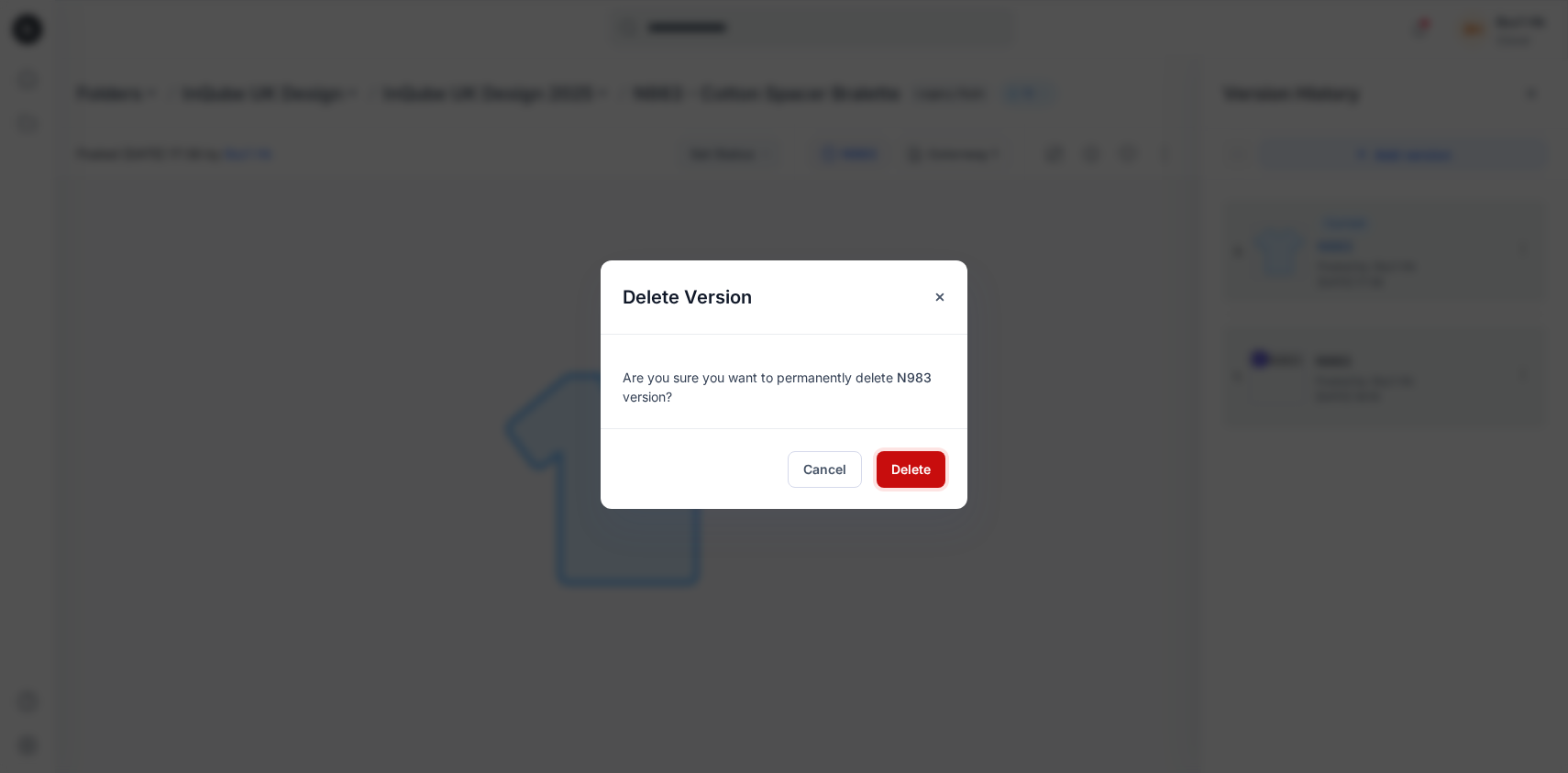
click at [889, 465] on button "Delete" at bounding box center [910, 468] width 68 height 37
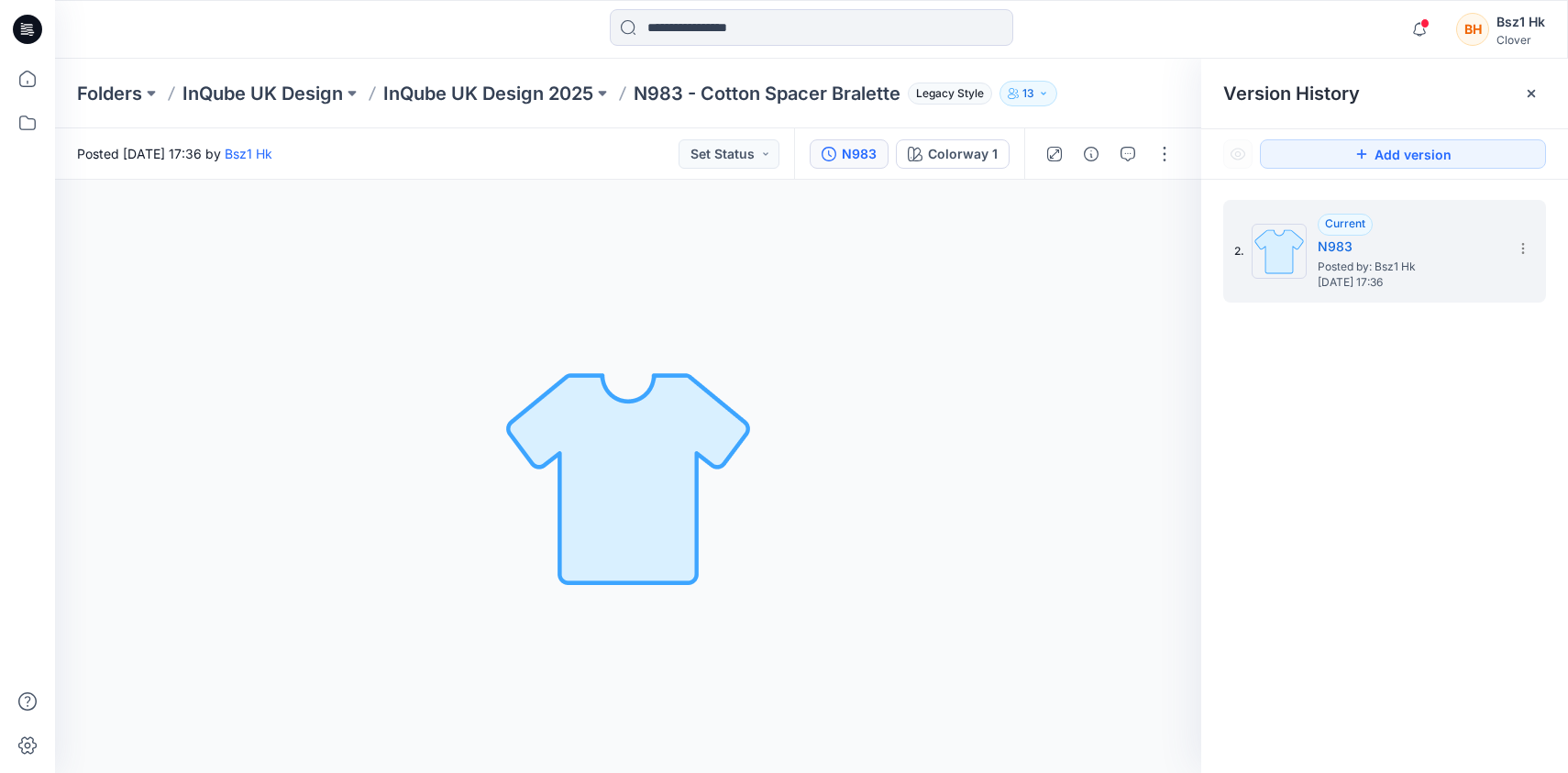
click at [33, 34] on icon at bounding box center [27, 29] width 29 height 29
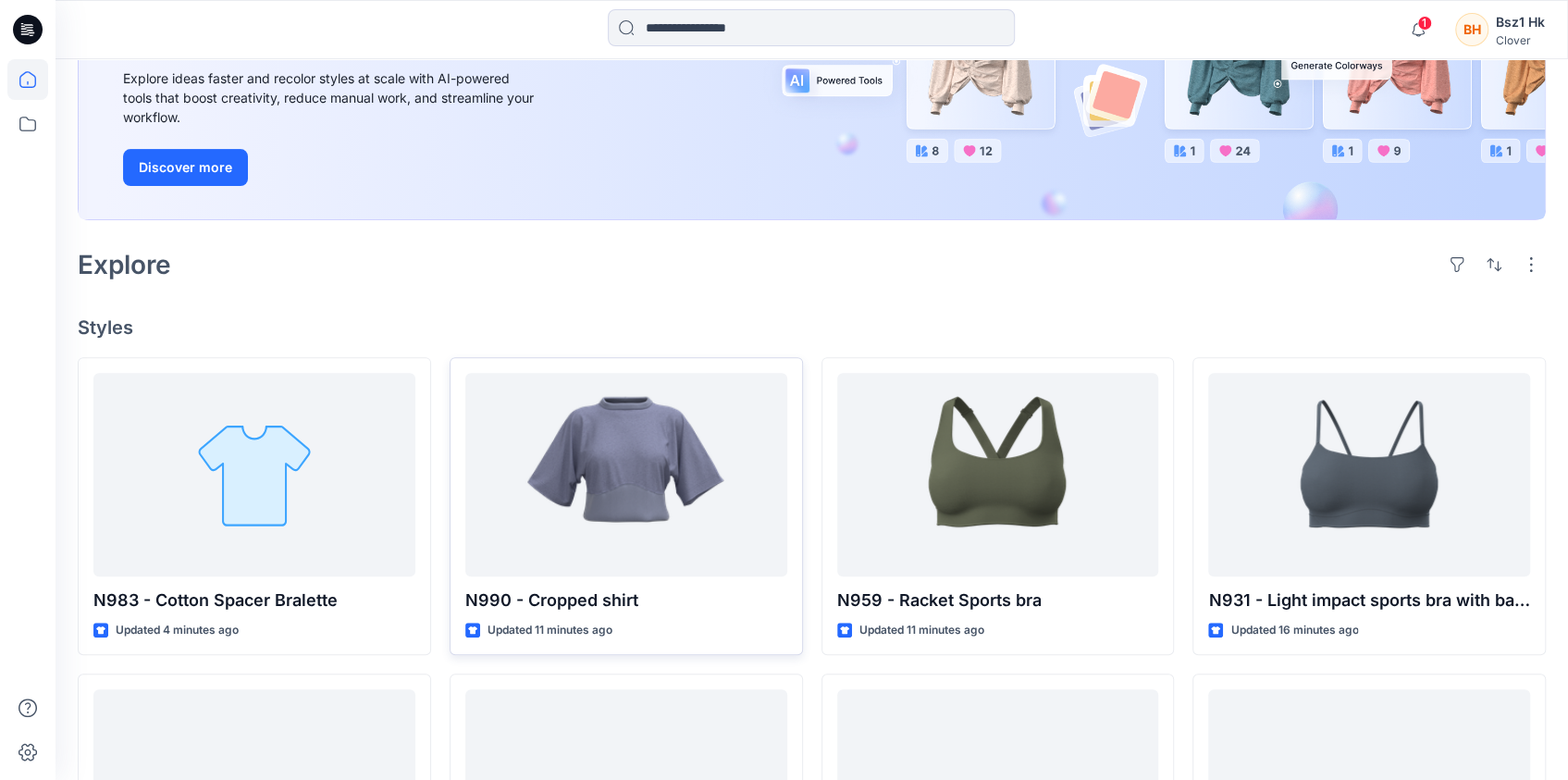
scroll to position [414, 0]
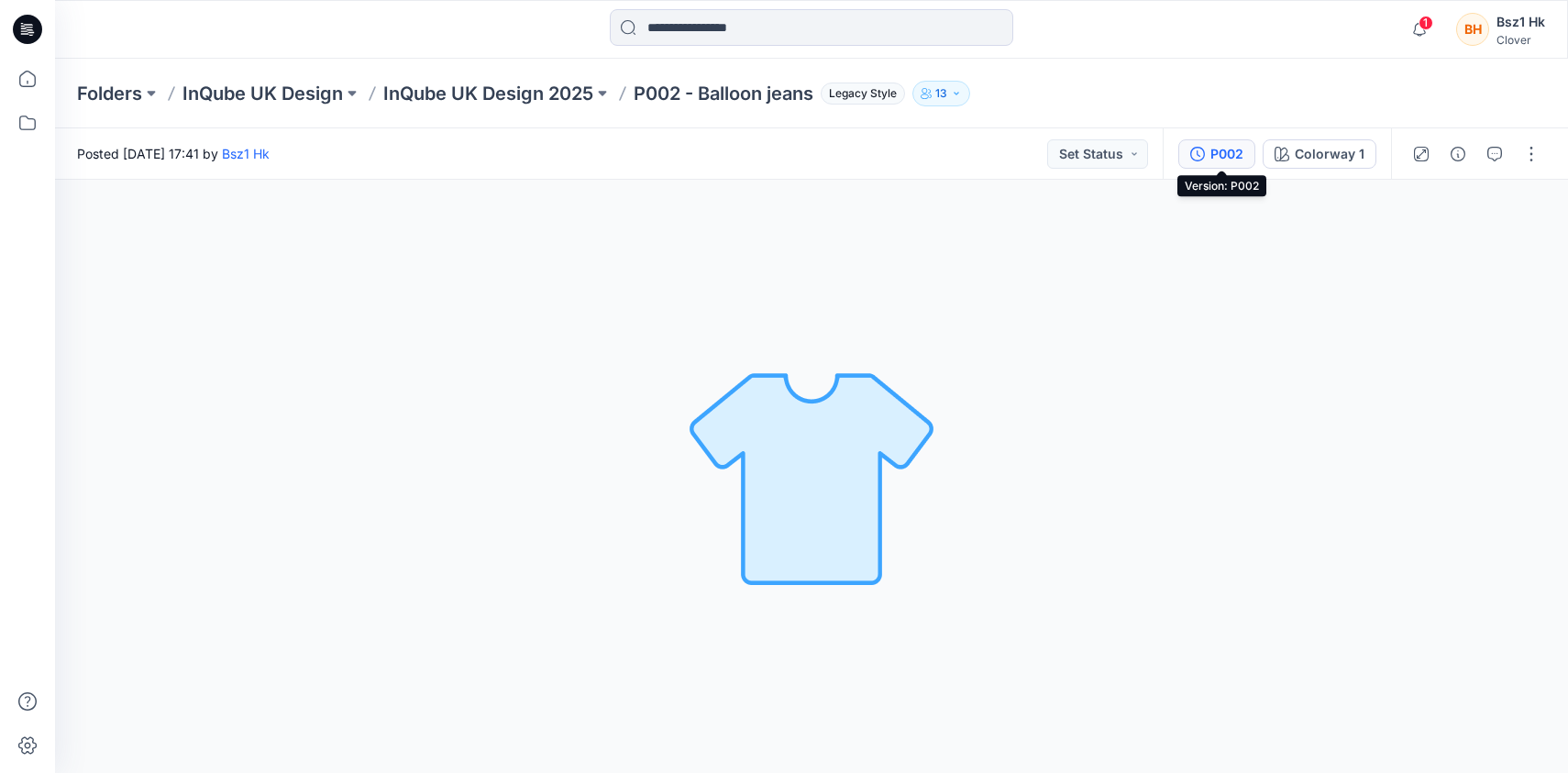
click at [1204, 153] on icon "button" at bounding box center [1198, 155] width 15 height 15
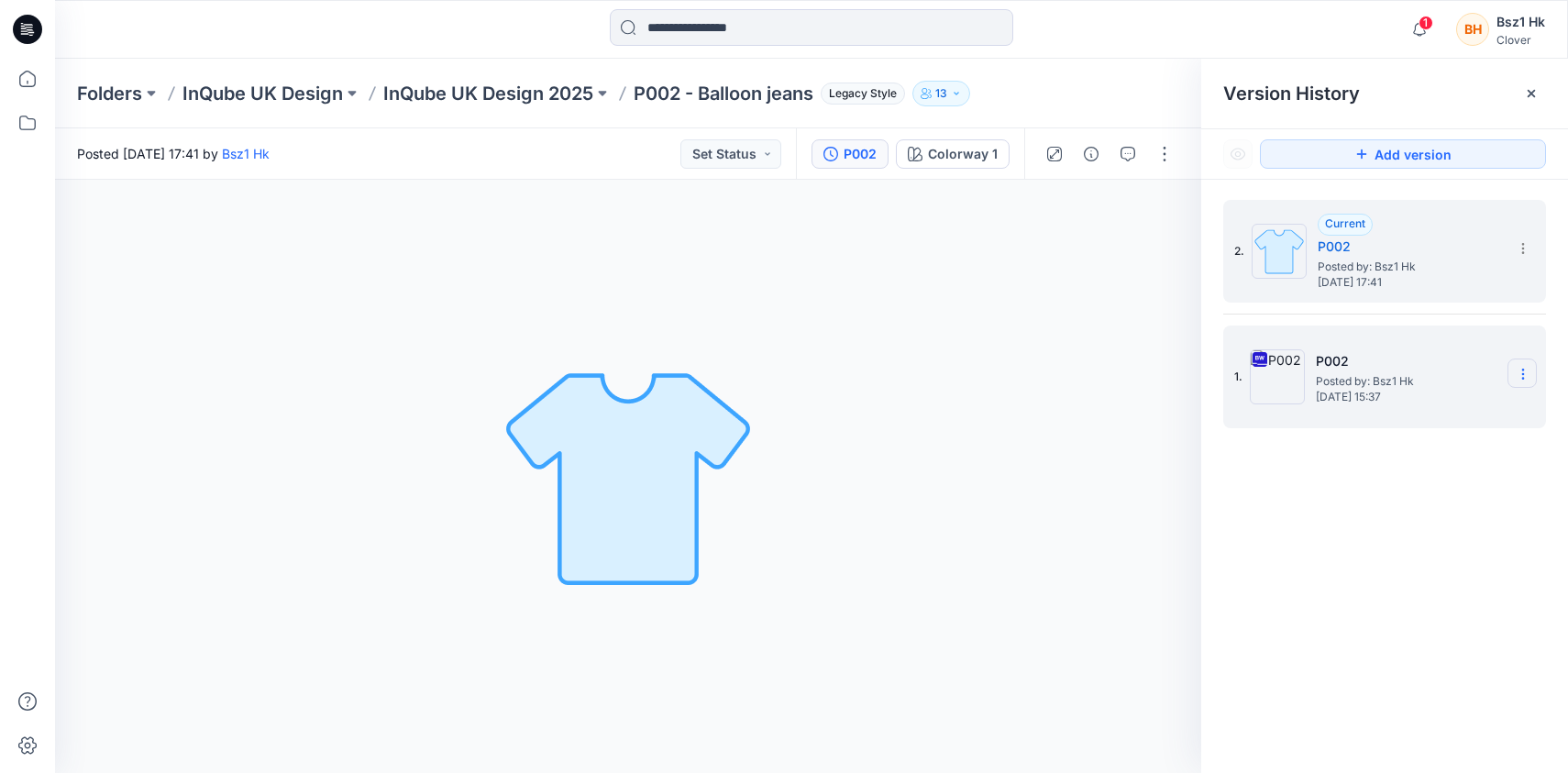
click at [1530, 379] on section at bounding box center [1521, 372] width 29 height 29
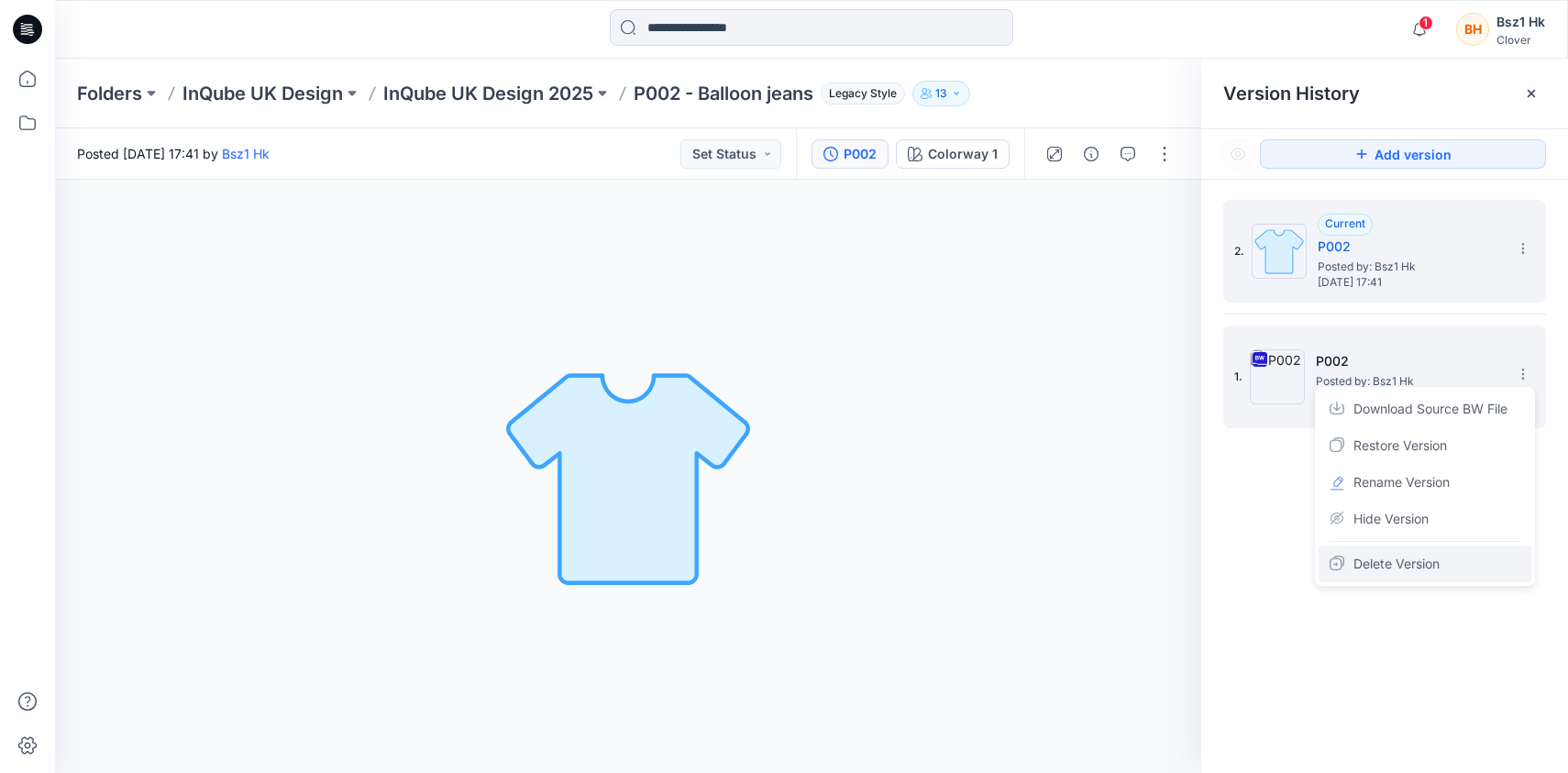
click at [1425, 554] on span "Delete Version" at bounding box center [1396, 563] width 86 height 22
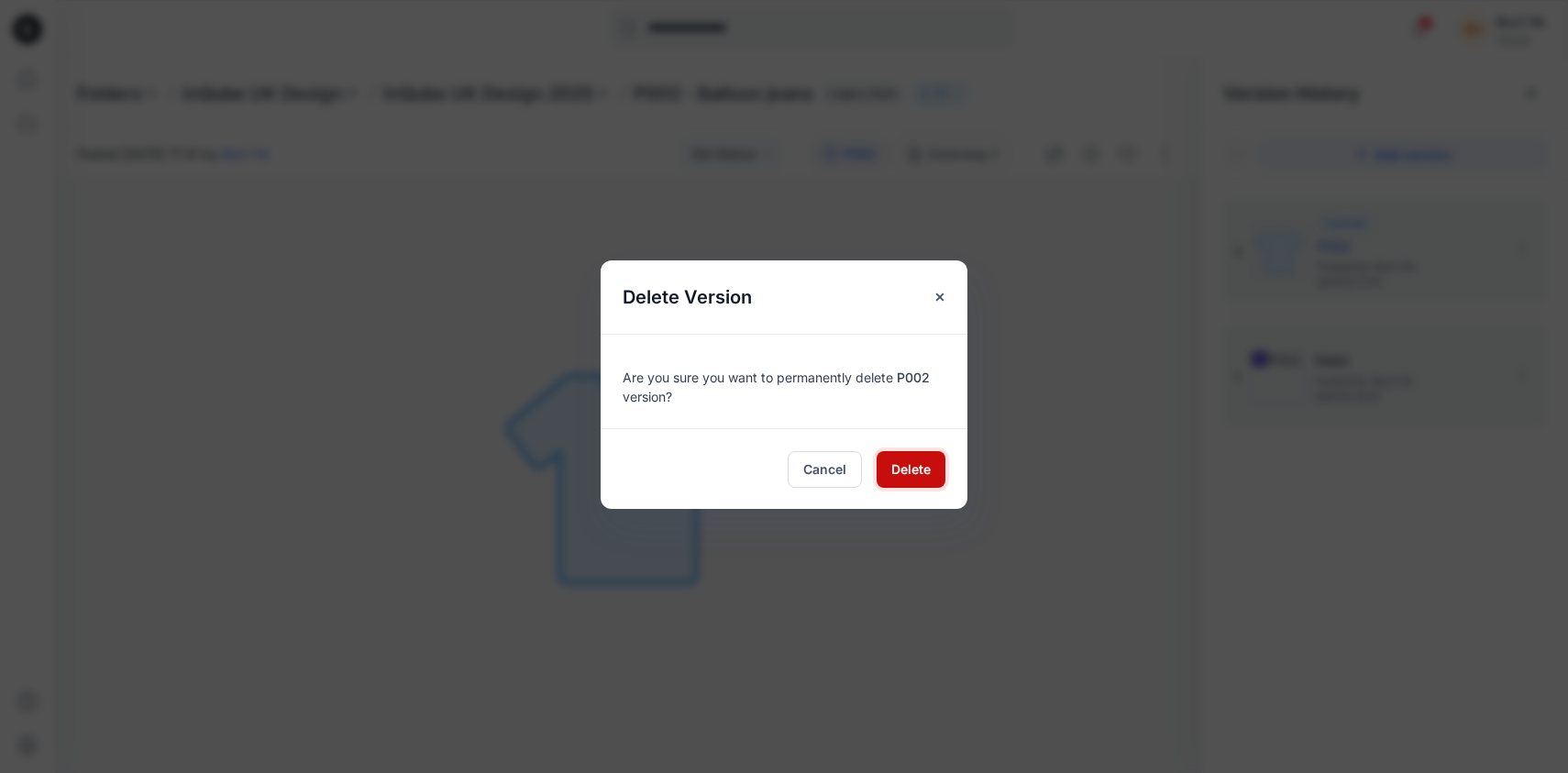
click at [916, 478] on span "Delete" at bounding box center [911, 468] width 39 height 20
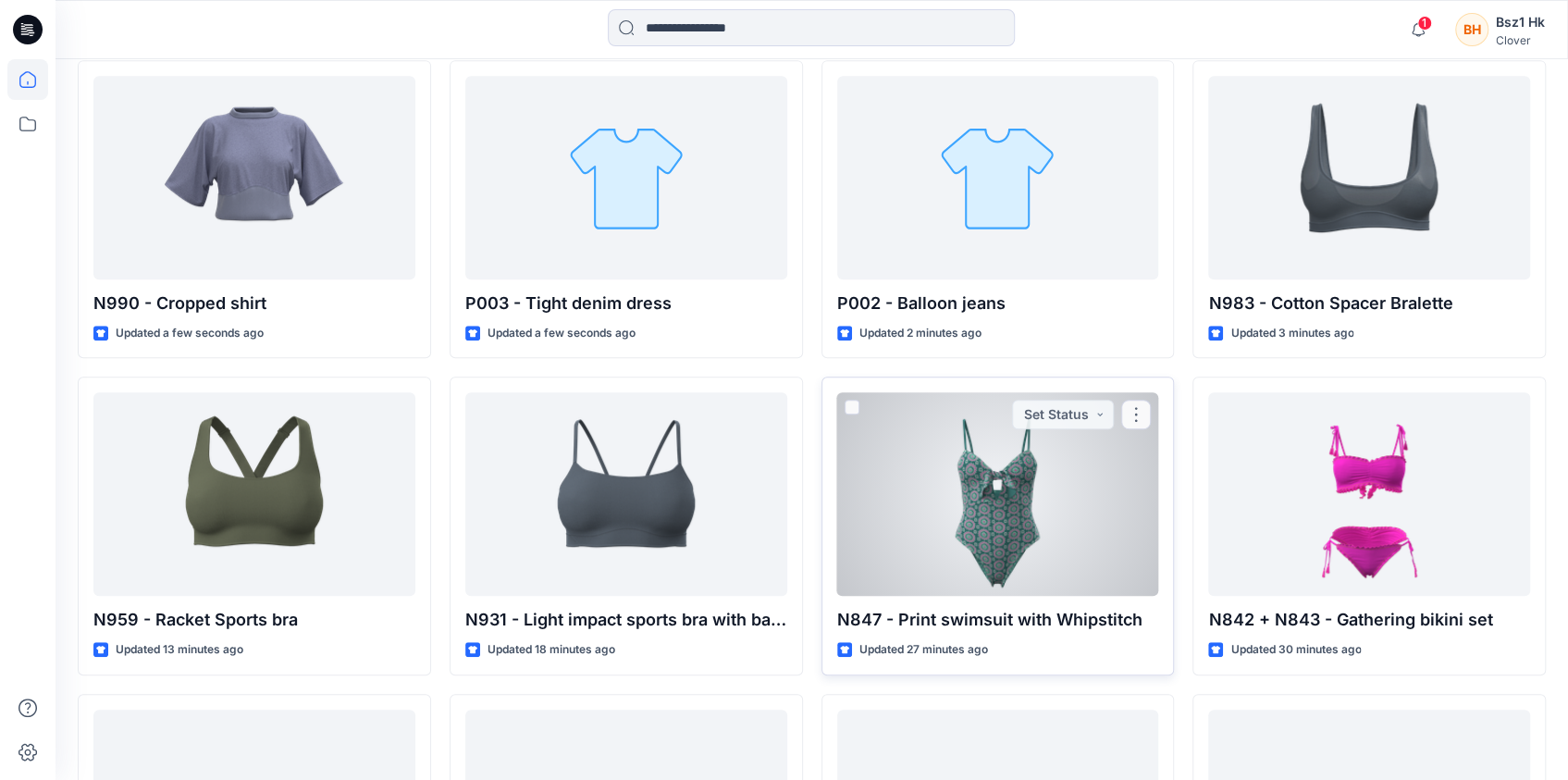
scroll to position [555, 0]
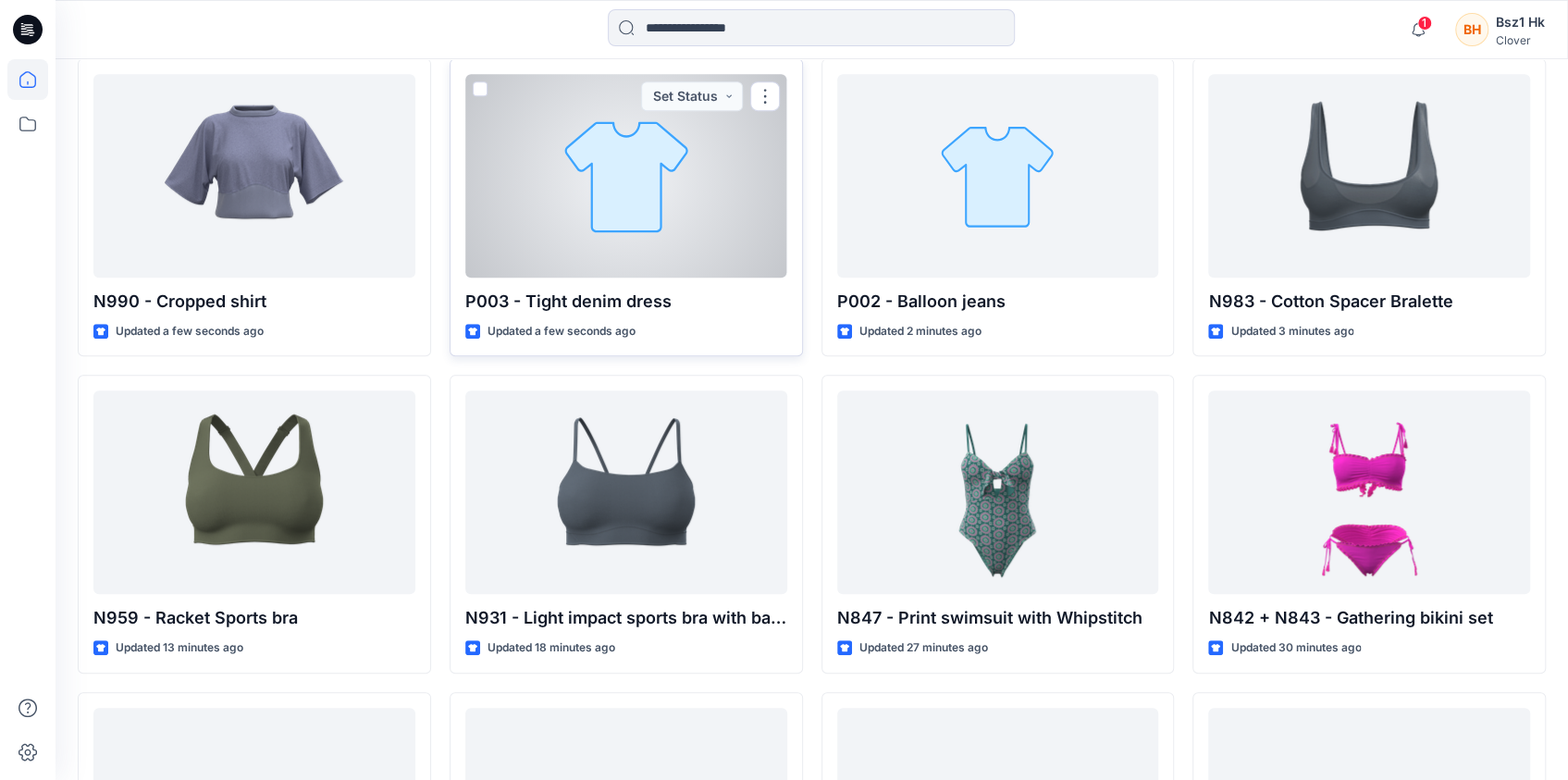
click at [602, 205] on div at bounding box center [626, 175] width 322 height 203
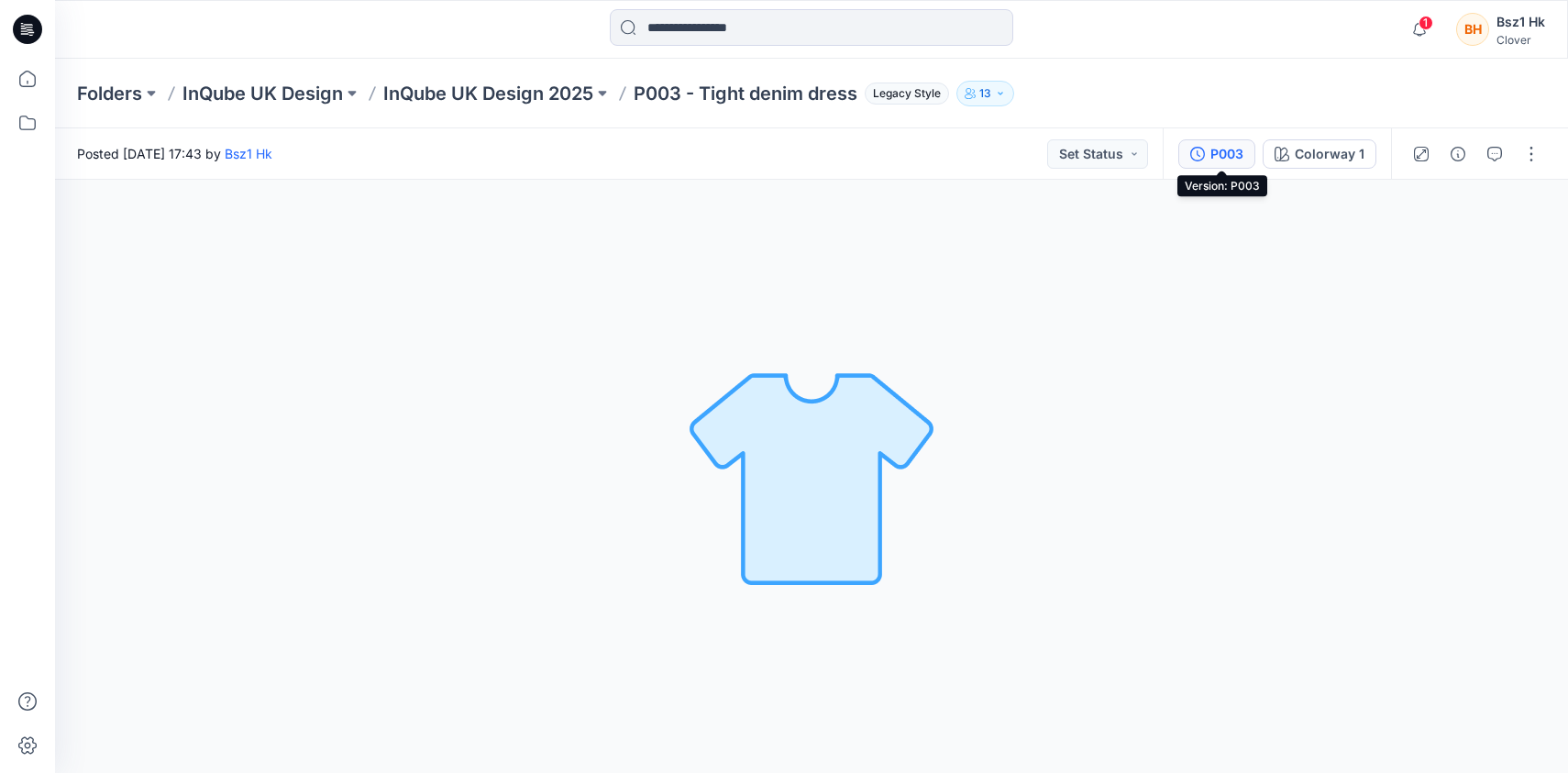
click at [1224, 154] on div "P003" at bounding box center [1226, 155] width 33 height 21
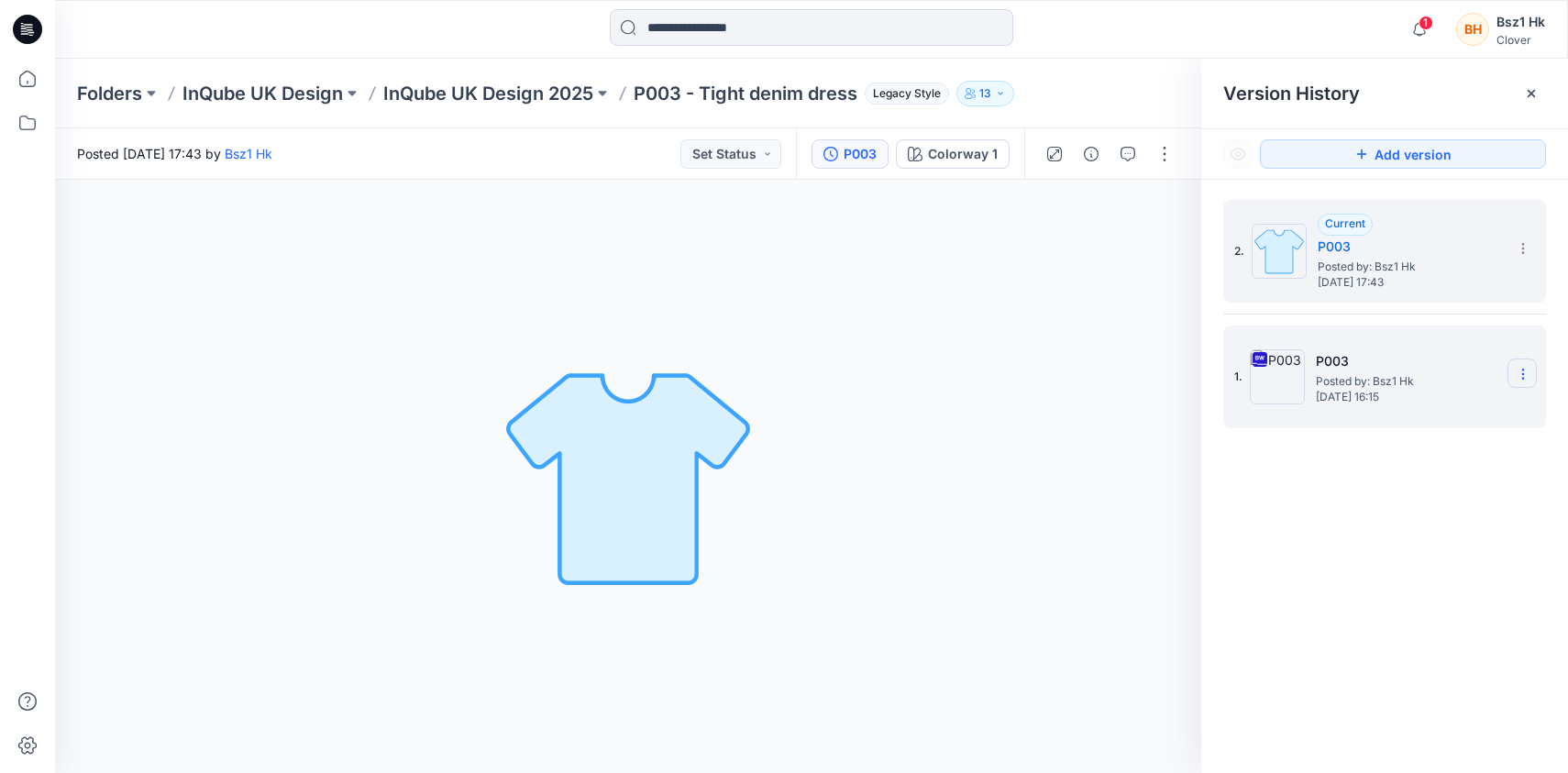
click at [1525, 380] on icon at bounding box center [1523, 374] width 15 height 15
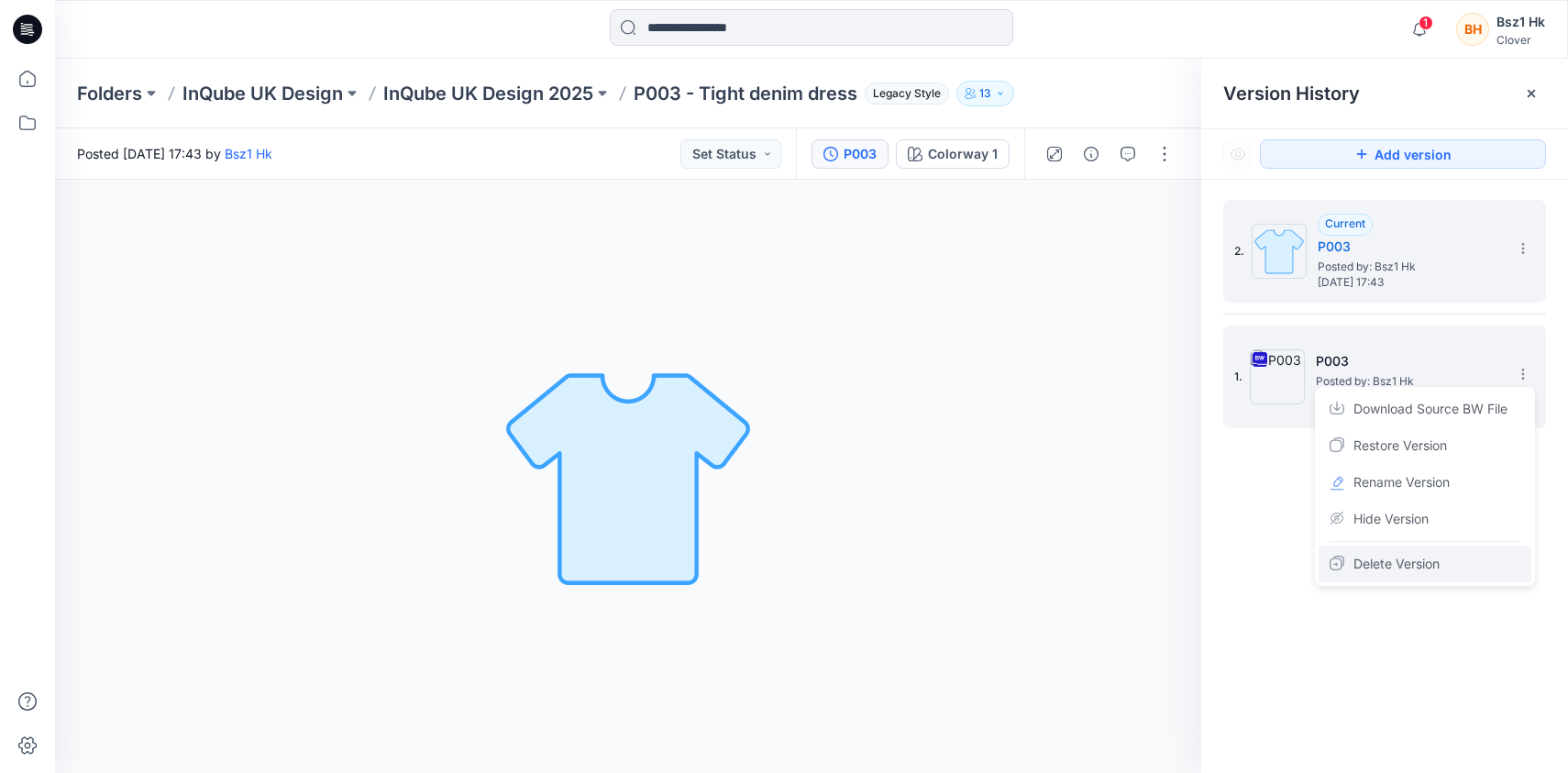
click at [1444, 564] on div "Delete Version" at bounding box center [1425, 563] width 213 height 37
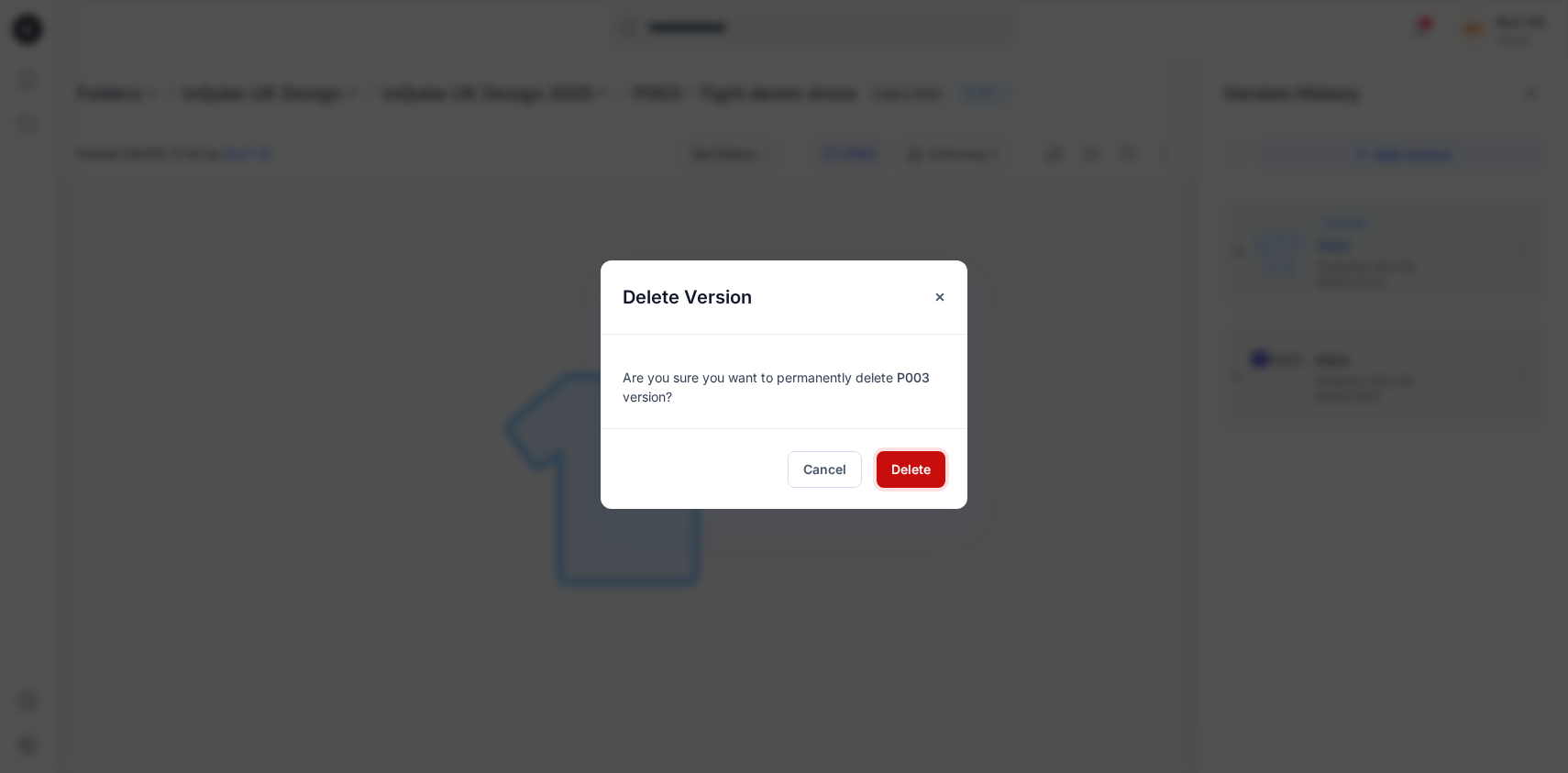
click at [918, 467] on span "Delete" at bounding box center [911, 468] width 39 height 20
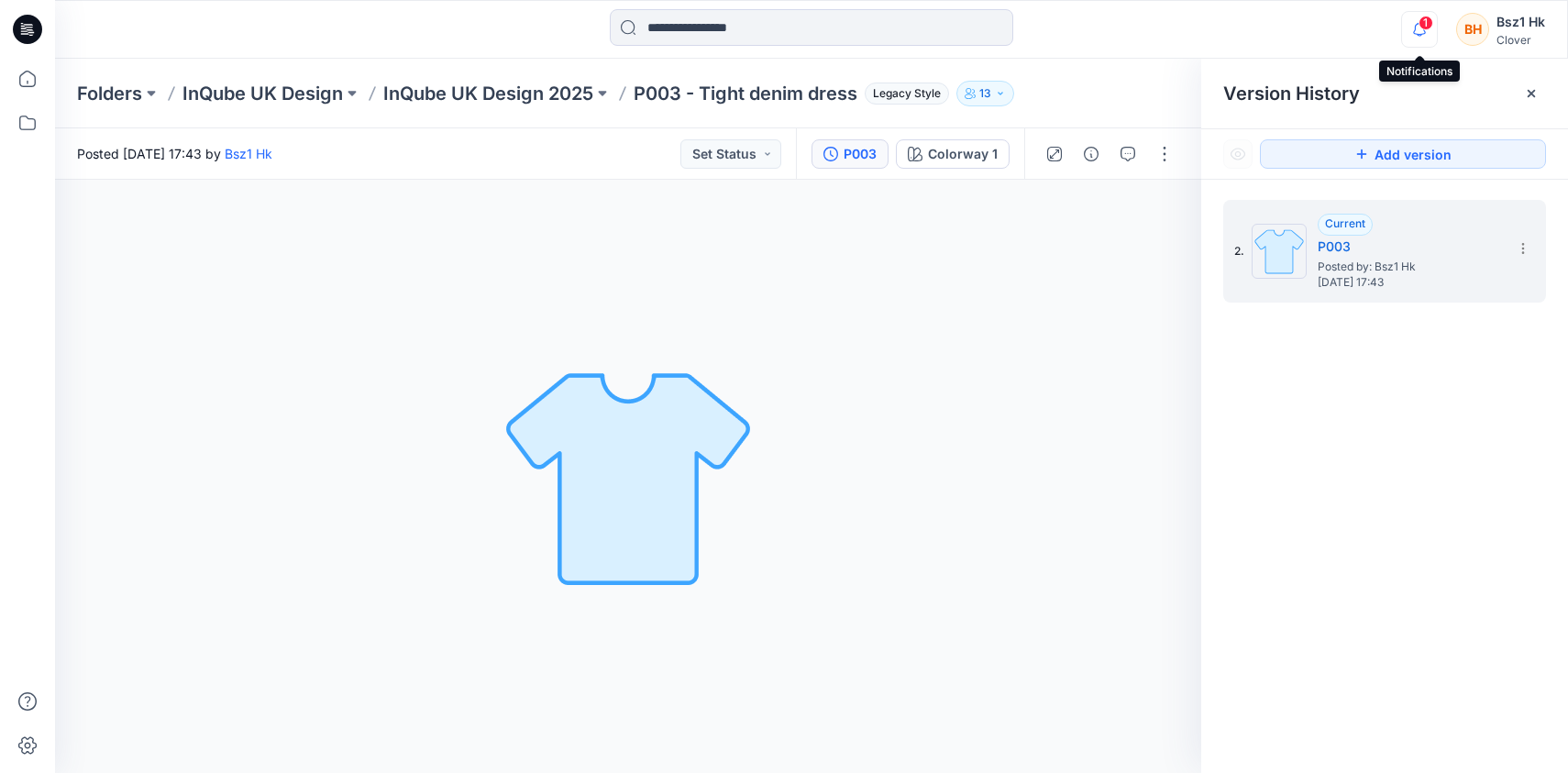
click at [1426, 32] on icon "button" at bounding box center [1419, 29] width 35 height 37
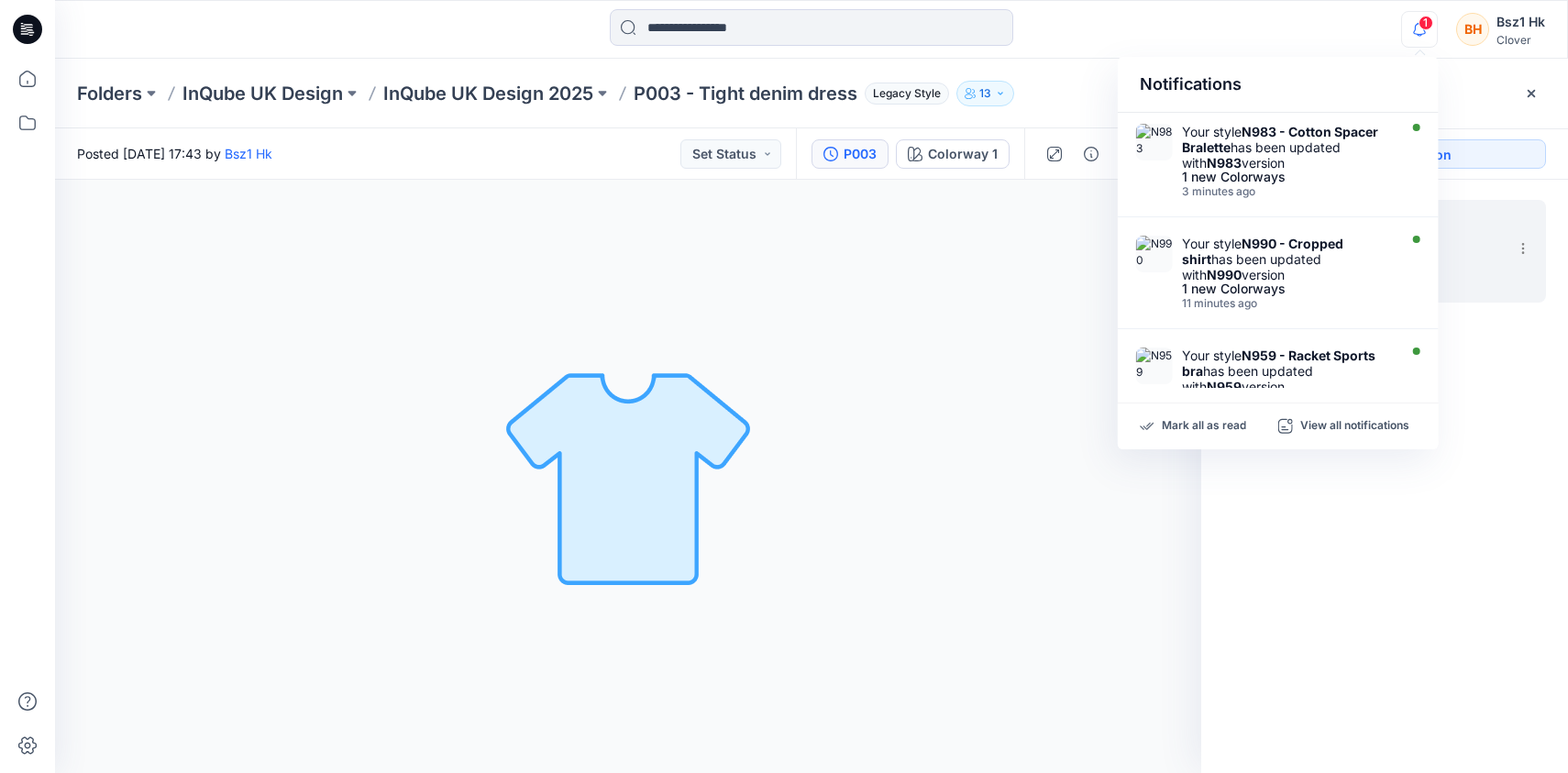
click at [1252, 29] on div "1 Notifications Your style N983 - Cotton Spacer Bralette has been updated with …" at bounding box center [811, 29] width 1512 height 40
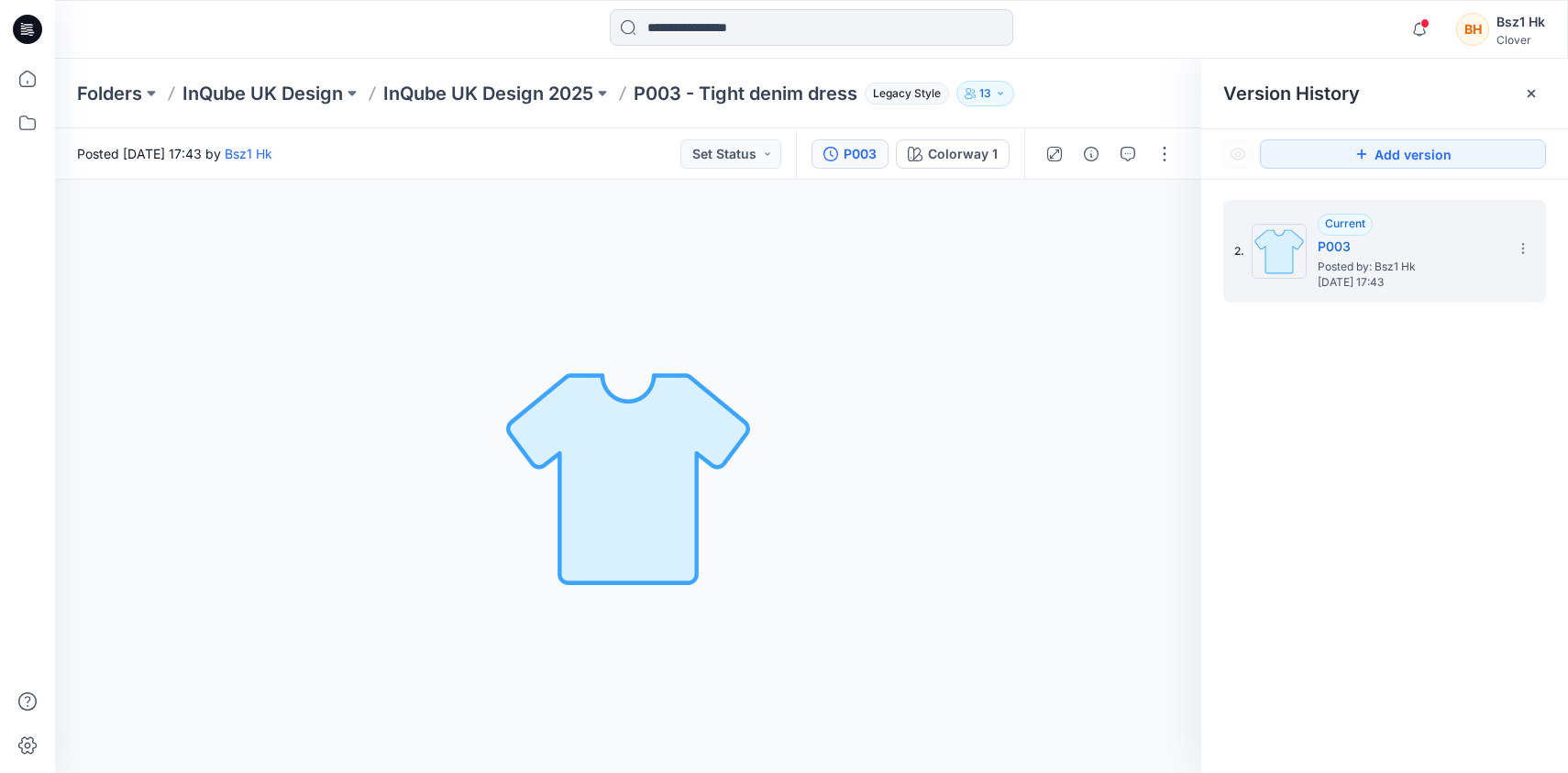
click at [37, 36] on icon at bounding box center [27, 29] width 29 height 29
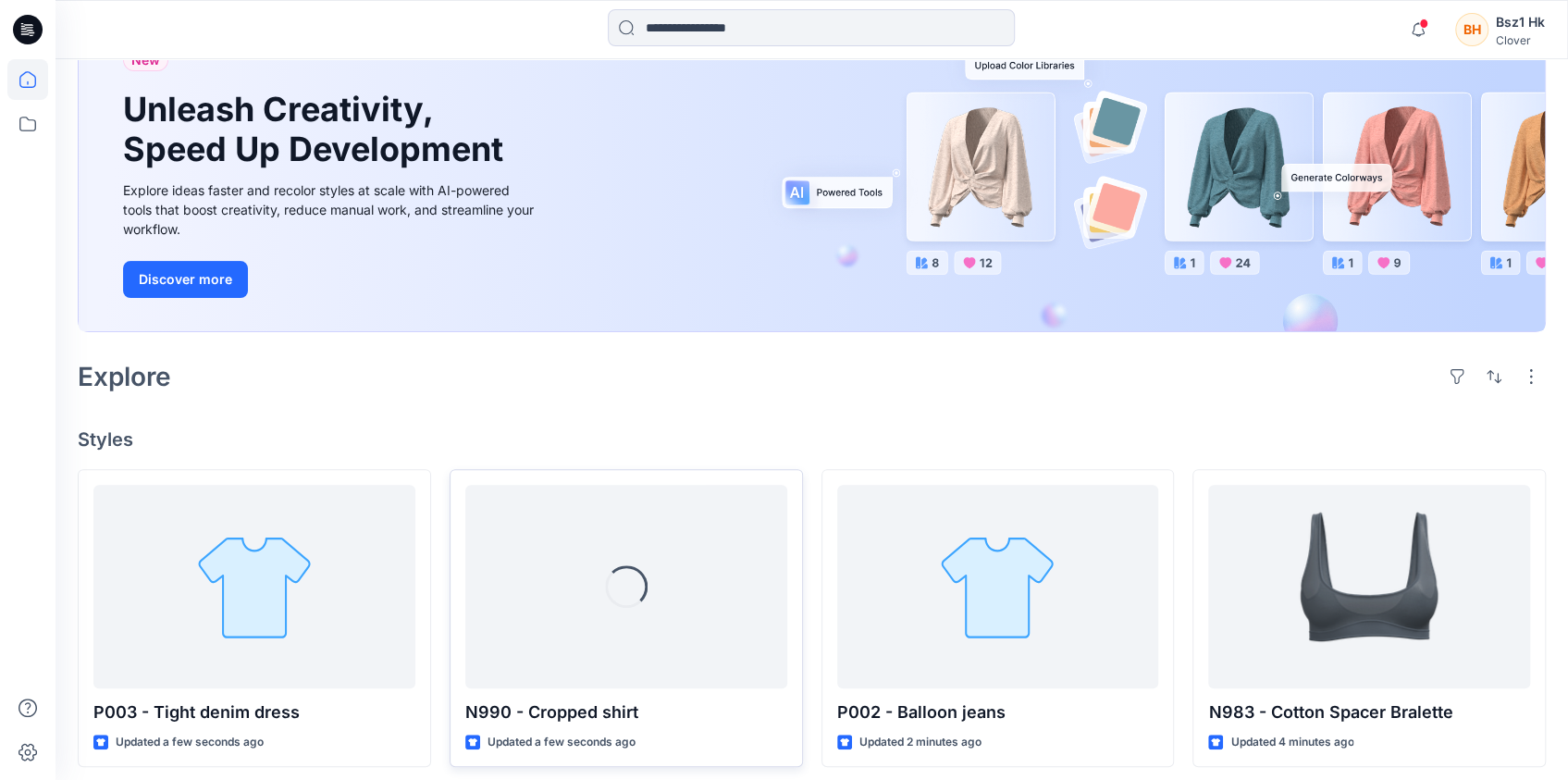
scroll to position [277, 0]
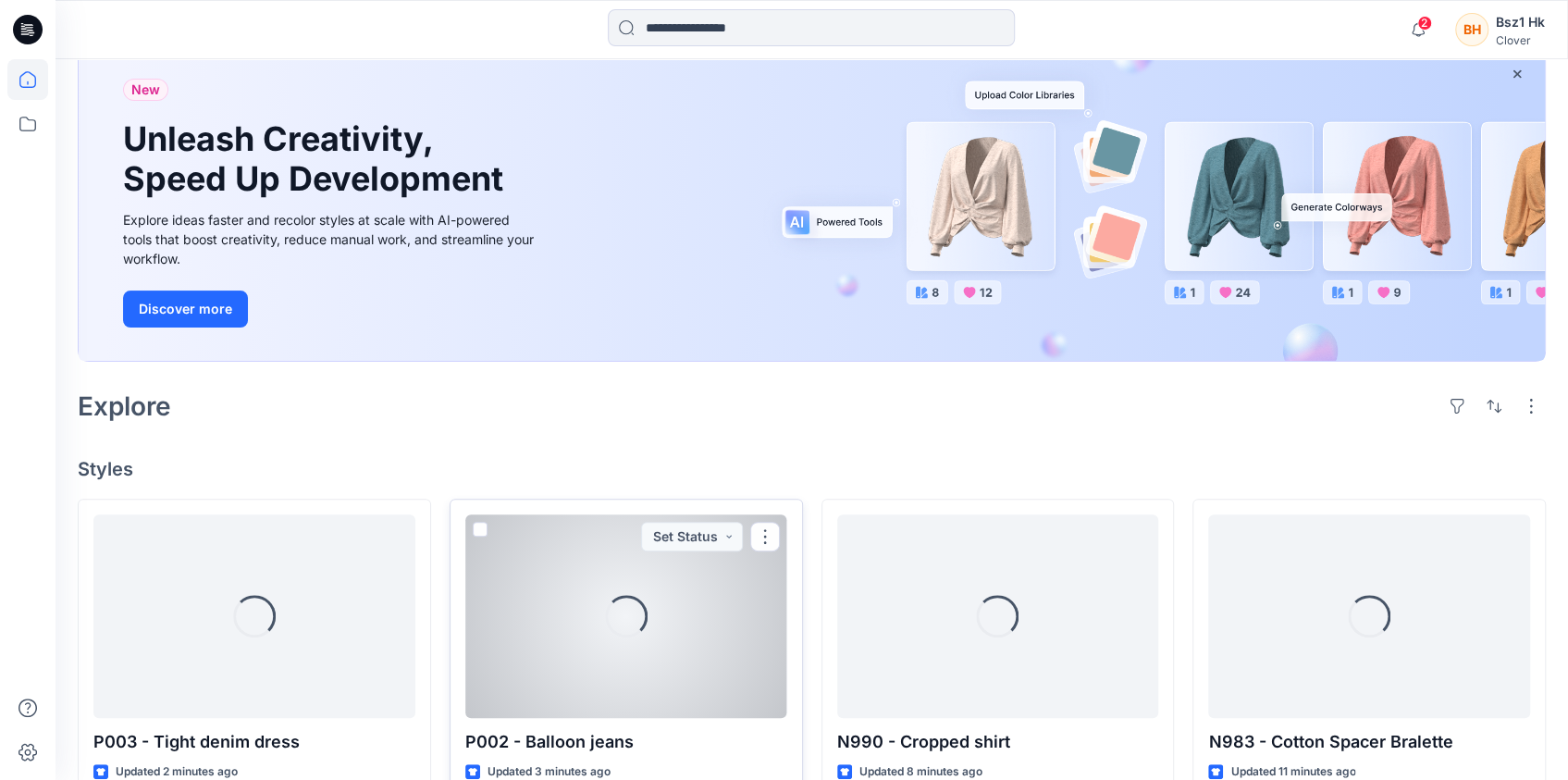
scroll to position [277, 0]
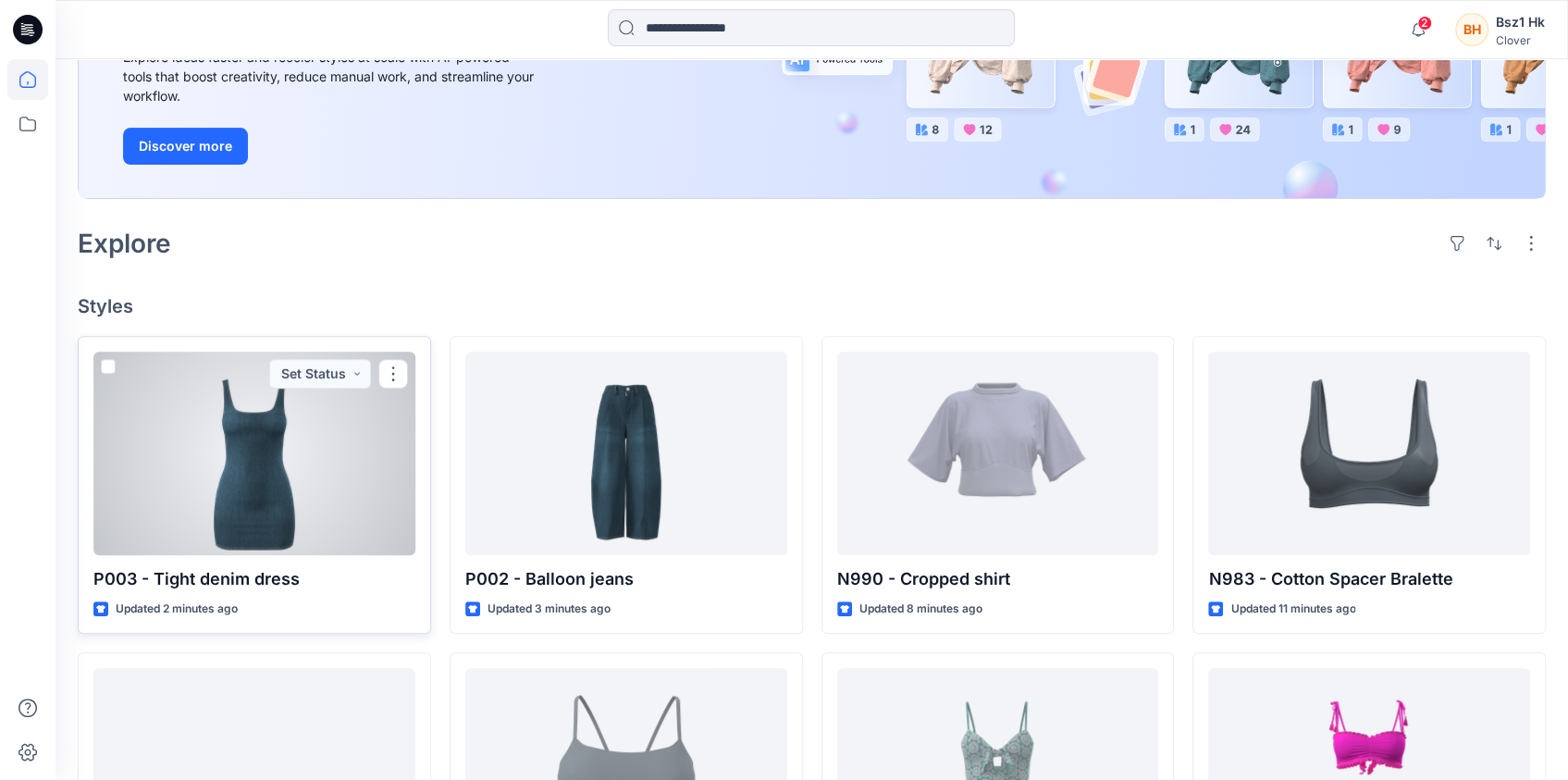
click at [220, 512] on div at bounding box center [254, 453] width 322 height 203
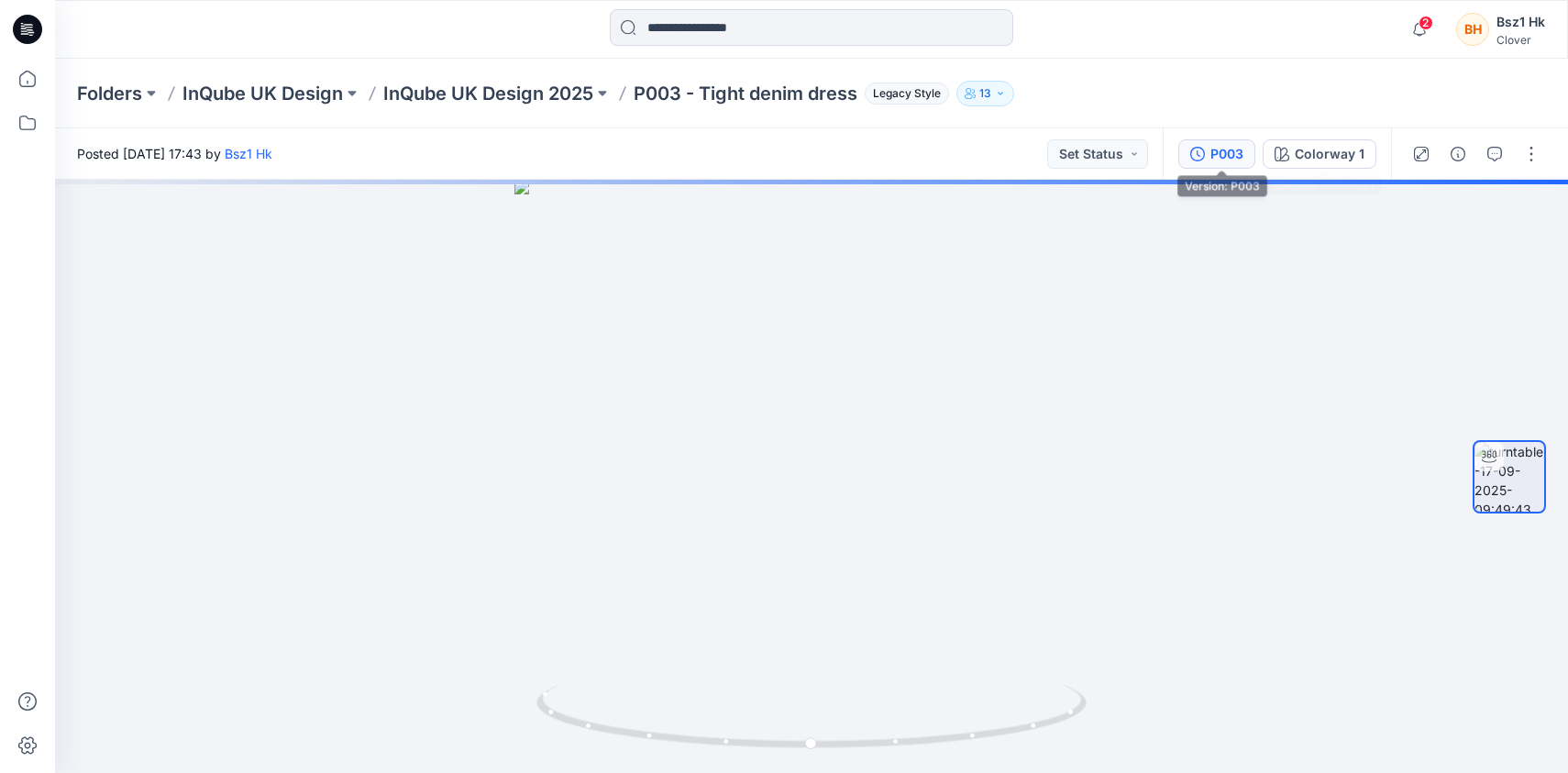
click at [1240, 156] on div "P003" at bounding box center [1226, 155] width 33 height 21
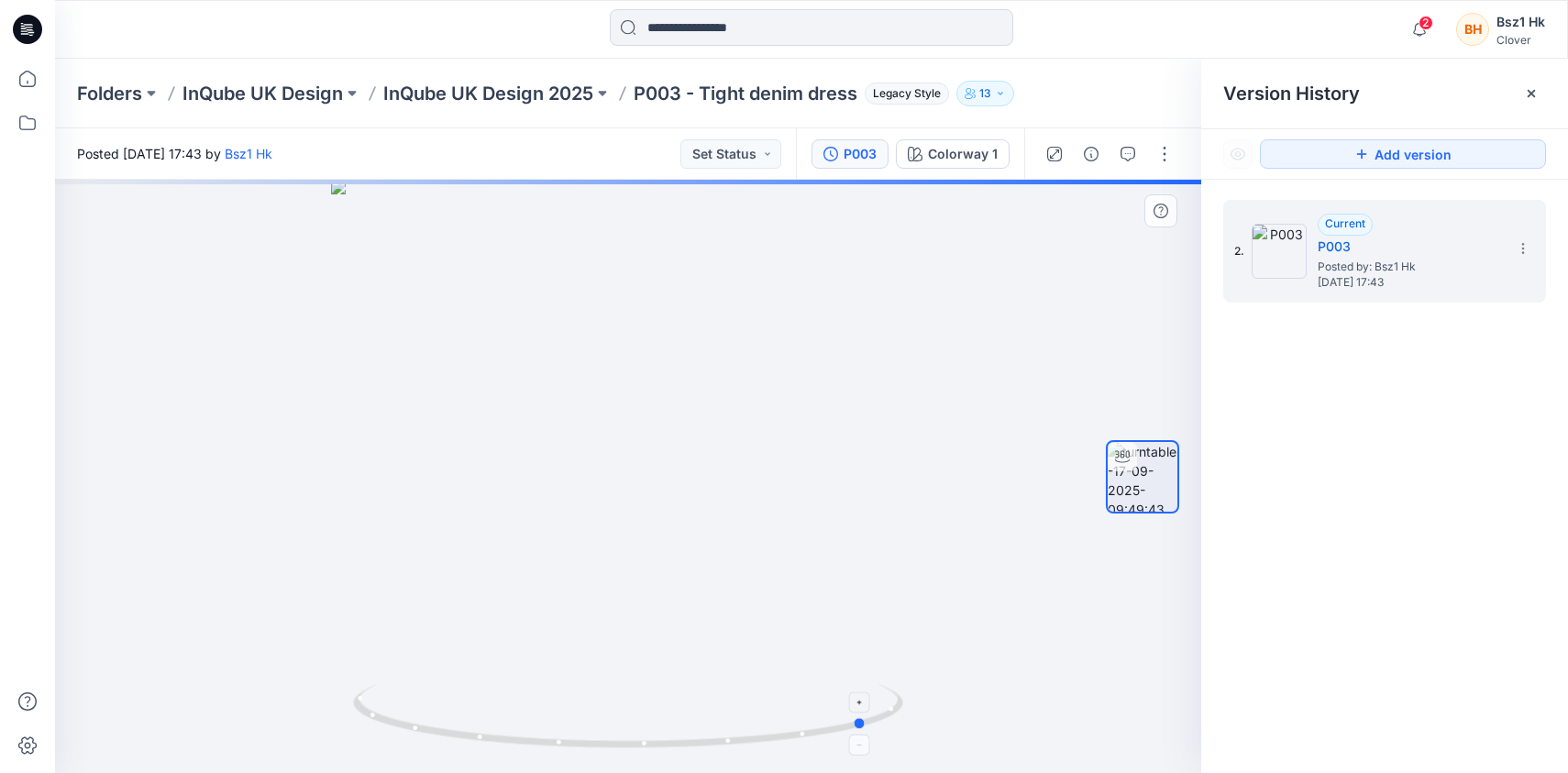
drag, startPoint x: 850, startPoint y: 733, endPoint x: 510, endPoint y: 735, distance: 340.0
click at [510, 735] on icon at bounding box center [631, 718] width 555 height 68
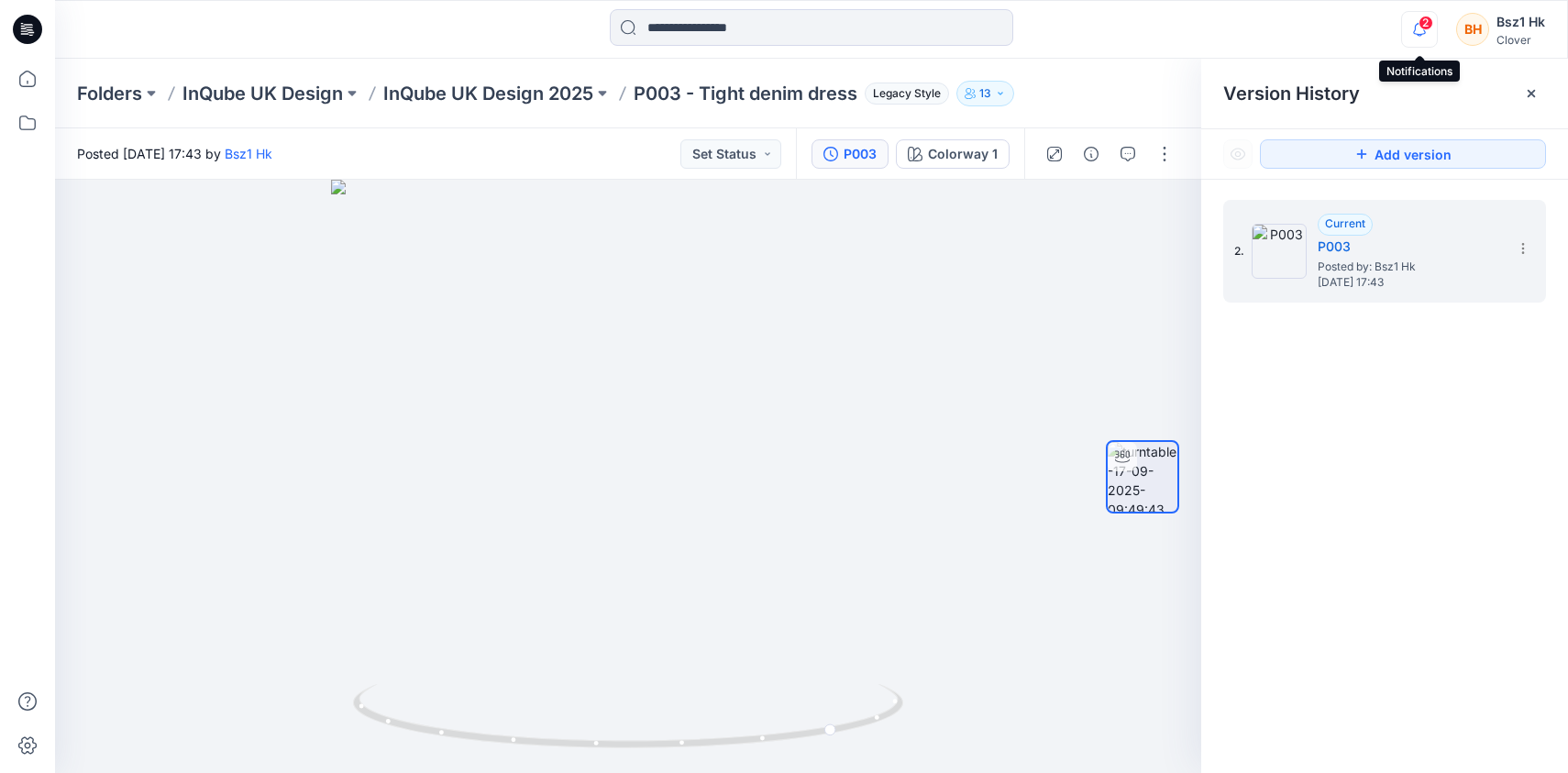
click at [1413, 30] on icon "button" at bounding box center [1419, 29] width 35 height 37
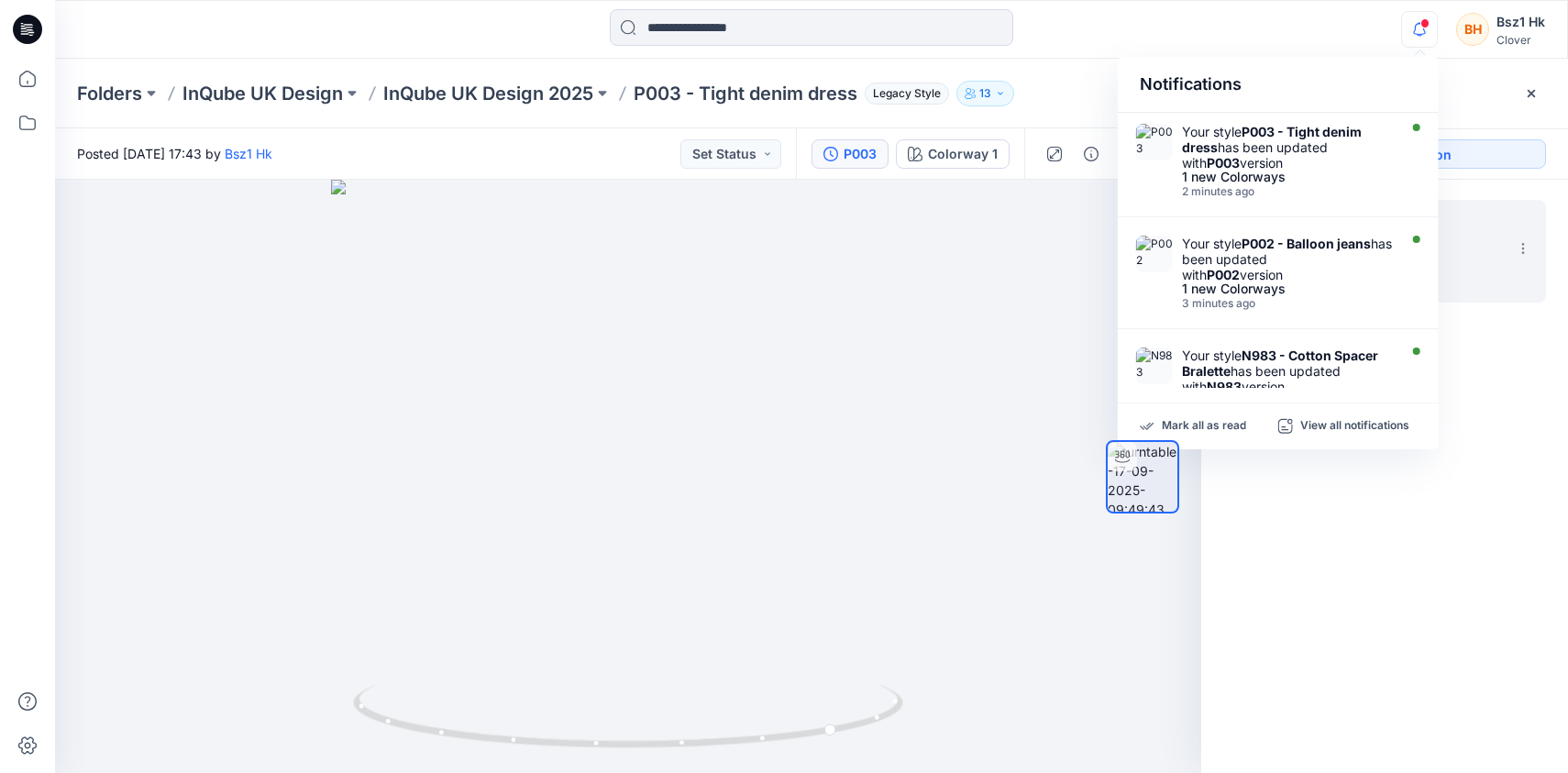
click at [34, 26] on icon at bounding box center [27, 29] width 29 height 29
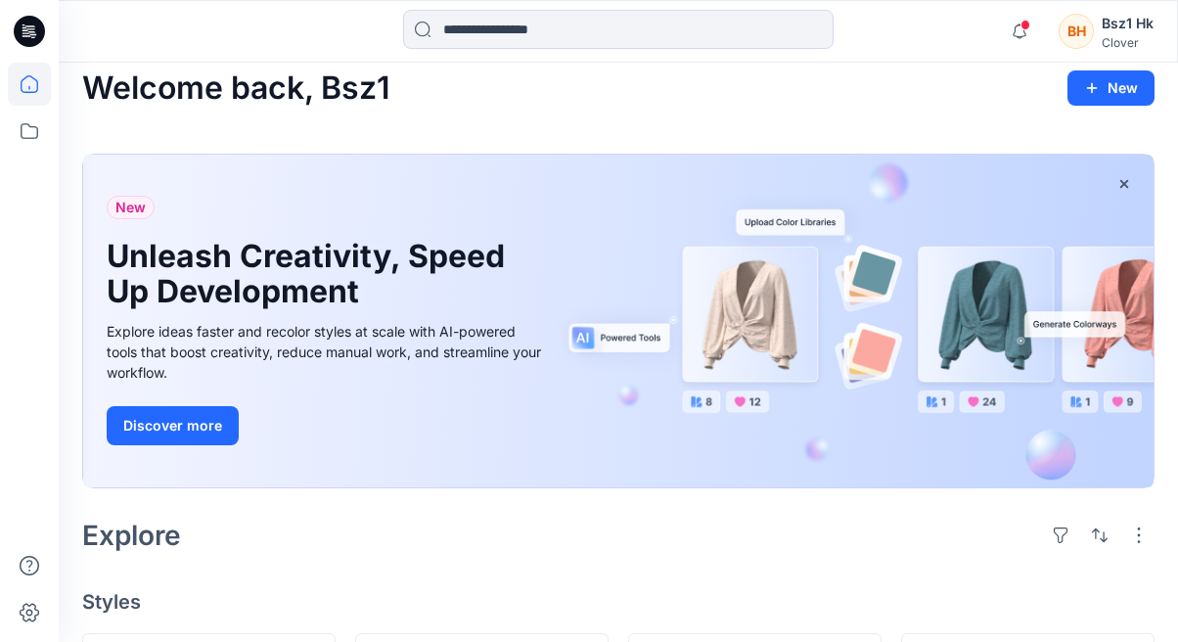
scroll to position [391, 0]
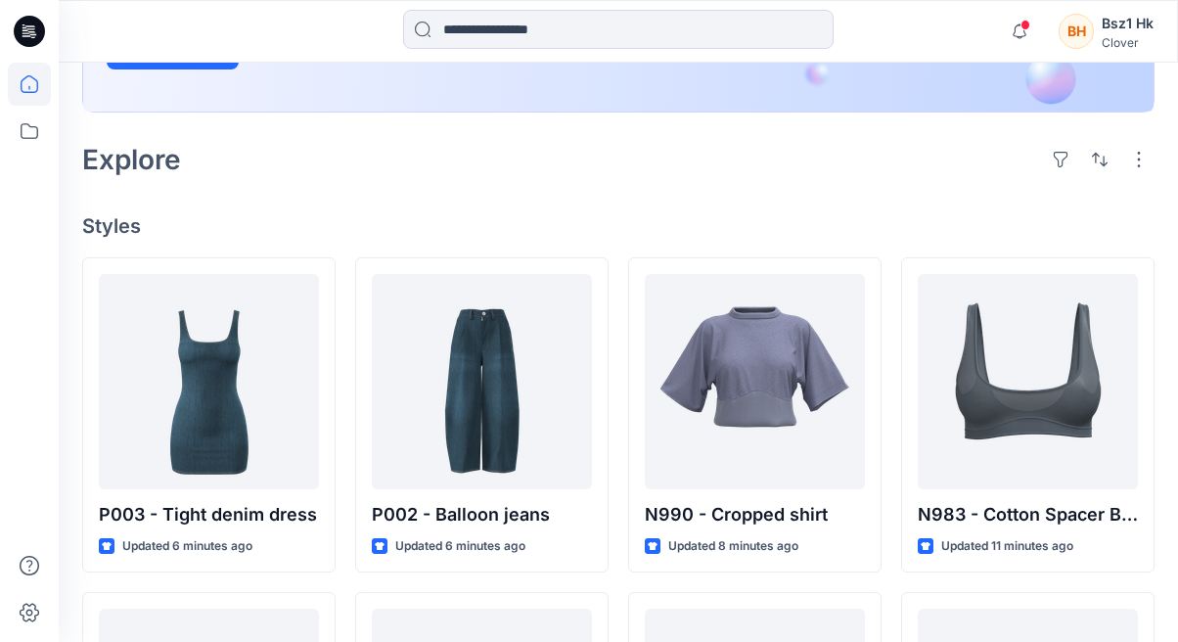
click at [1078, 220] on h4 "Styles" at bounding box center [618, 225] width 1072 height 23
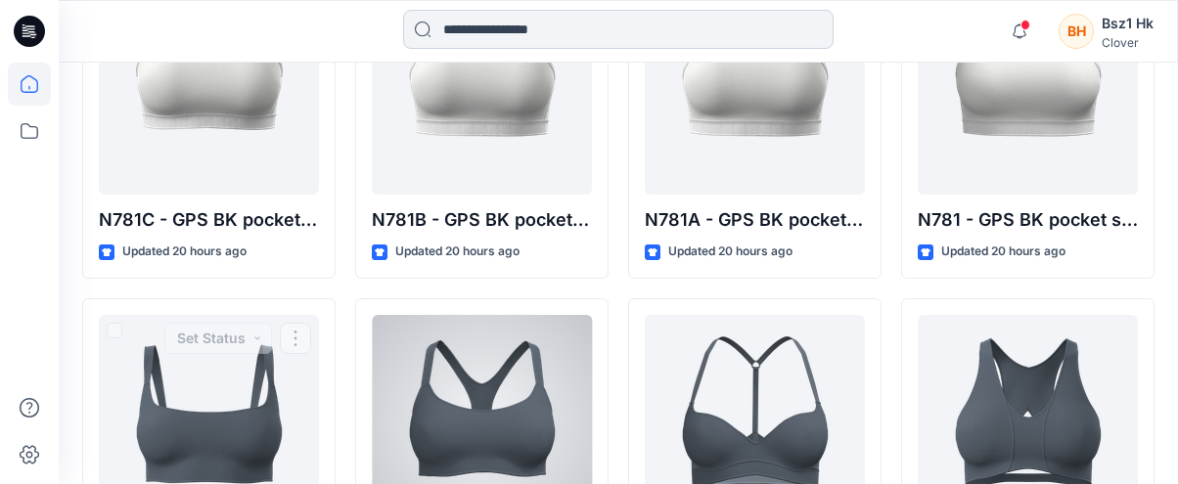
scroll to position [2445, 0]
